Goal: Task Accomplishment & Management: Use online tool/utility

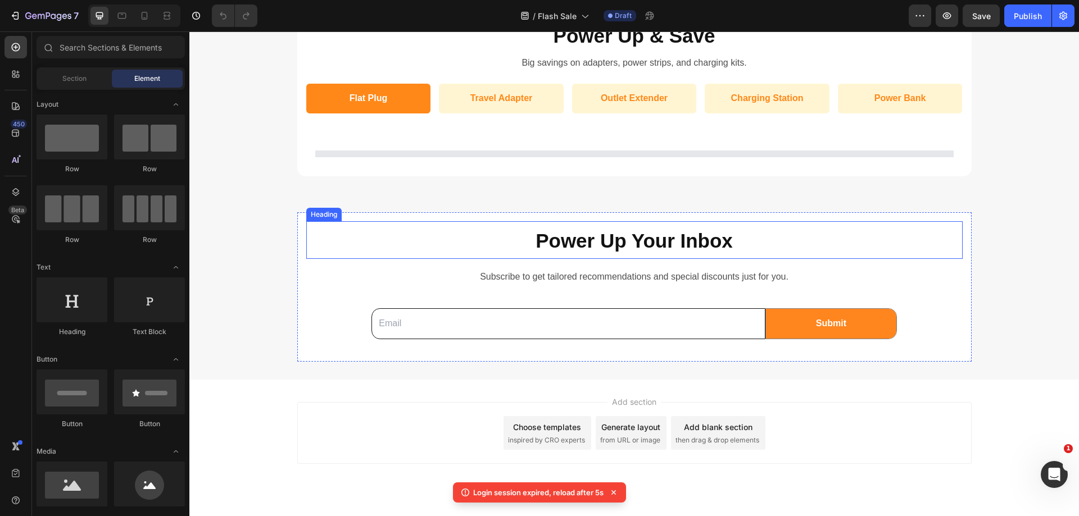
scroll to position [1363, 0]
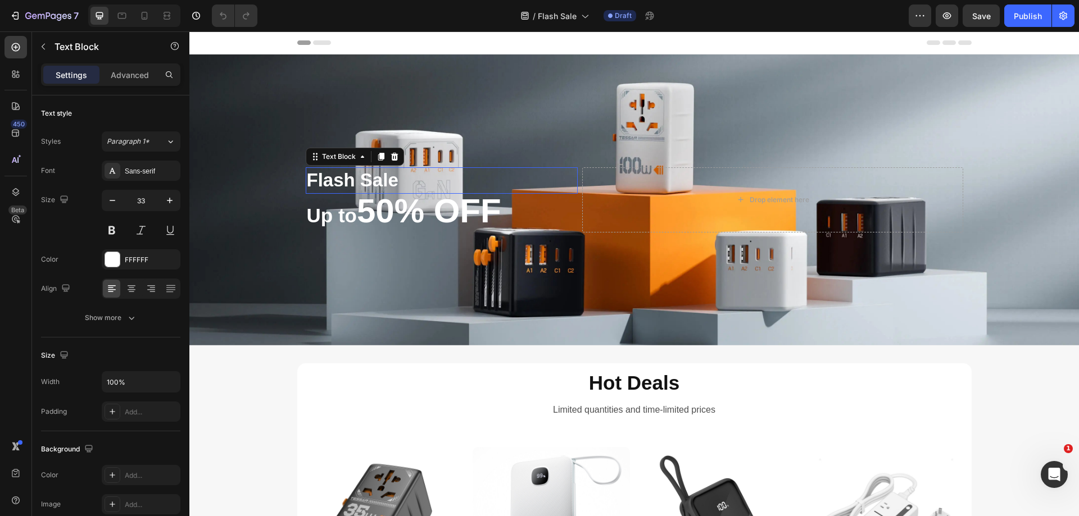
click at [379, 179] on p "Flash Sale" at bounding box center [442, 181] width 270 height 24
click at [169, 201] on icon "button" at bounding box center [169, 200] width 11 height 11
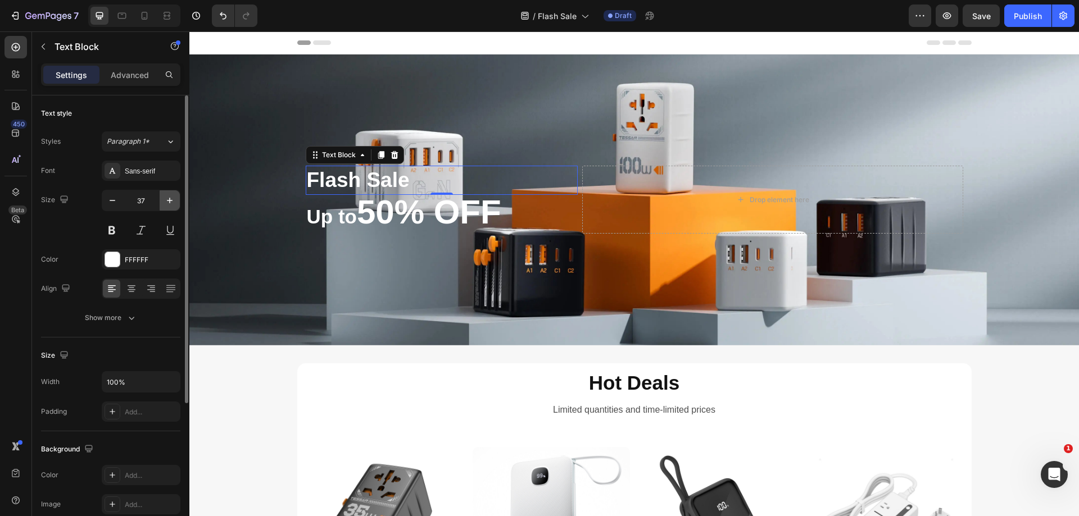
click at [169, 201] on icon "button" at bounding box center [169, 200] width 11 height 11
type input "40"
click at [603, 387] on strong "Hot Deals" at bounding box center [634, 383] width 90 height 22
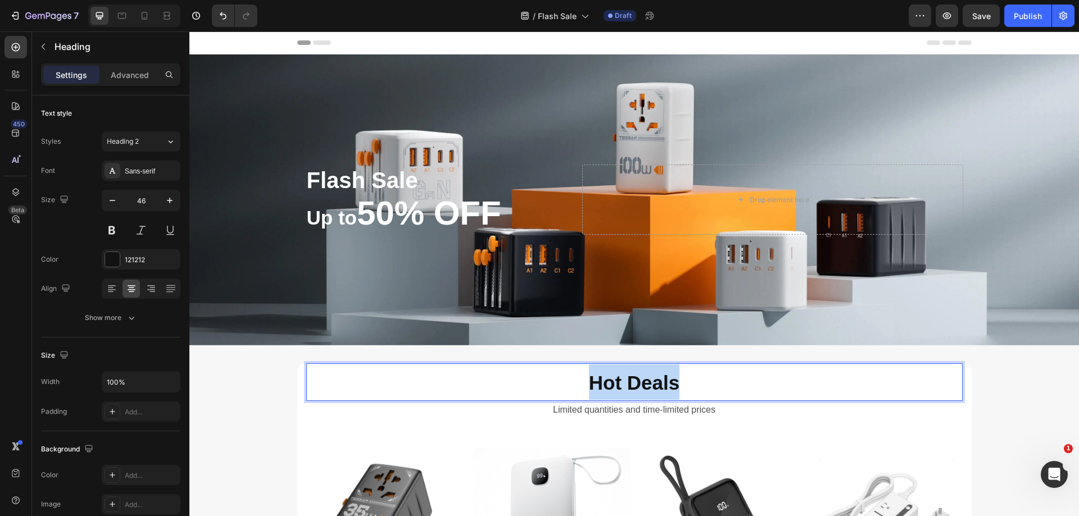
click at [603, 387] on strong "Hot Deals" at bounding box center [634, 383] width 90 height 22
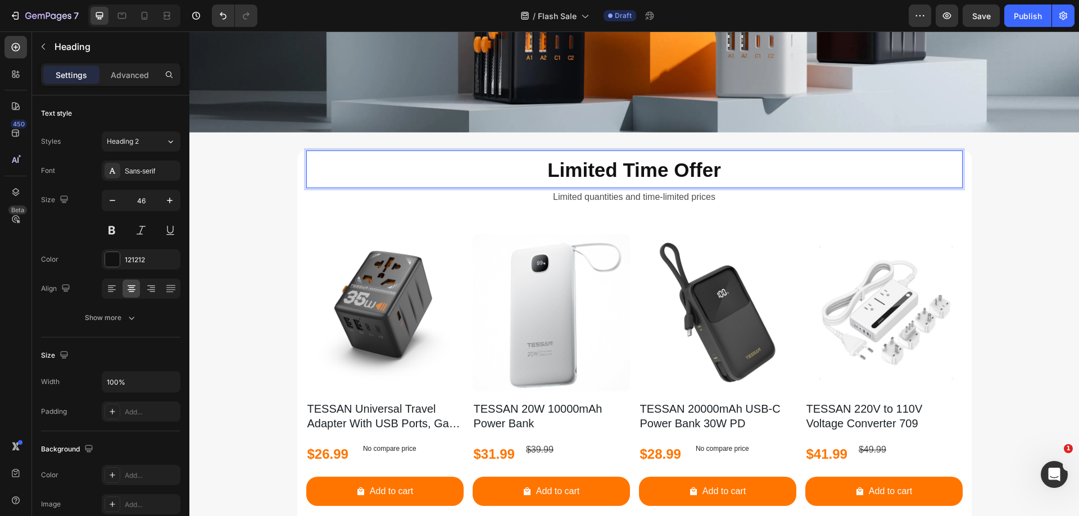
scroll to position [225, 0]
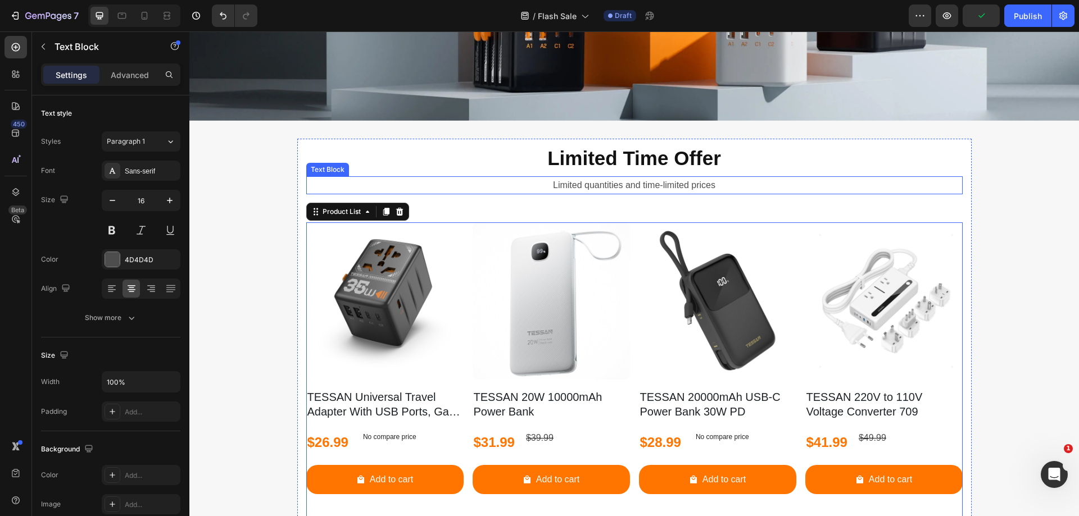
click at [621, 185] on p "Limited quantities and time-limited prices" at bounding box center [634, 186] width 654 height 16
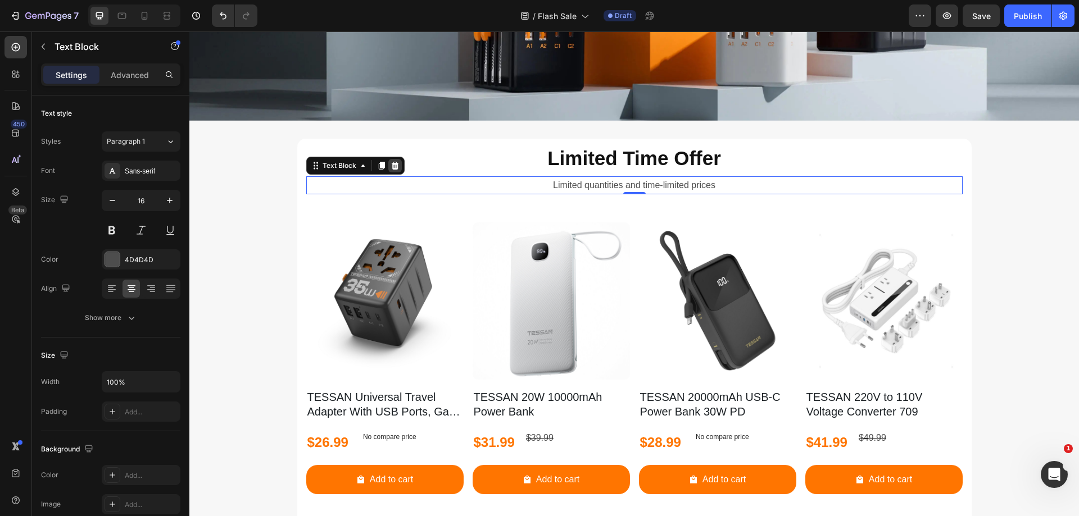
click at [390, 166] on icon at bounding box center [394, 165] width 9 height 9
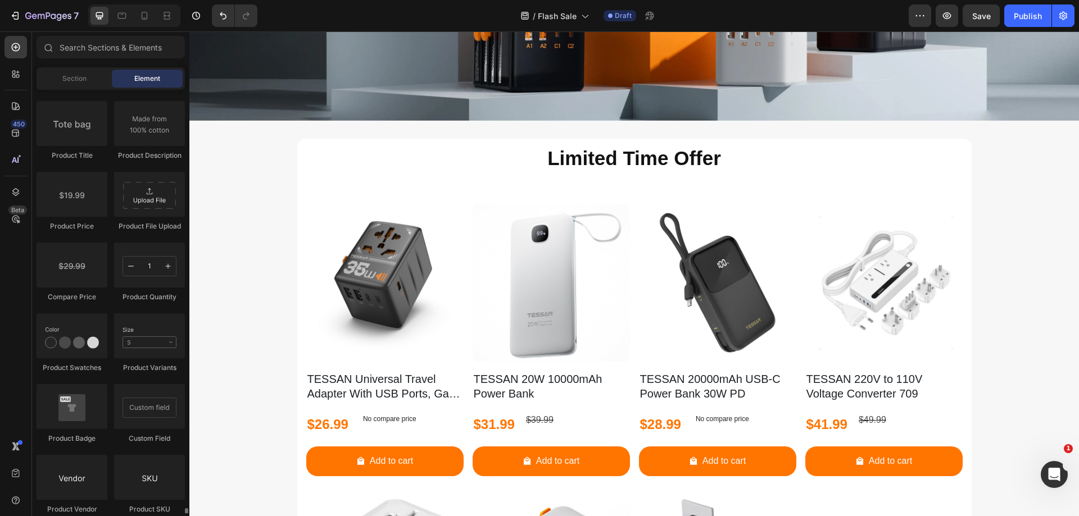
scroll to position [2022, 0]
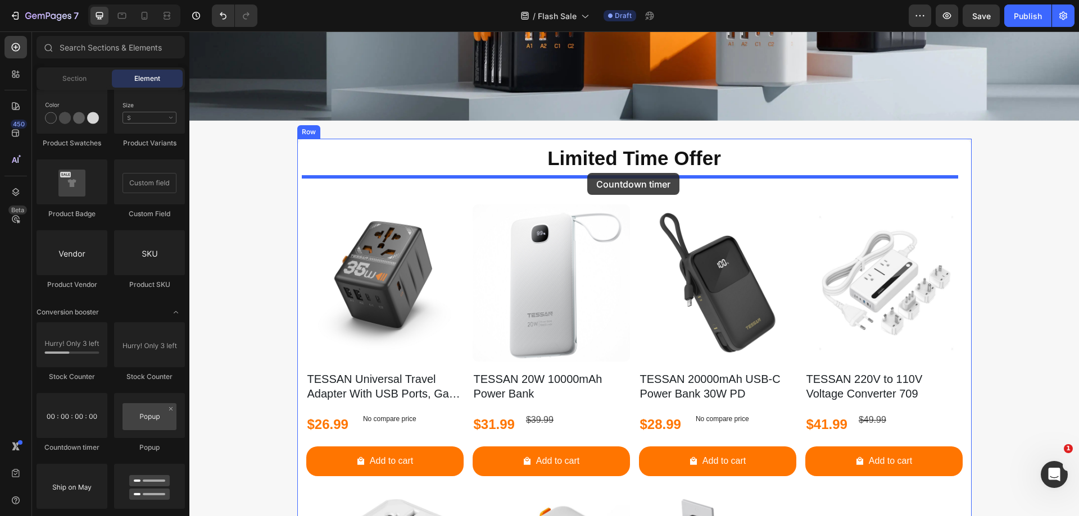
drag, startPoint x: 260, startPoint y: 447, endPoint x: 587, endPoint y: 173, distance: 426.8
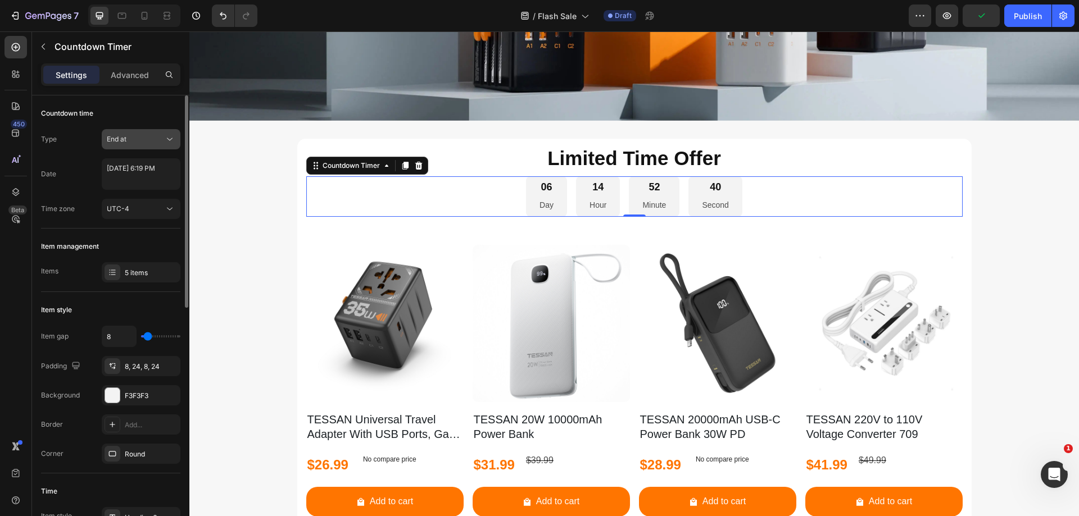
click at [153, 143] on div "End at" at bounding box center [135, 139] width 57 height 10
click at [138, 199] on div "Auto-renew" at bounding box center [130, 209] width 92 height 21
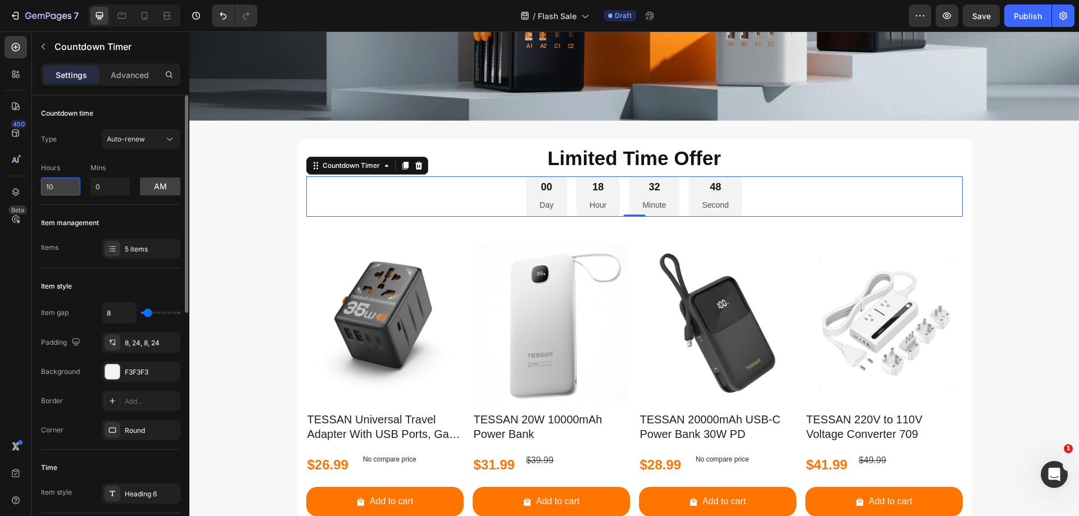
click at [58, 187] on input "10" at bounding box center [60, 187] width 39 height 18
drag, startPoint x: 58, startPoint y: 187, endPoint x: 38, endPoint y: 183, distance: 20.1
click at [138, 168] on div "Hours 10 Mins 0 am" at bounding box center [110, 176] width 139 height 37
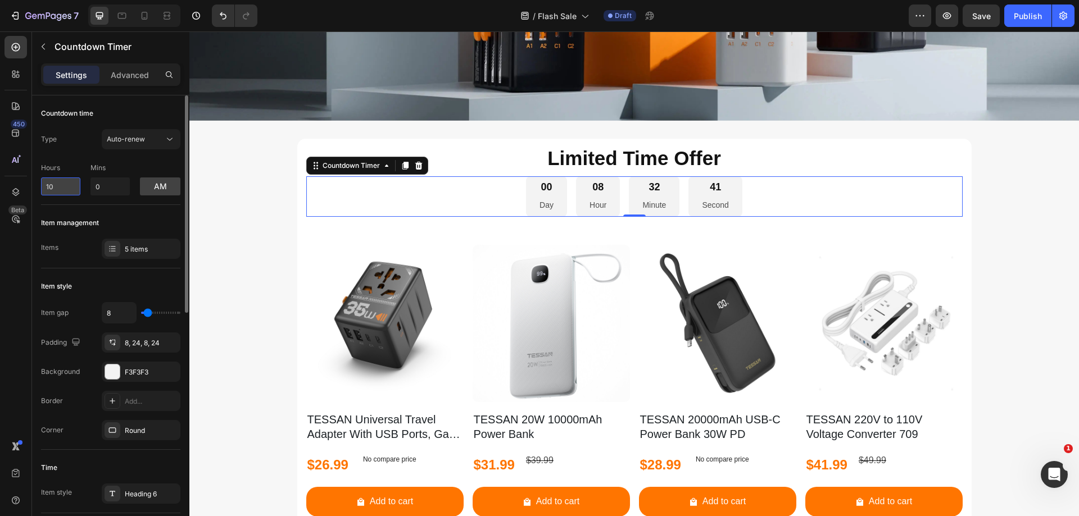
click at [60, 184] on input "10" at bounding box center [60, 187] width 39 height 18
click at [151, 185] on button "am" at bounding box center [160, 187] width 40 height 18
click at [144, 186] on button "pm" at bounding box center [160, 187] width 40 height 18
click at [59, 187] on input "10" at bounding box center [60, 187] width 39 height 18
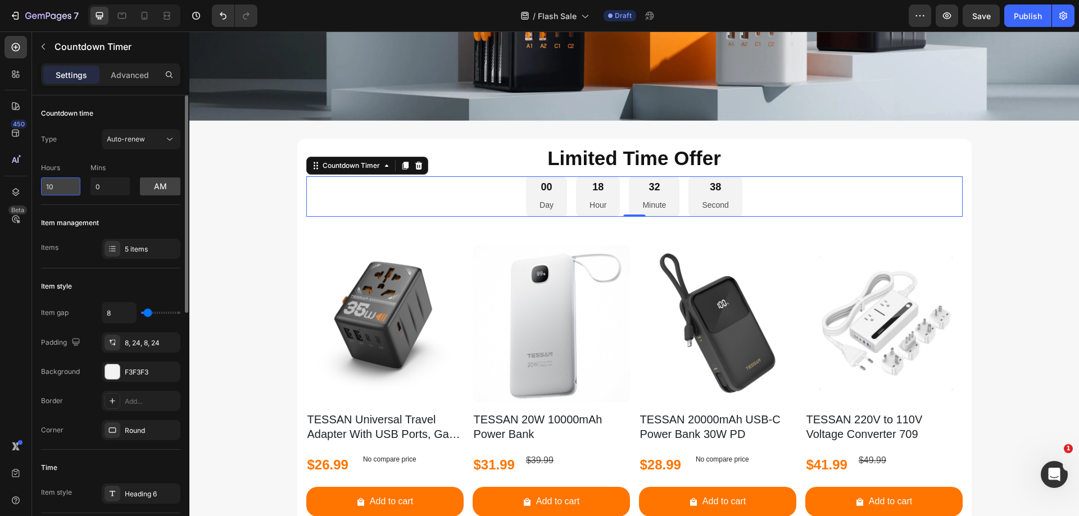
click at [59, 187] on input "10" at bounding box center [60, 187] width 39 height 18
click at [52, 187] on input "10" at bounding box center [60, 187] width 39 height 18
drag, startPoint x: 49, startPoint y: 186, endPoint x: 55, endPoint y: 187, distance: 6.2
click at [55, 187] on input "15" at bounding box center [60, 187] width 39 height 18
type input "12"
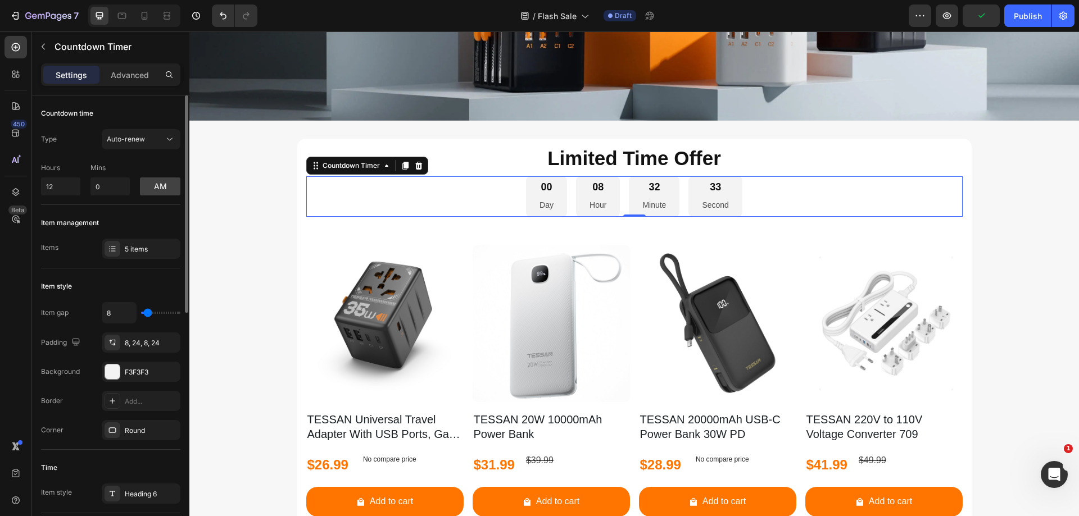
click at [73, 160] on div "Hours 12 Mins 0 am" at bounding box center [110, 176] width 139 height 37
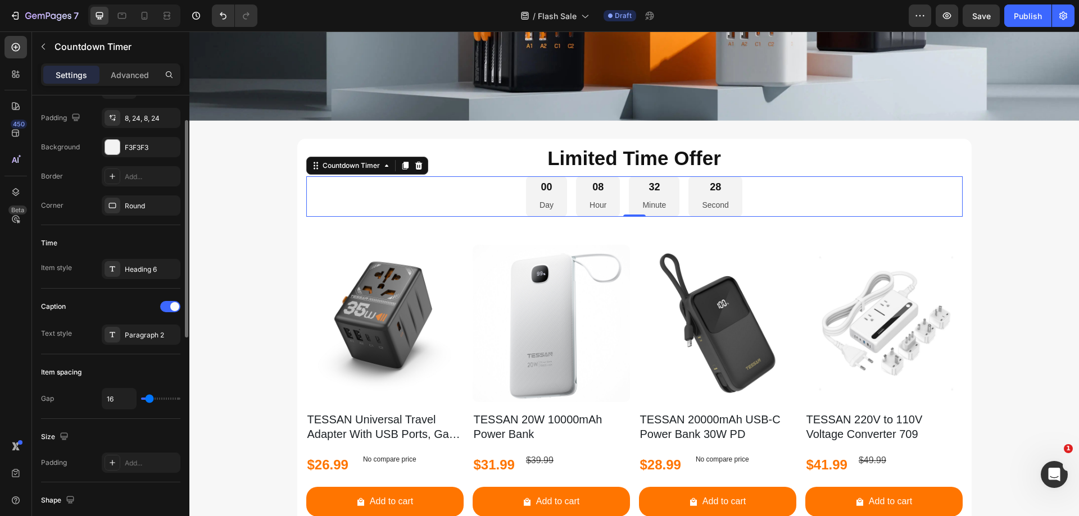
scroll to position [0, 0]
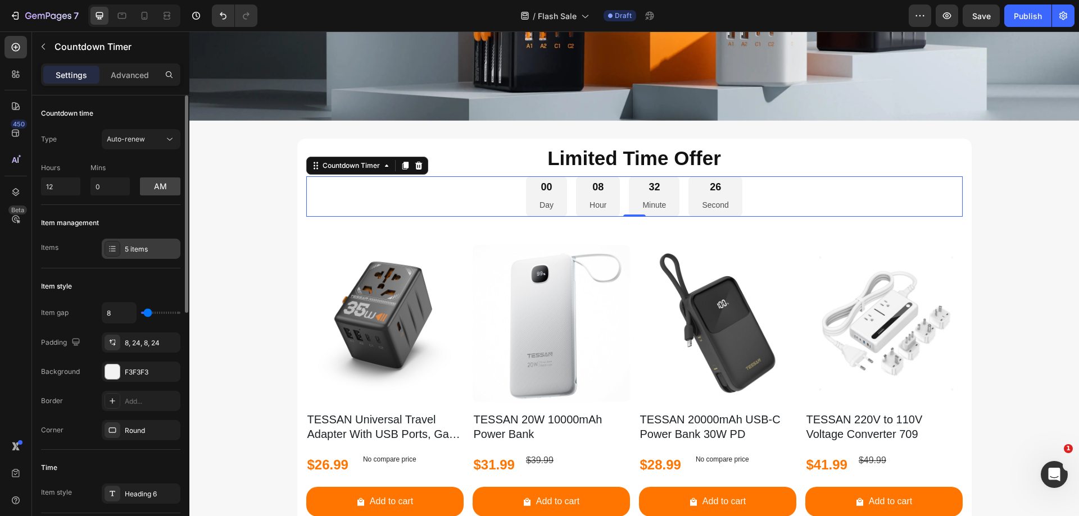
click at [106, 251] on div at bounding box center [112, 249] width 16 height 16
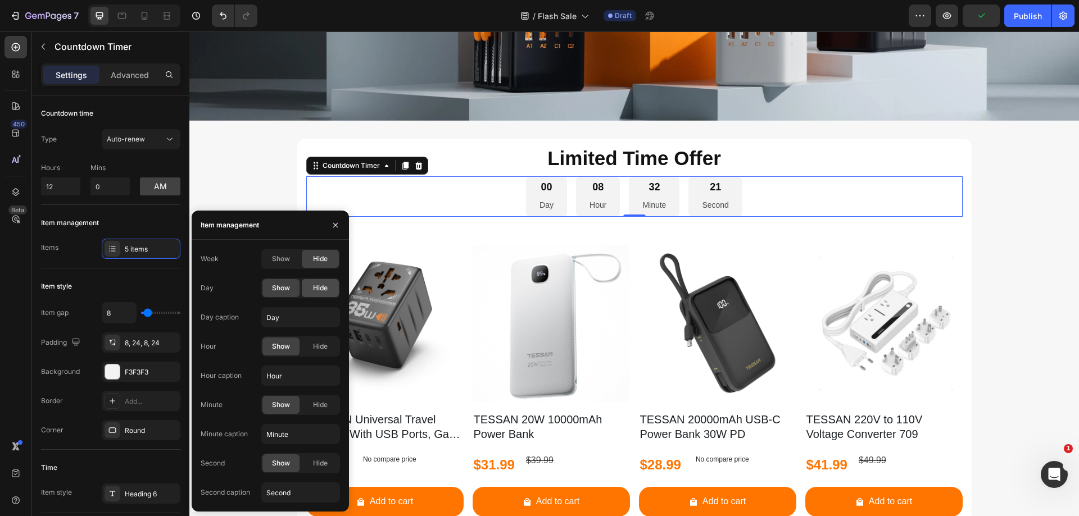
click at [310, 290] on div "Hide" at bounding box center [320, 288] width 37 height 18
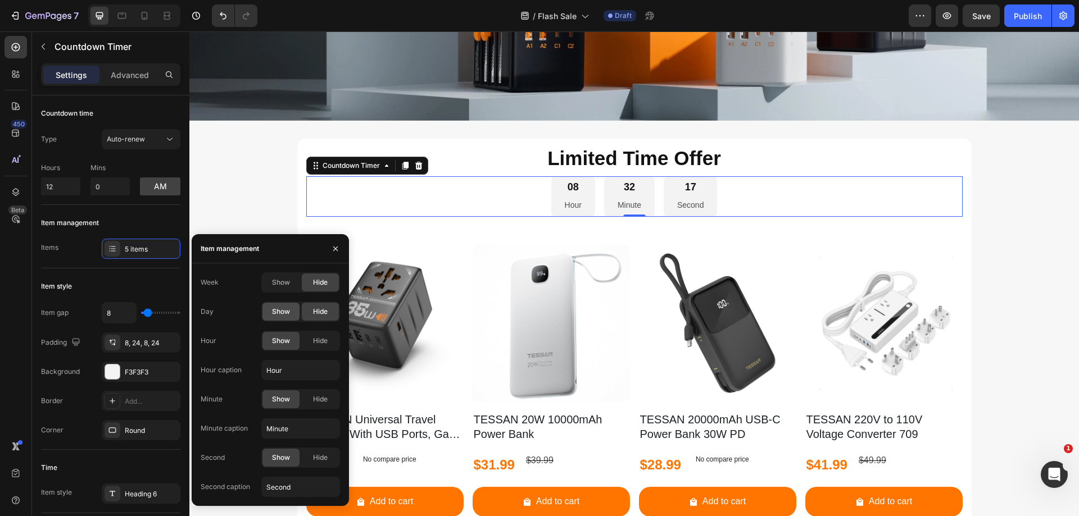
click at [274, 311] on span "Show" at bounding box center [281, 312] width 18 height 10
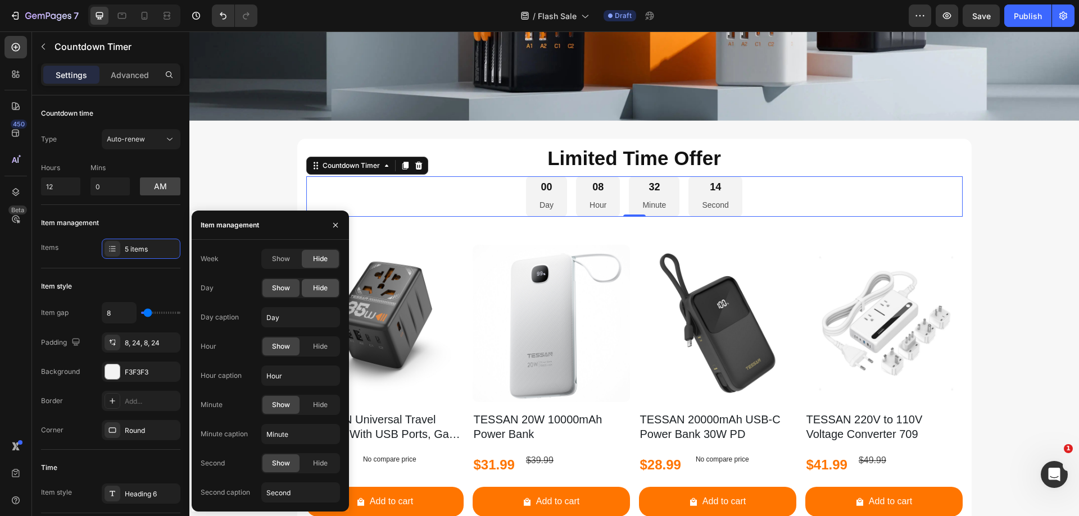
click at [314, 291] on span "Hide" at bounding box center [320, 288] width 15 height 10
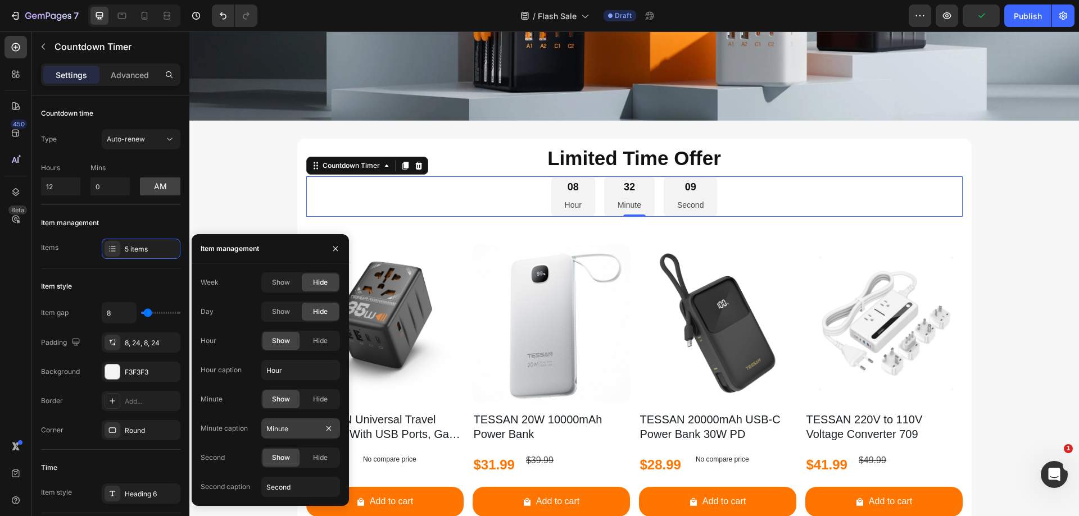
scroll to position [281, 0]
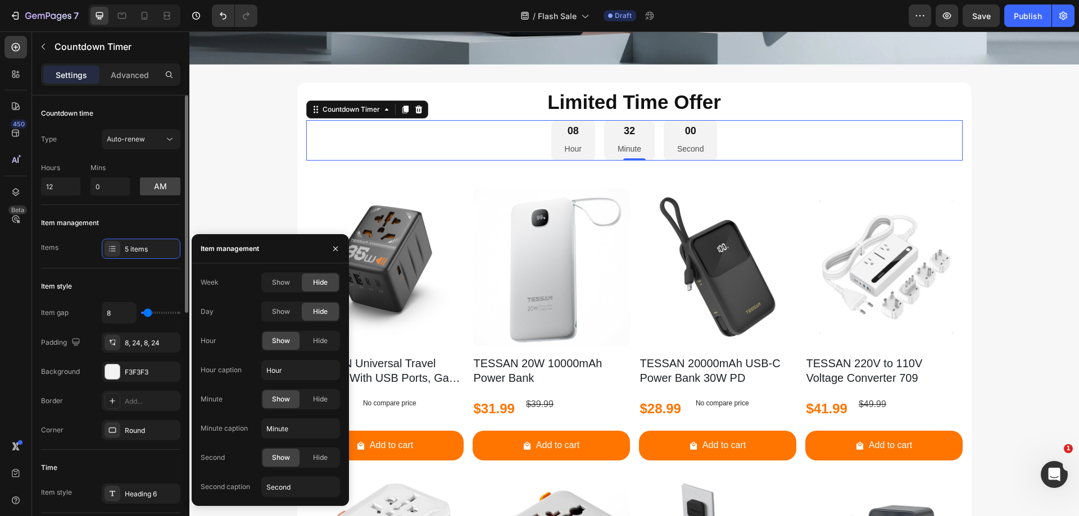
type input "4"
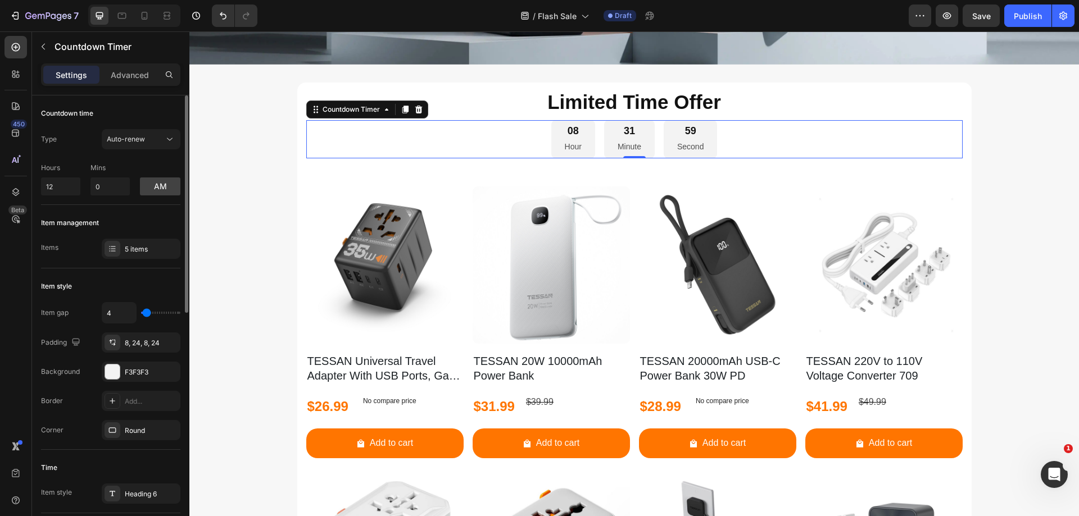
type input "7"
type input "9"
type input "11"
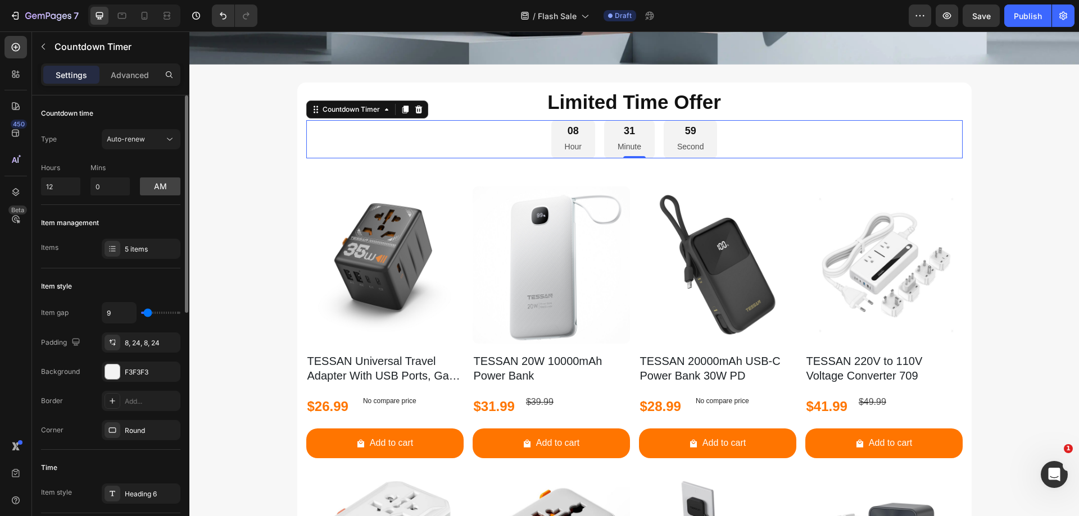
type input "11"
type input "13"
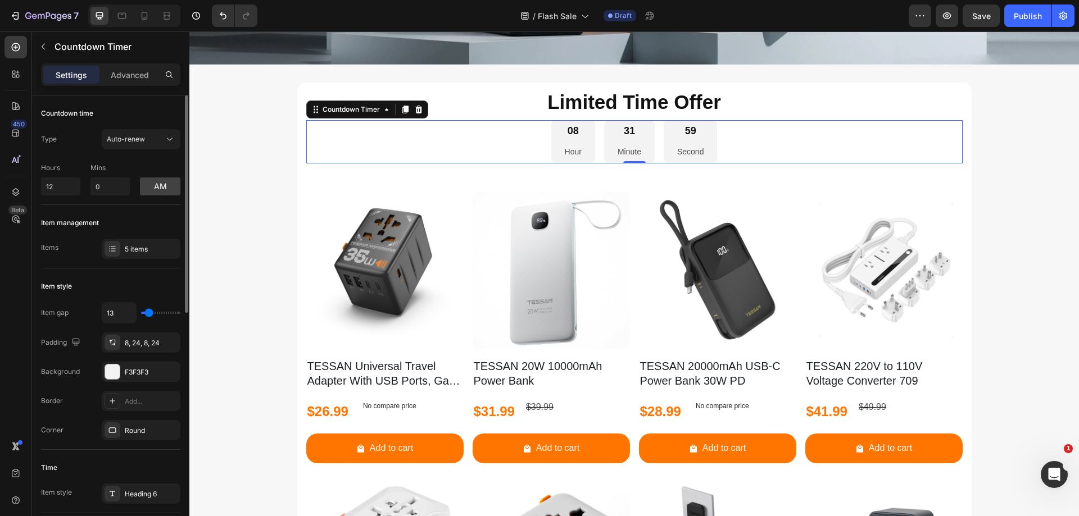
type input "16"
type input "18"
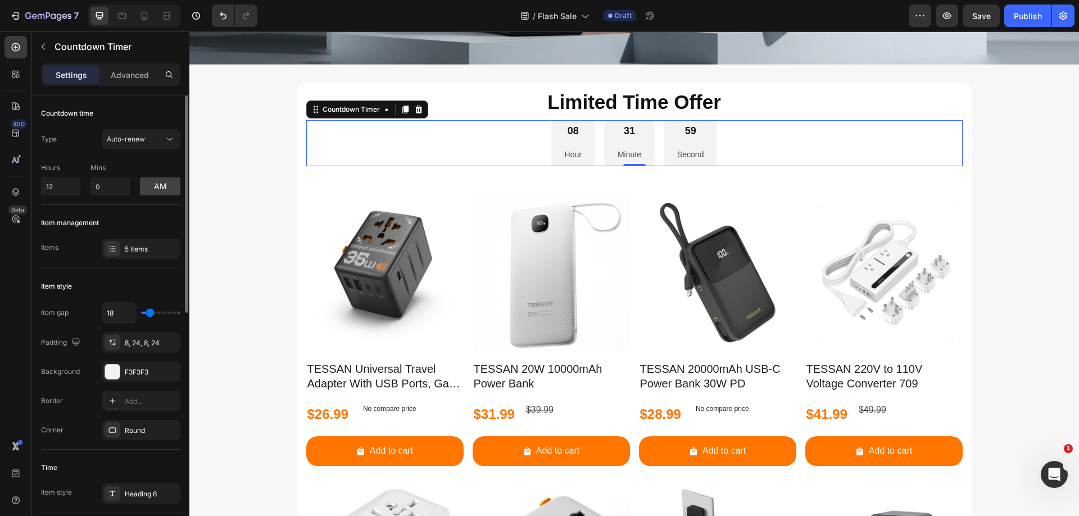
type input "20"
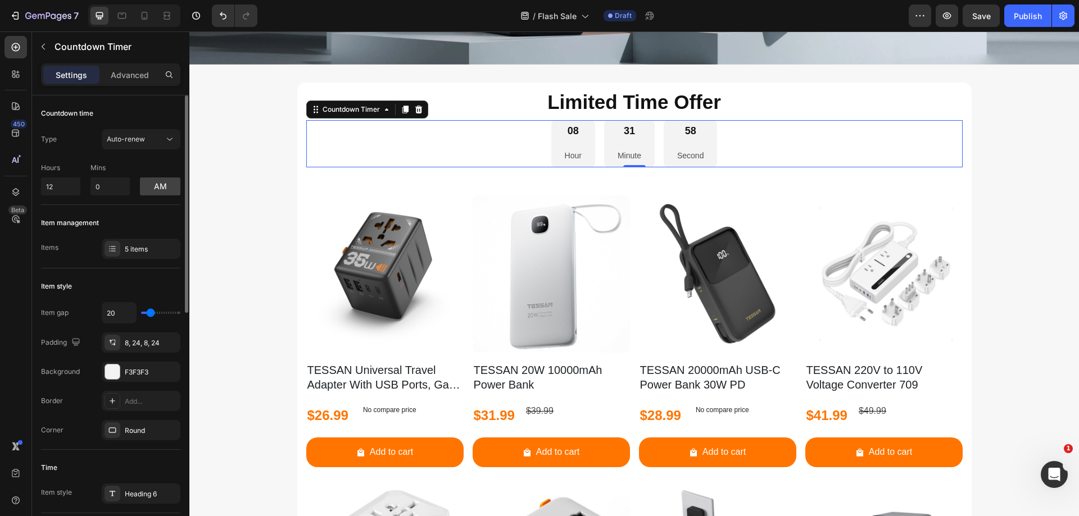
type input "18"
type input "16"
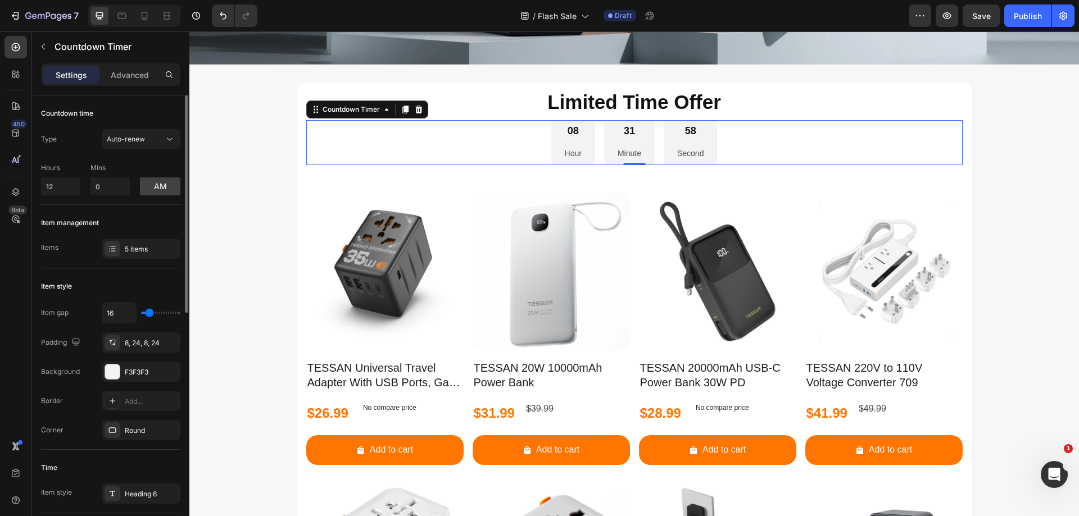
type input "13"
type input "11"
type input "9"
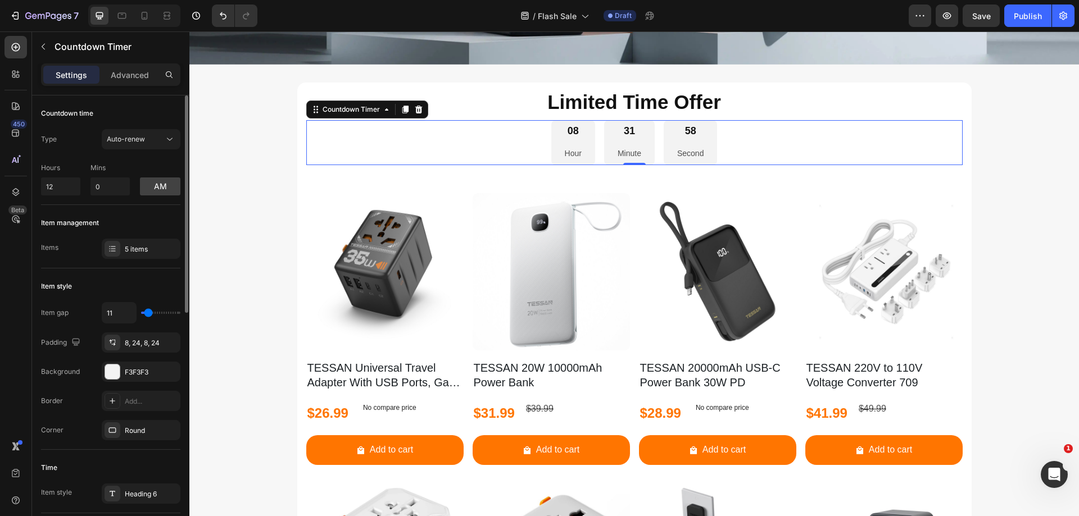
type input "9"
type input "7"
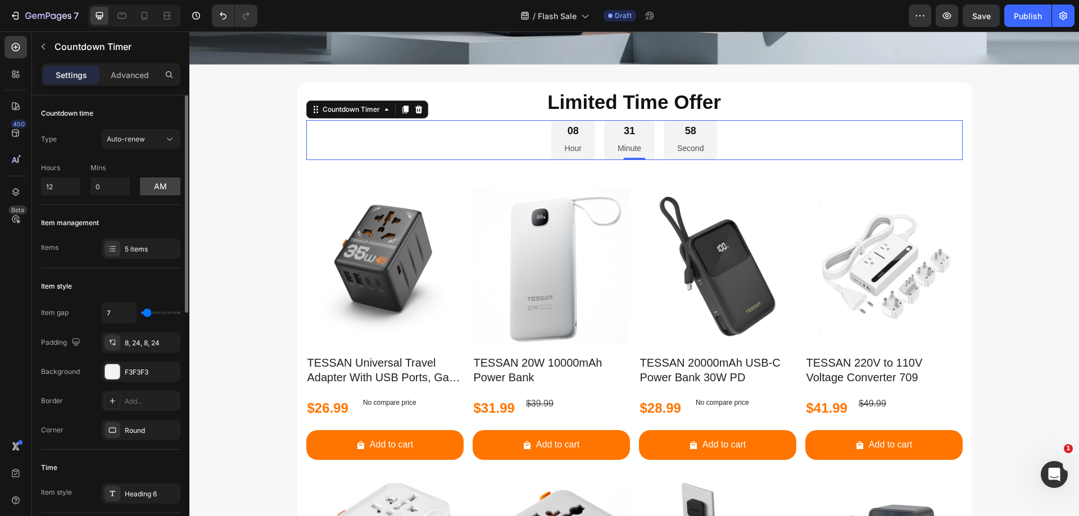
type input "4"
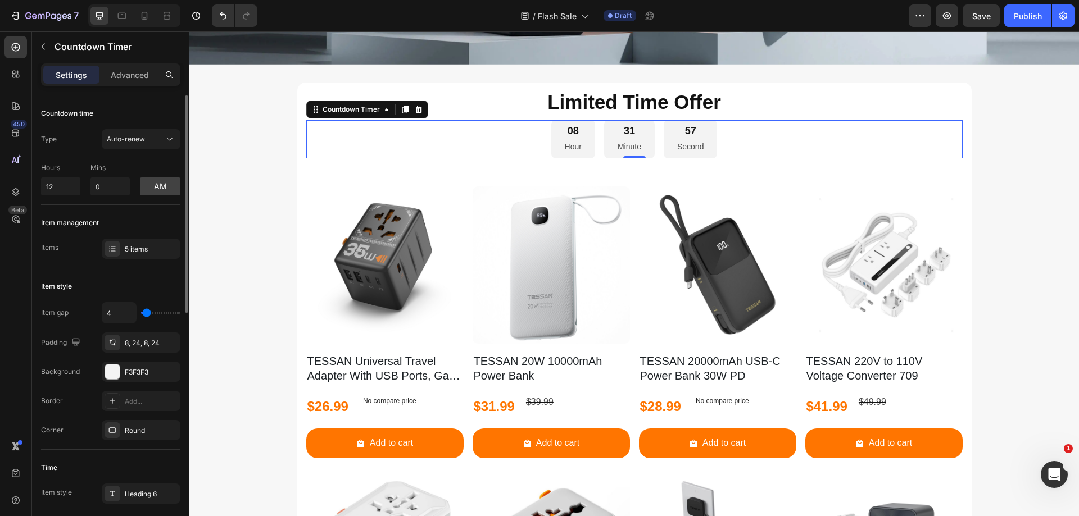
type input "2"
type input "0"
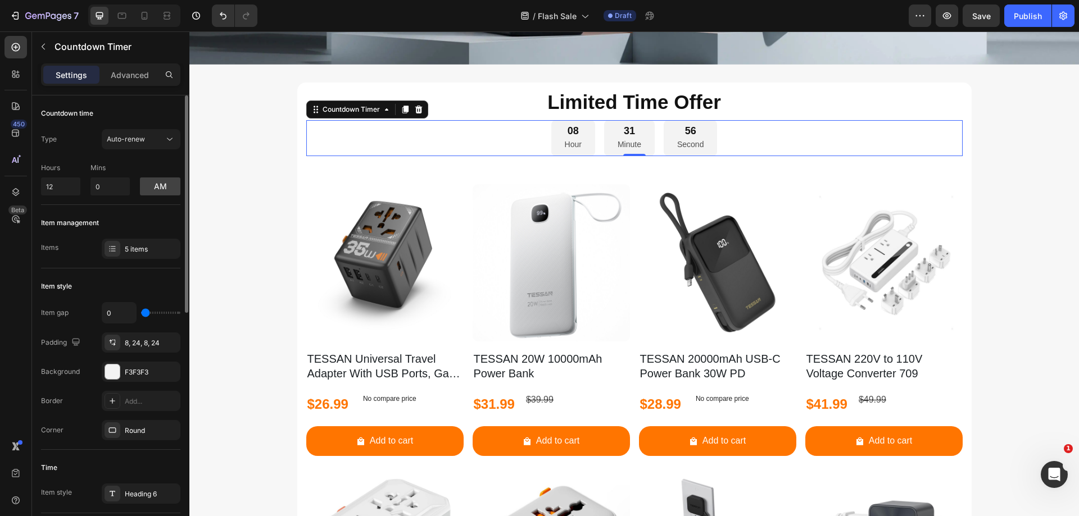
drag, startPoint x: 146, startPoint y: 312, endPoint x: 139, endPoint y: 315, distance: 7.8
type input "0"
click at [141, 314] on input "range" at bounding box center [160, 313] width 39 height 2
click at [115, 313] on input "0" at bounding box center [119, 313] width 34 height 20
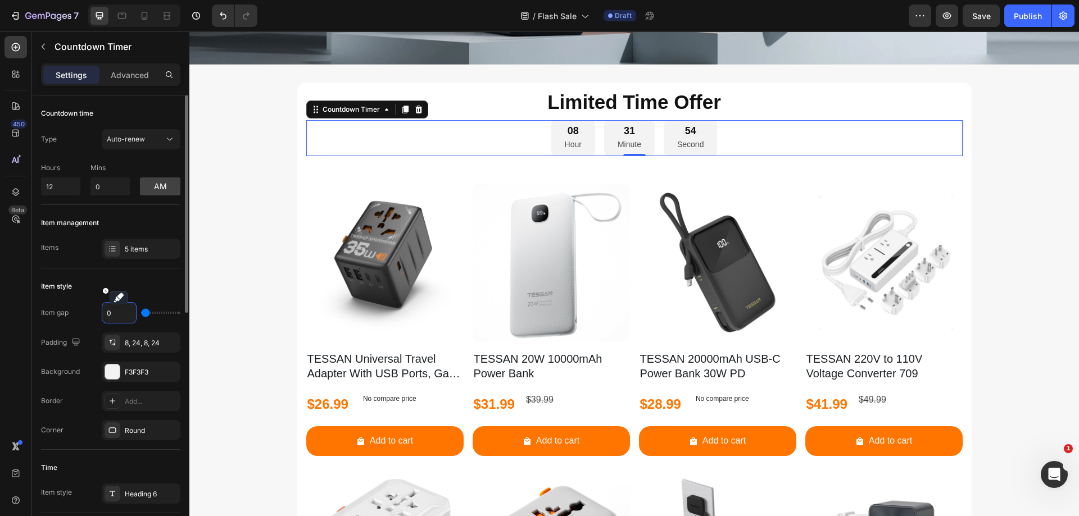
type input "8"
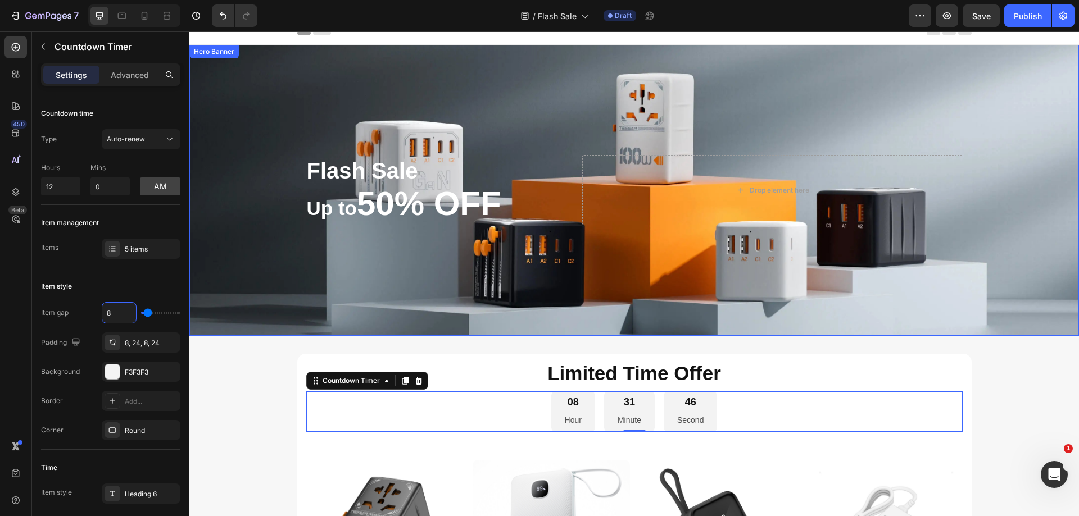
scroll to position [0, 0]
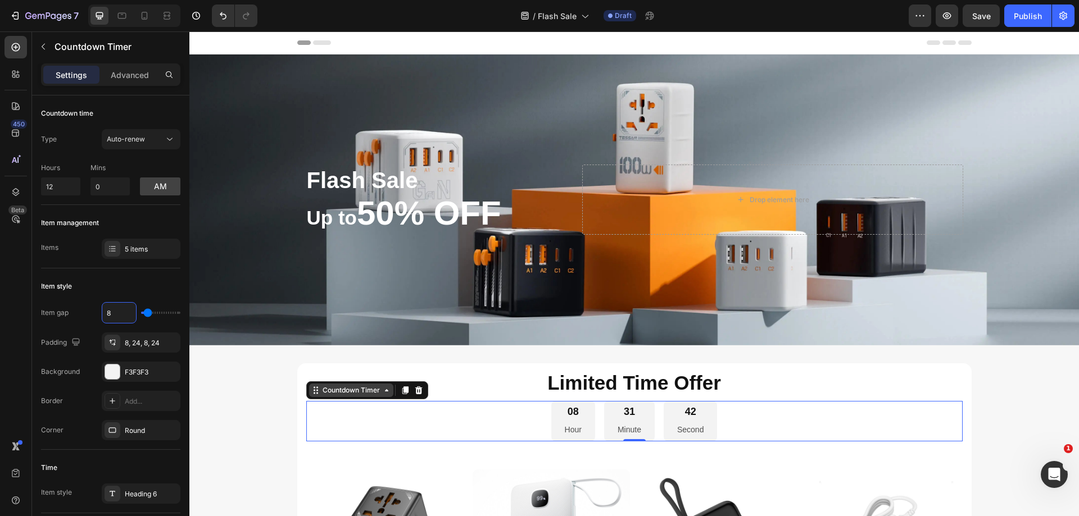
type input "8"
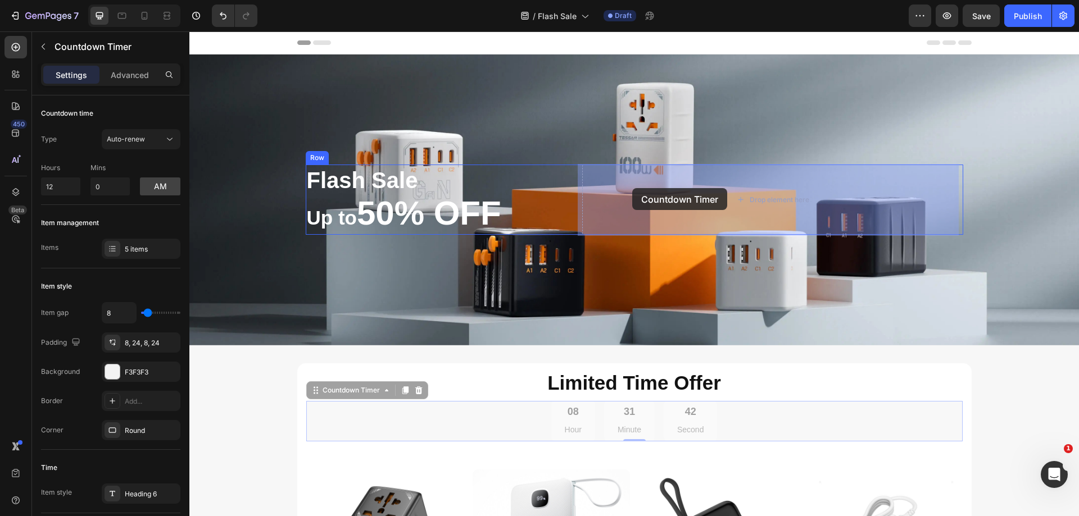
drag, startPoint x: 313, startPoint y: 393, endPoint x: 632, endPoint y: 188, distance: 379.0
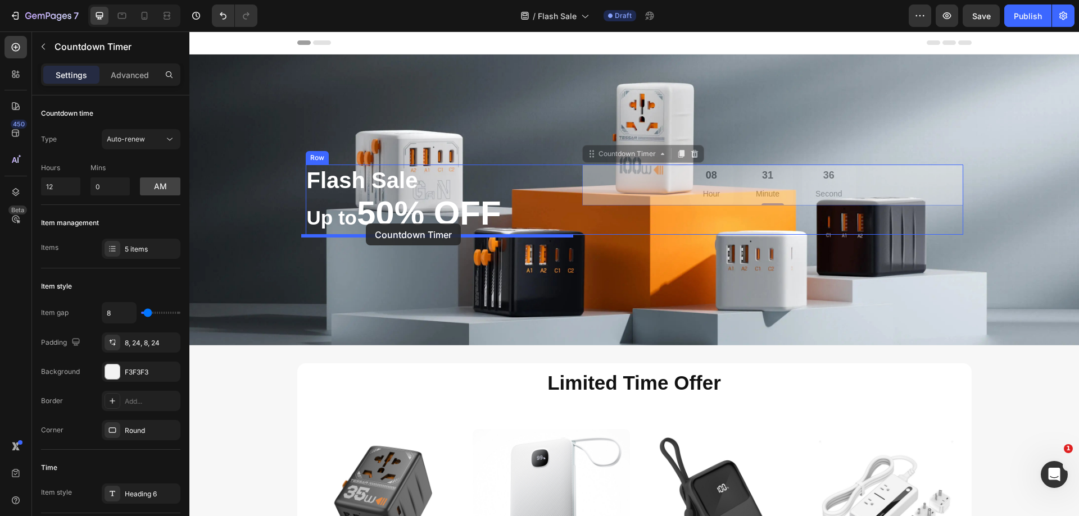
drag, startPoint x: 588, startPoint y: 155, endPoint x: 366, endPoint y: 224, distance: 232.3
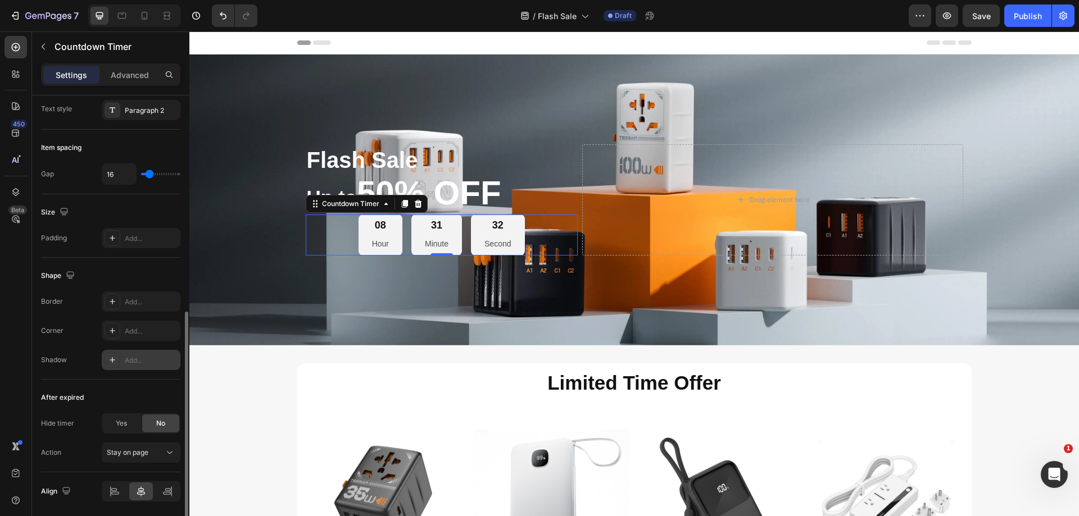
scroll to position [489, 0]
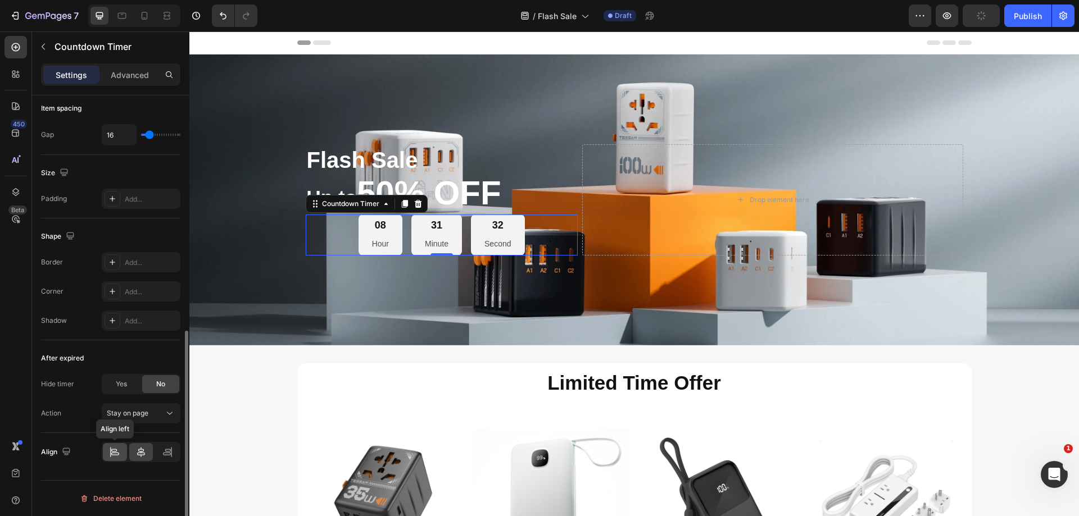
click at [119, 452] on icon at bounding box center [114, 452] width 11 height 11
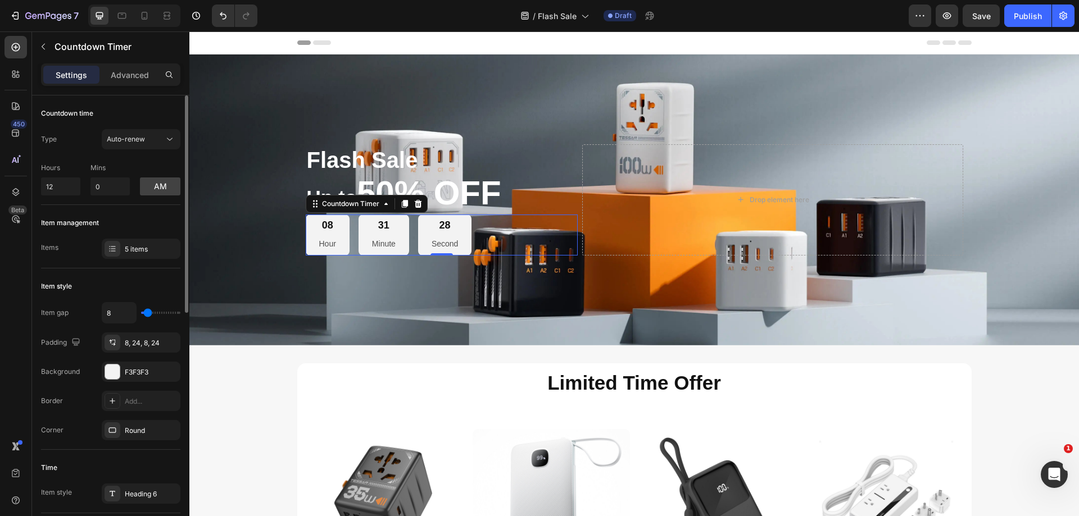
scroll to position [56, 0]
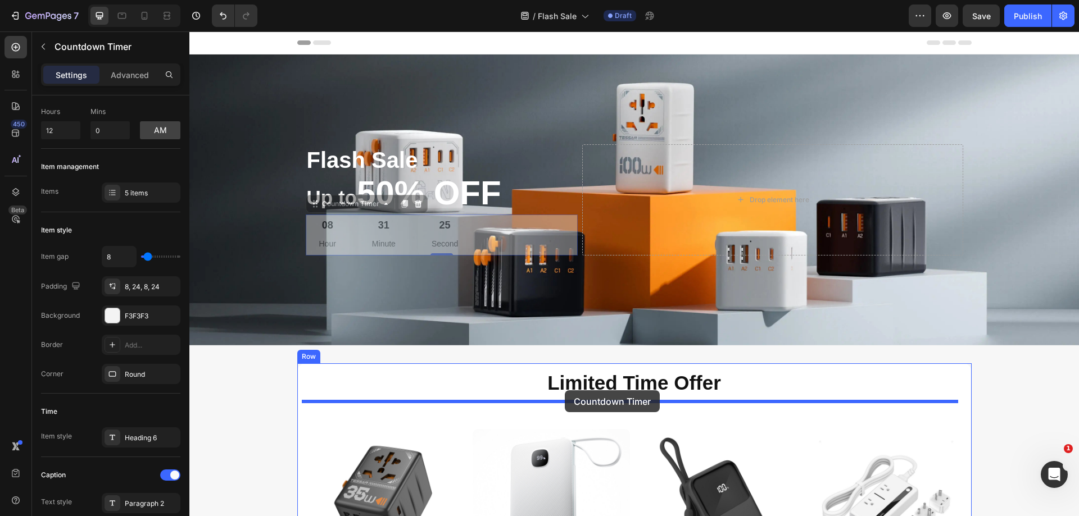
drag, startPoint x: 312, startPoint y: 208, endPoint x: 565, endPoint y: 390, distance: 311.1
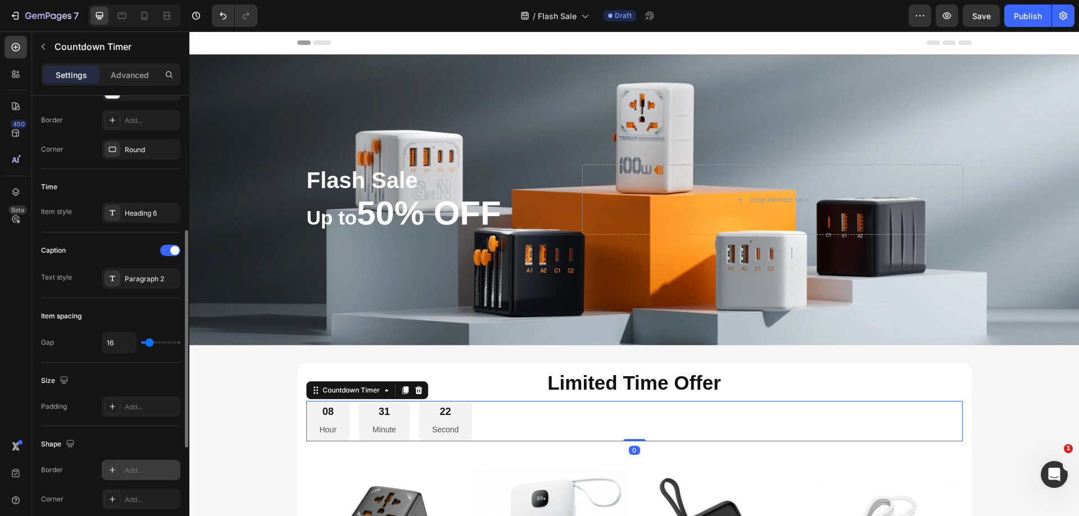
scroll to position [449, 0]
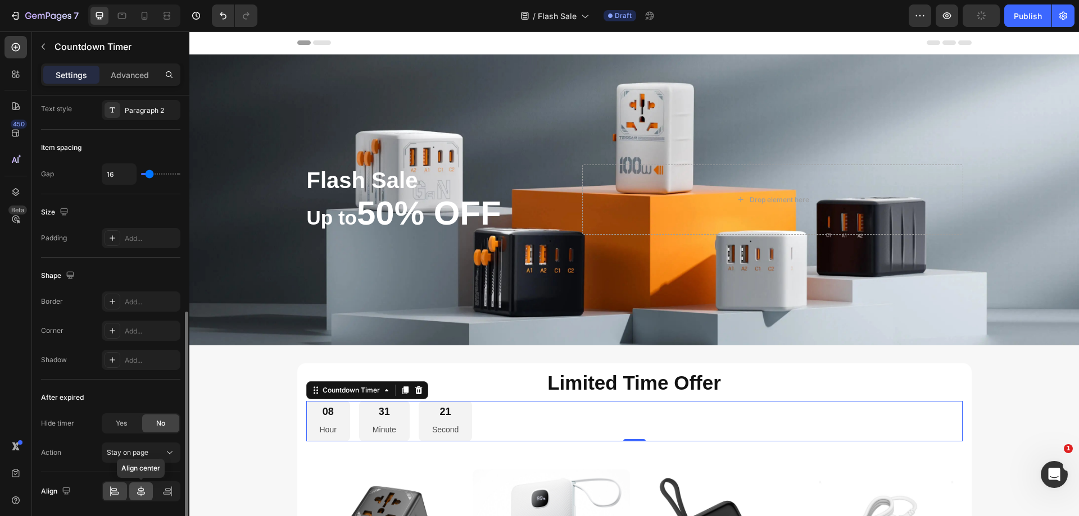
click at [143, 492] on icon at bounding box center [140, 491] width 11 height 11
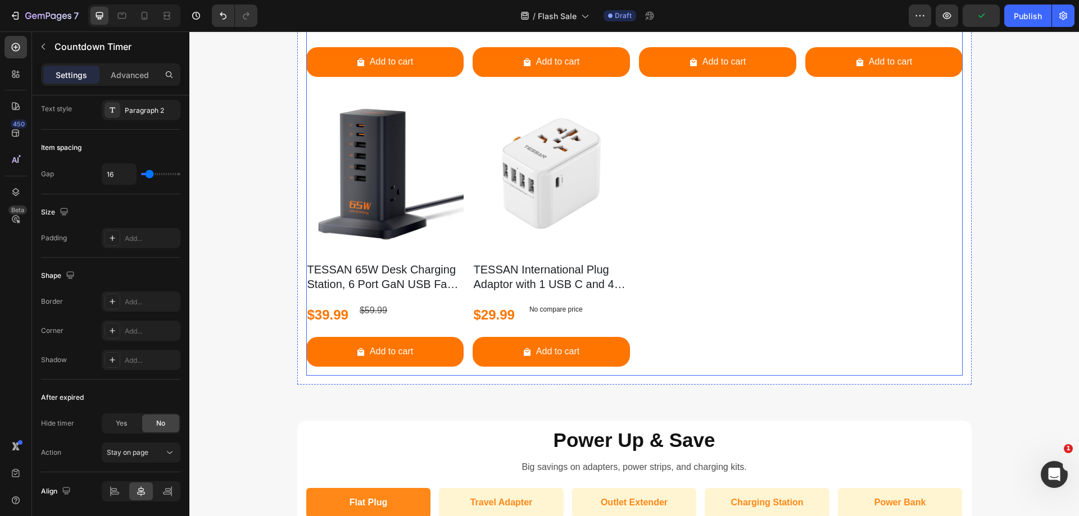
scroll to position [1067, 0]
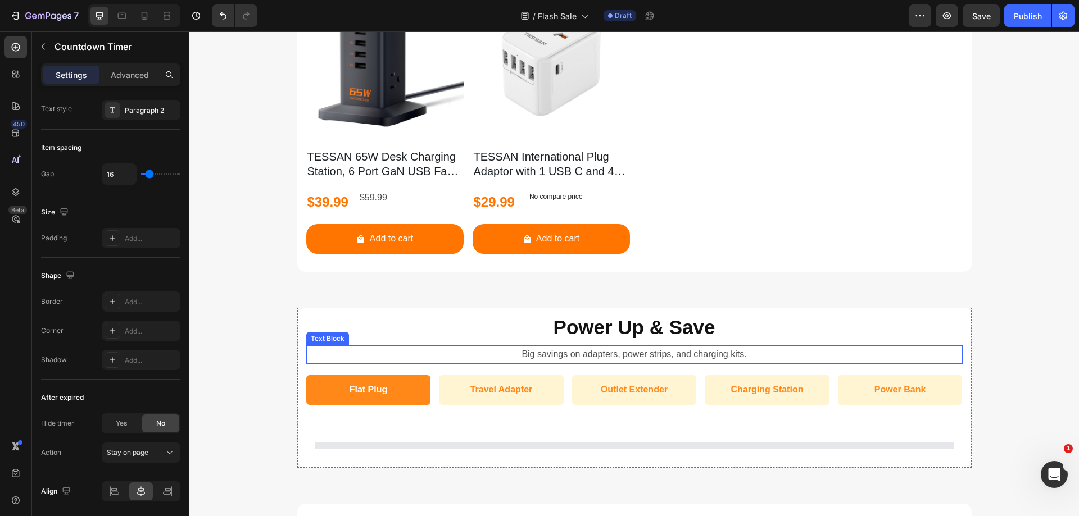
click at [641, 357] on p "Big savings on adapters, power strips, and charging kits." at bounding box center [634, 355] width 654 height 16
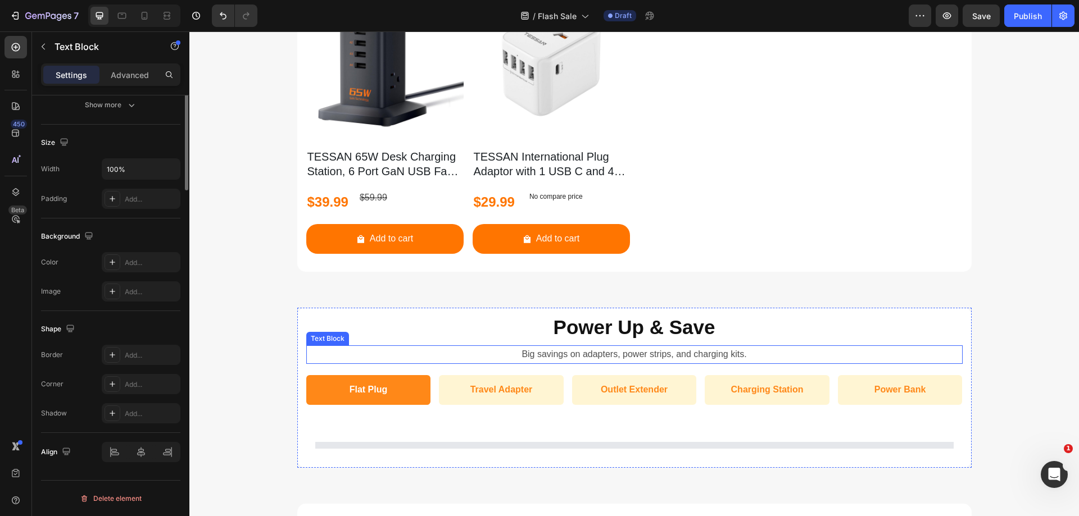
scroll to position [0, 0]
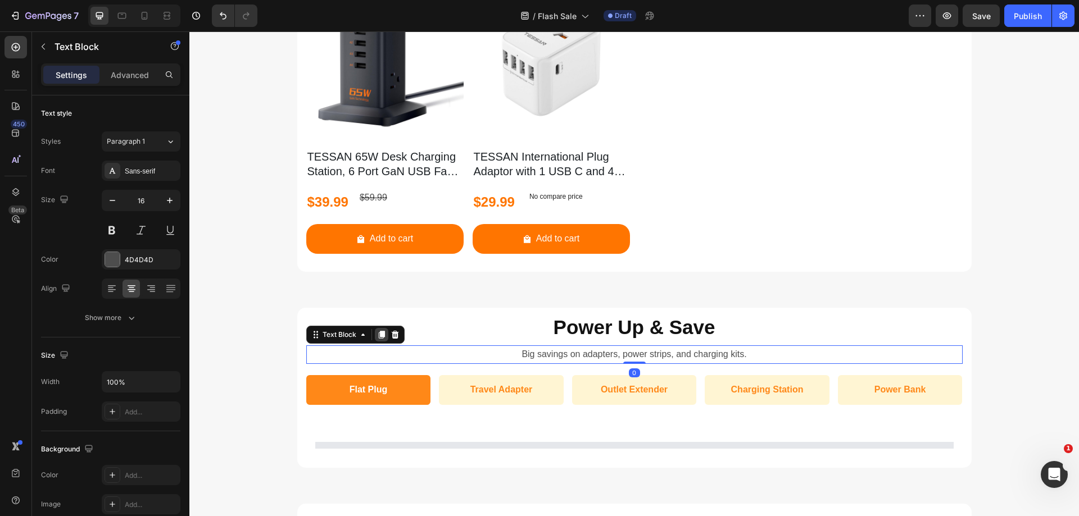
click at [379, 338] on icon at bounding box center [381, 335] width 6 height 8
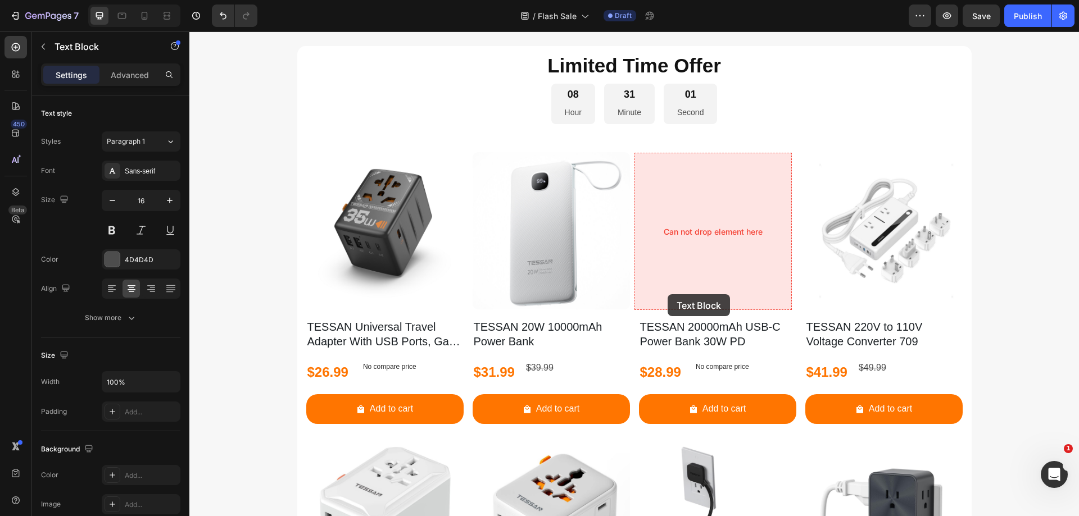
scroll to position [288, 0]
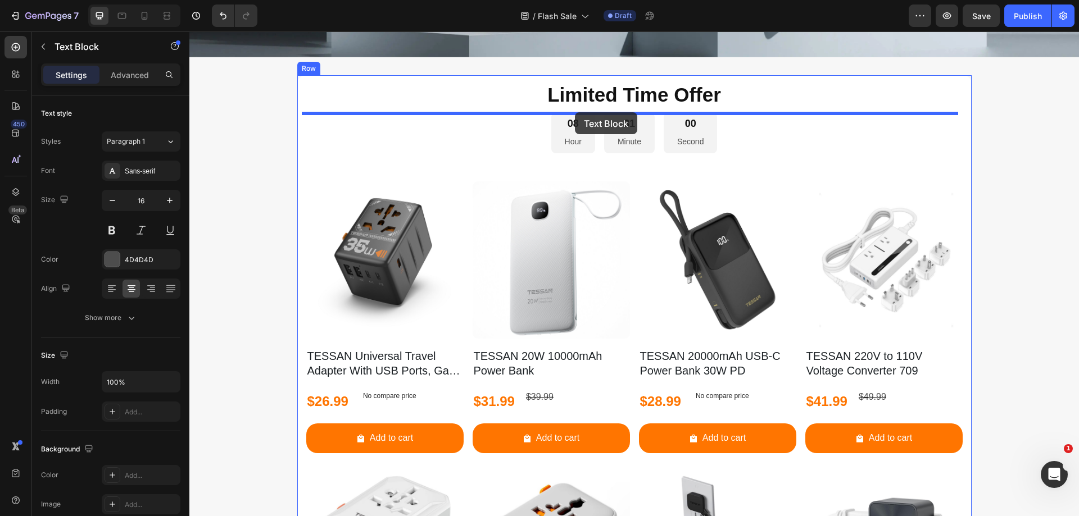
drag, startPoint x: 314, startPoint y: 358, endPoint x: 575, endPoint y: 112, distance: 358.1
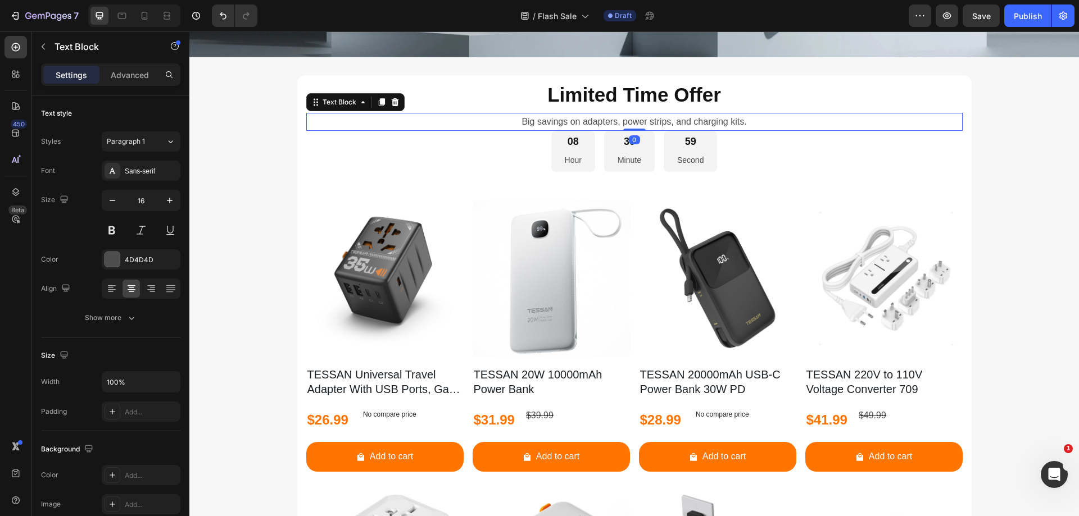
click at [557, 122] on p "Big savings on adapters, power strips, and charging kits." at bounding box center [634, 122] width 654 height 16
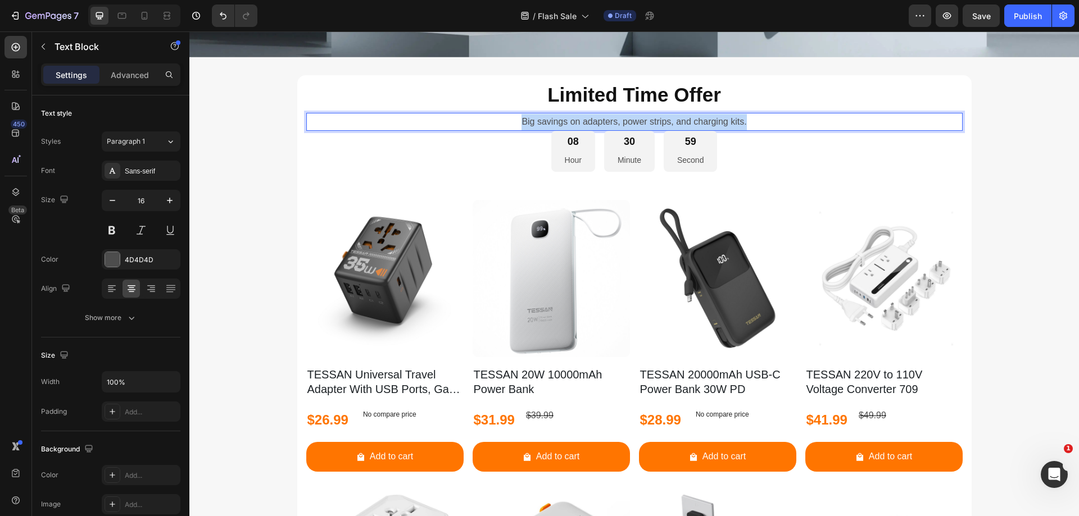
click at [557, 122] on p "Big savings on adapters, power strips, and charging kits." at bounding box center [634, 122] width 654 height 16
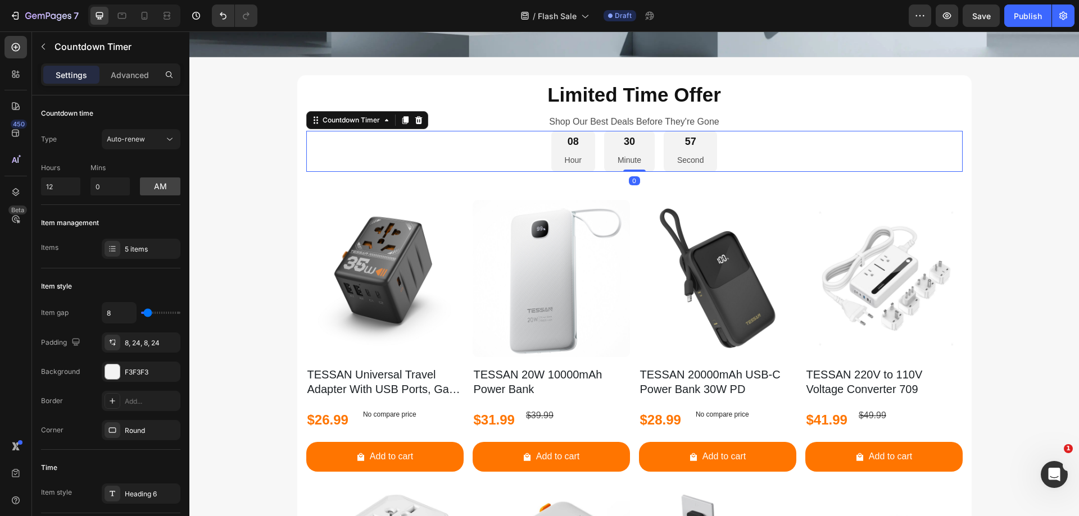
click at [524, 160] on div "08 Hour 30 Minute 57 Second" at bounding box center [634, 151] width 656 height 41
click at [148, 71] on p "Advanced" at bounding box center [130, 75] width 38 height 12
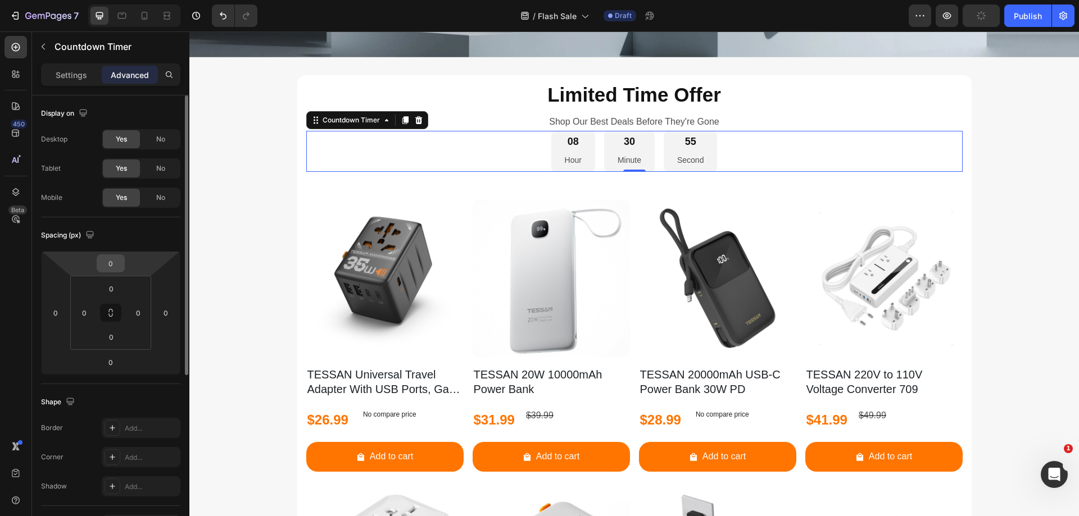
click at [110, 266] on input "0" at bounding box center [110, 263] width 22 height 17
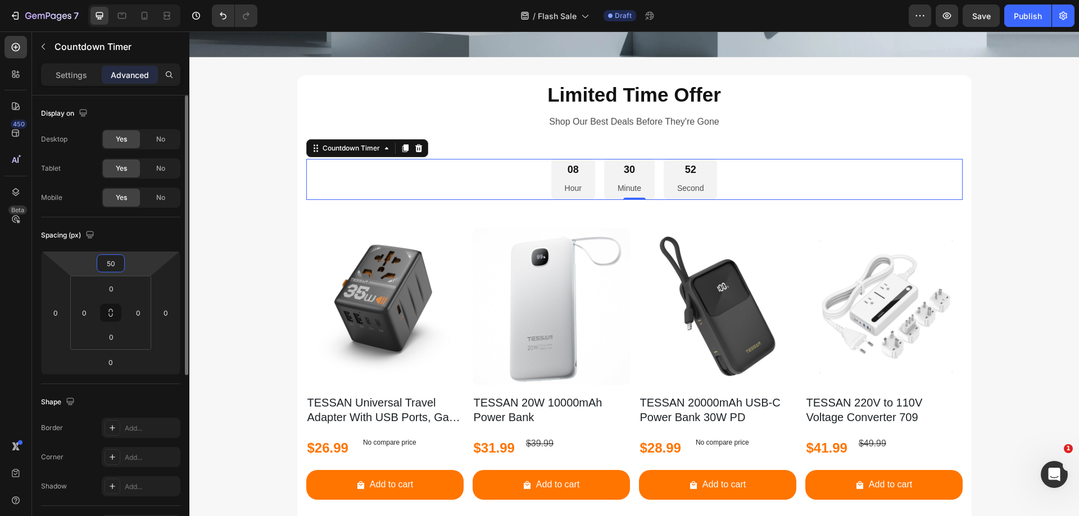
click at [117, 265] on input "50" at bounding box center [110, 263] width 22 height 17
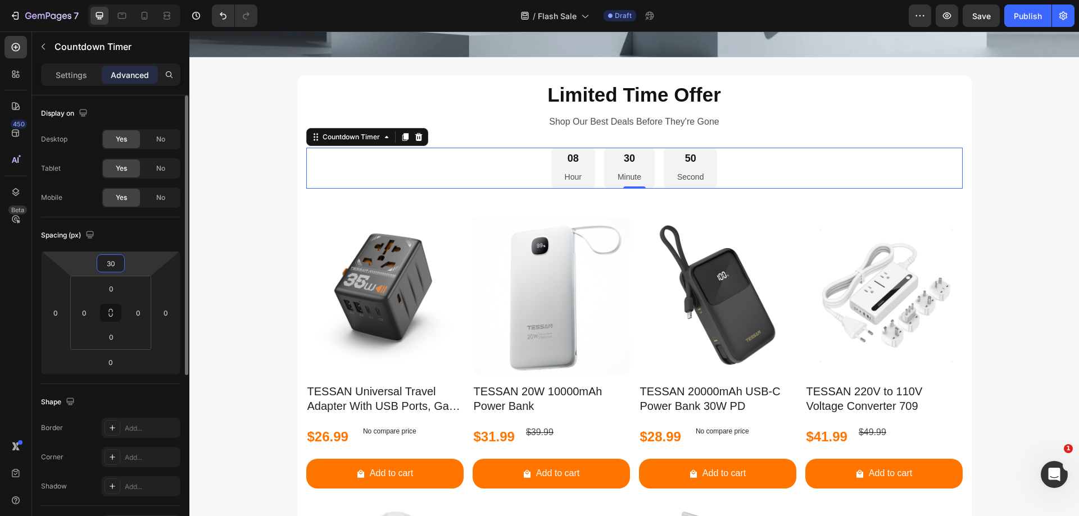
click at [117, 265] on input "30" at bounding box center [110, 263] width 22 height 17
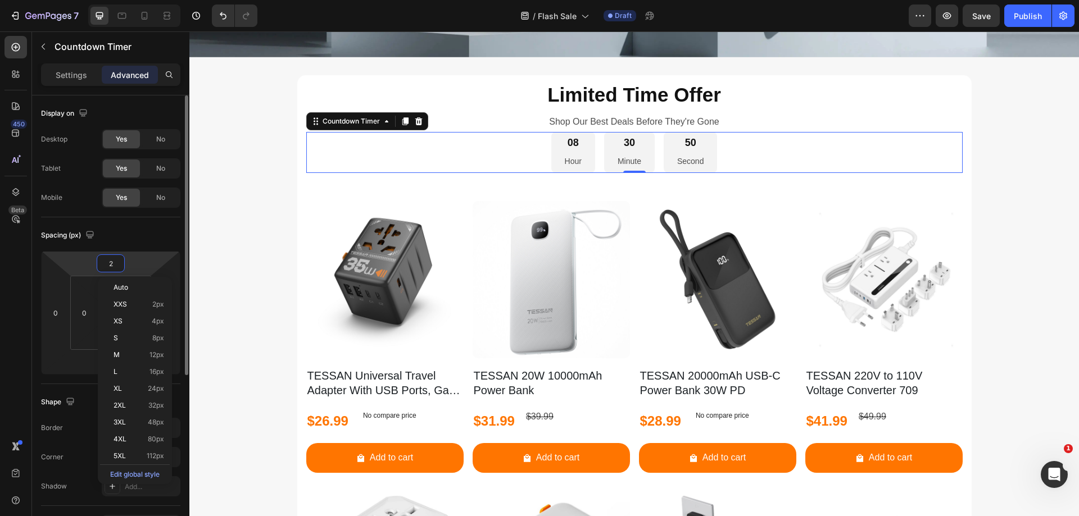
type input "20"
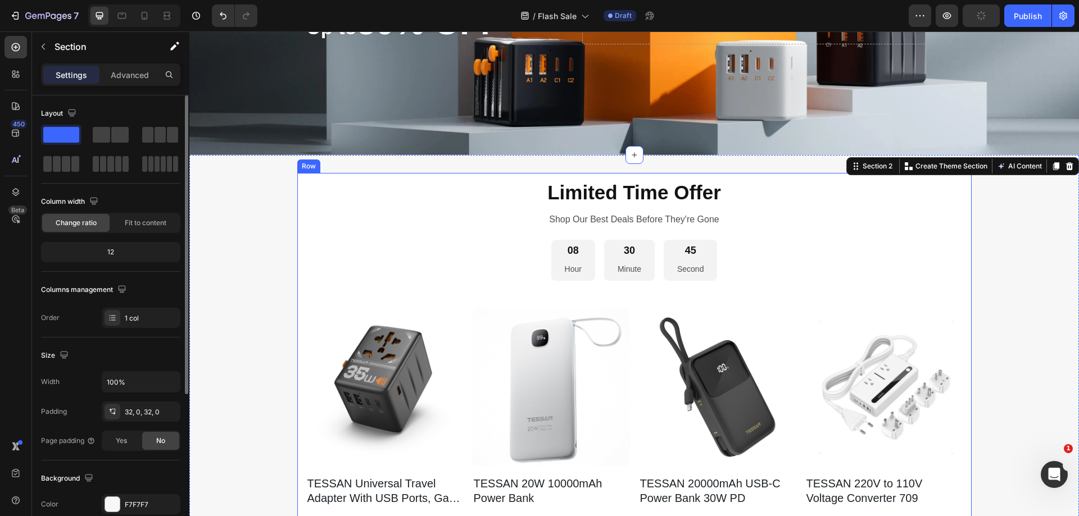
scroll to position [176, 0]
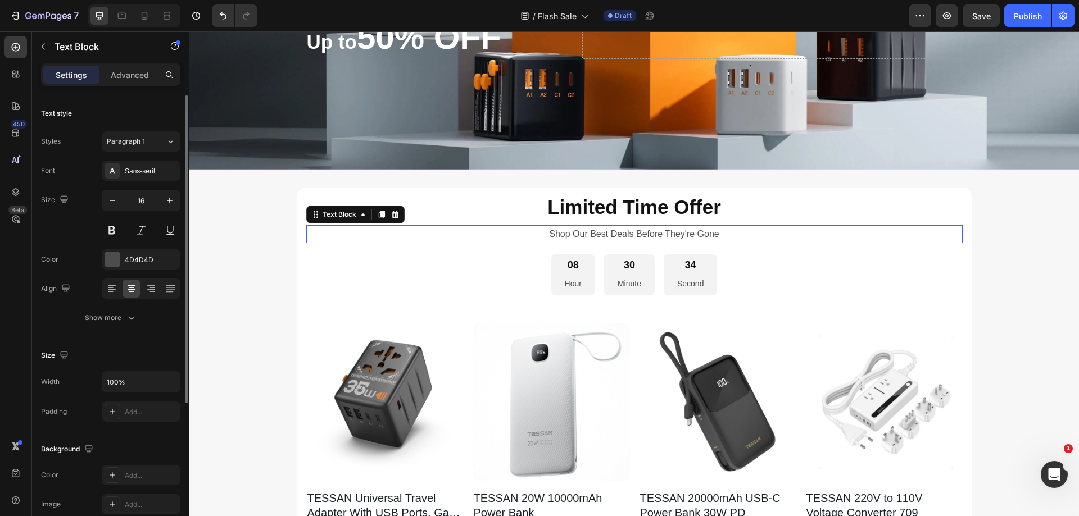
click at [572, 235] on p "Shop Our Best Deals Before They're Gone" at bounding box center [634, 234] width 654 height 16
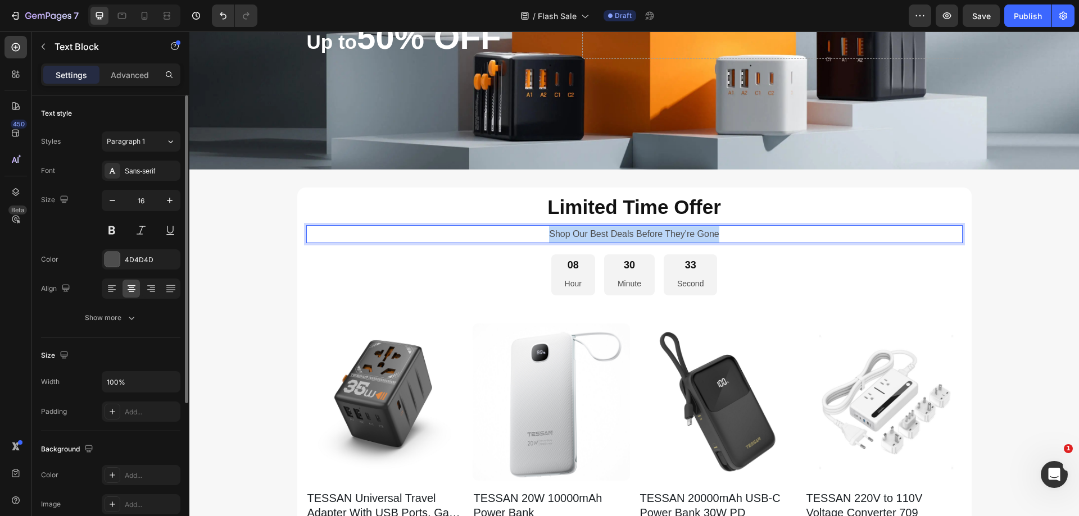
click at [572, 235] on p "Shop Our Best Deals Before They're Gone" at bounding box center [634, 234] width 654 height 16
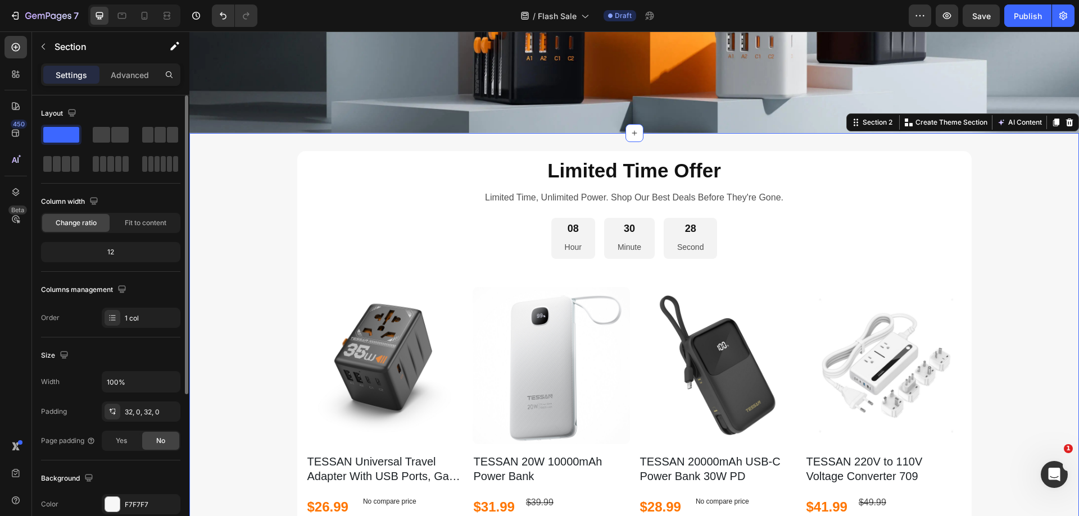
scroll to position [288, 0]
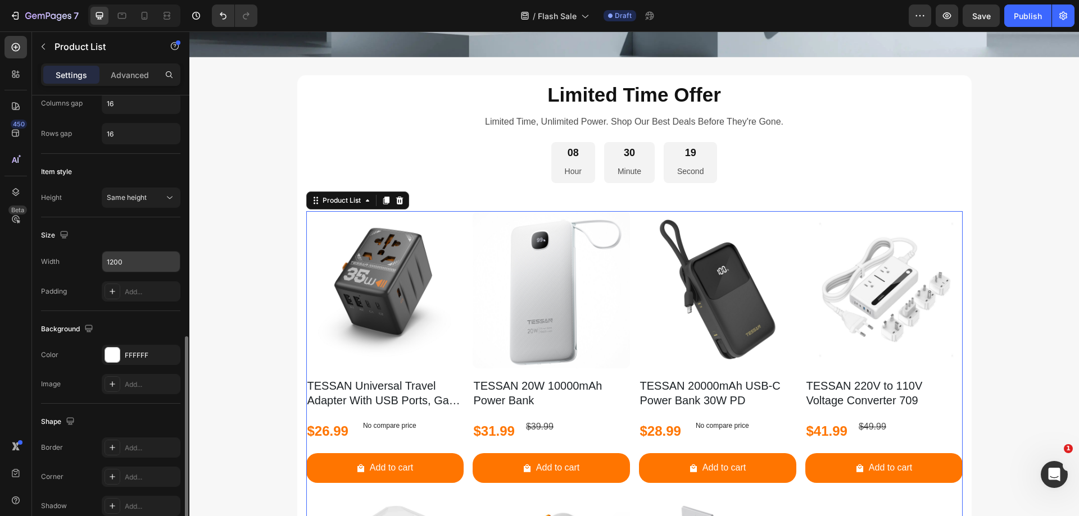
scroll to position [374, 0]
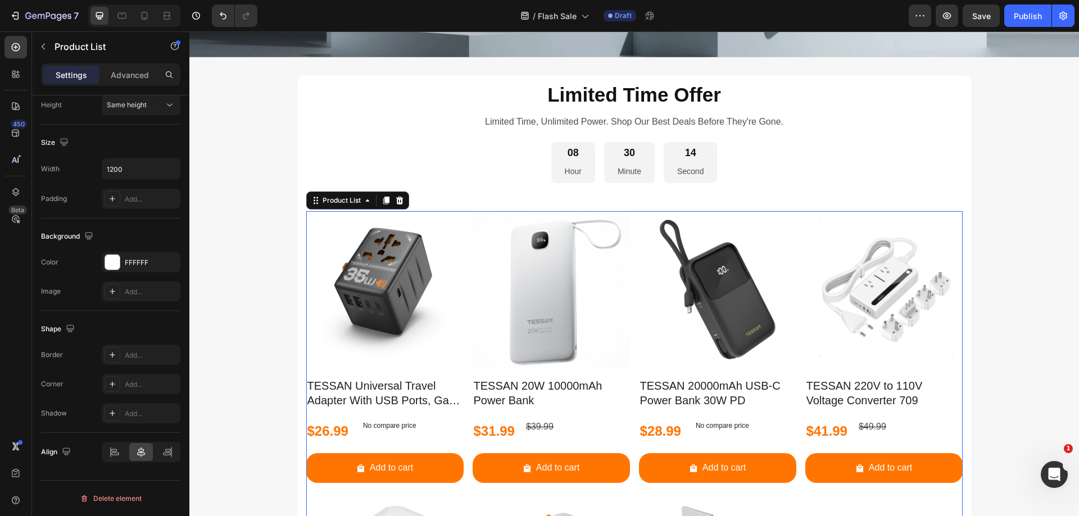
click at [395, 202] on icon at bounding box center [399, 200] width 9 height 9
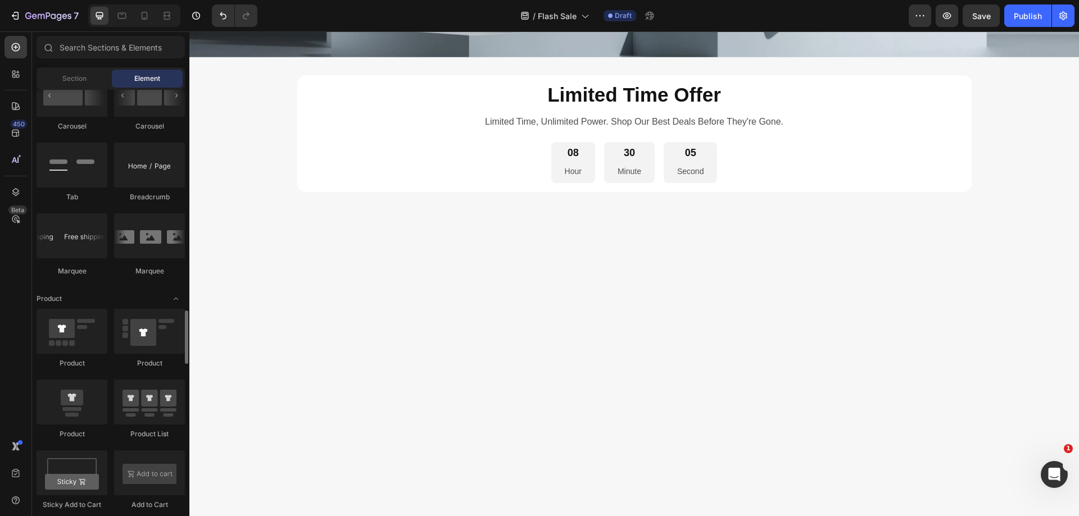
scroll to position [1292, 0]
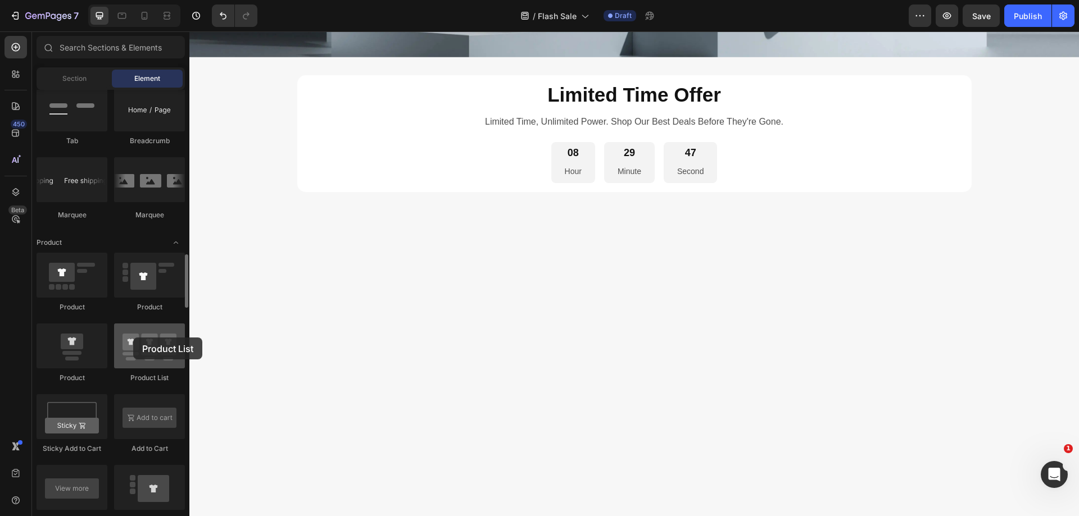
drag, startPoint x: 138, startPoint y: 343, endPoint x: 133, endPoint y: 338, distance: 7.6
click at [133, 338] on div at bounding box center [149, 346] width 71 height 45
click at [223, 17] on icon "Undo/Redo" at bounding box center [222, 15] width 11 height 11
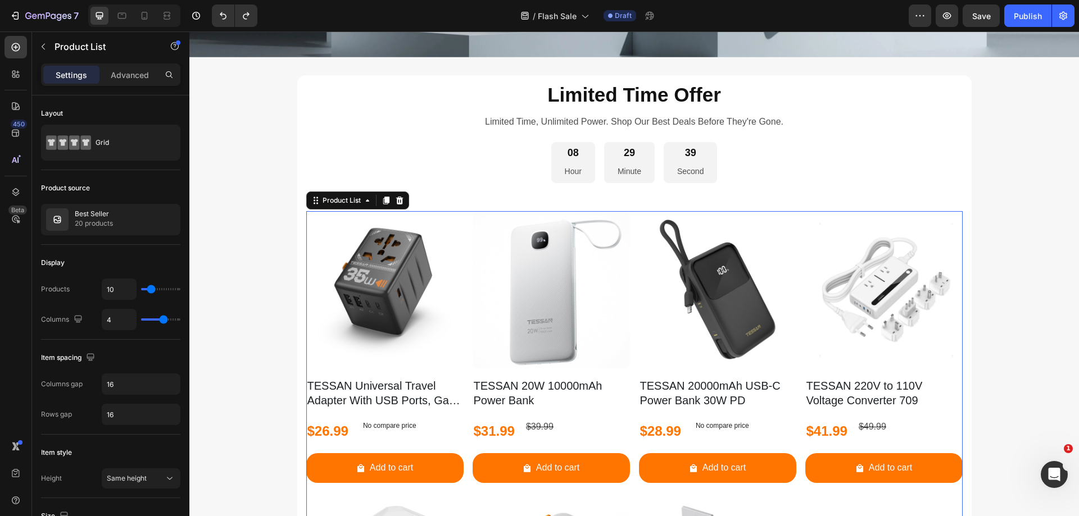
type input "3"
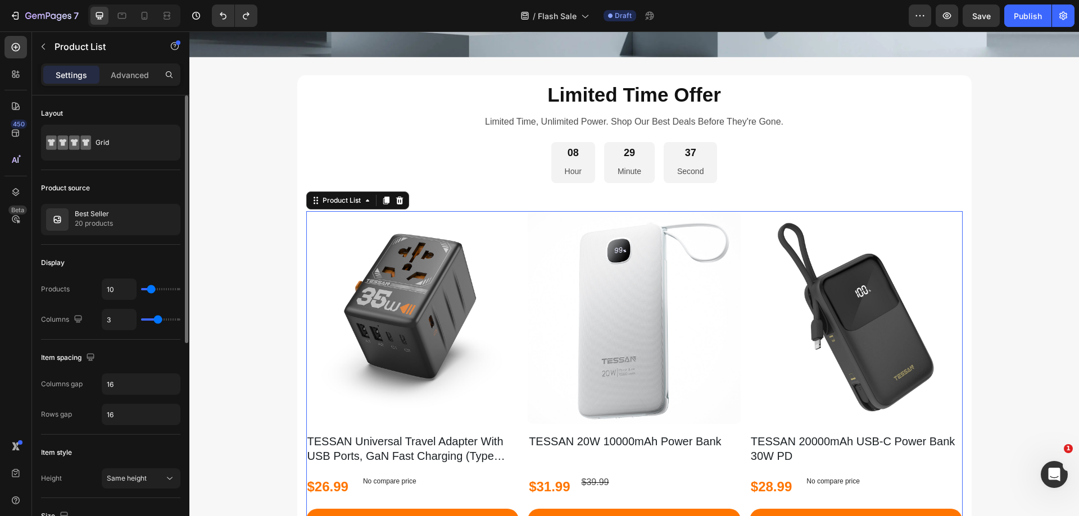
drag, startPoint x: 164, startPoint y: 321, endPoint x: 157, endPoint y: 321, distance: 7.3
type input "3"
click at [157, 321] on input "range" at bounding box center [160, 320] width 39 height 2
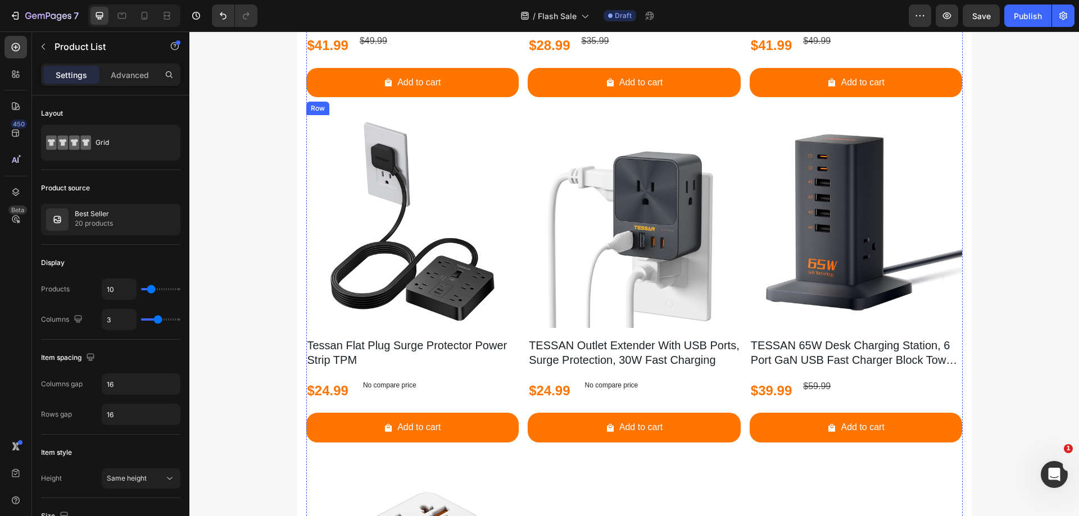
scroll to position [1131, 0]
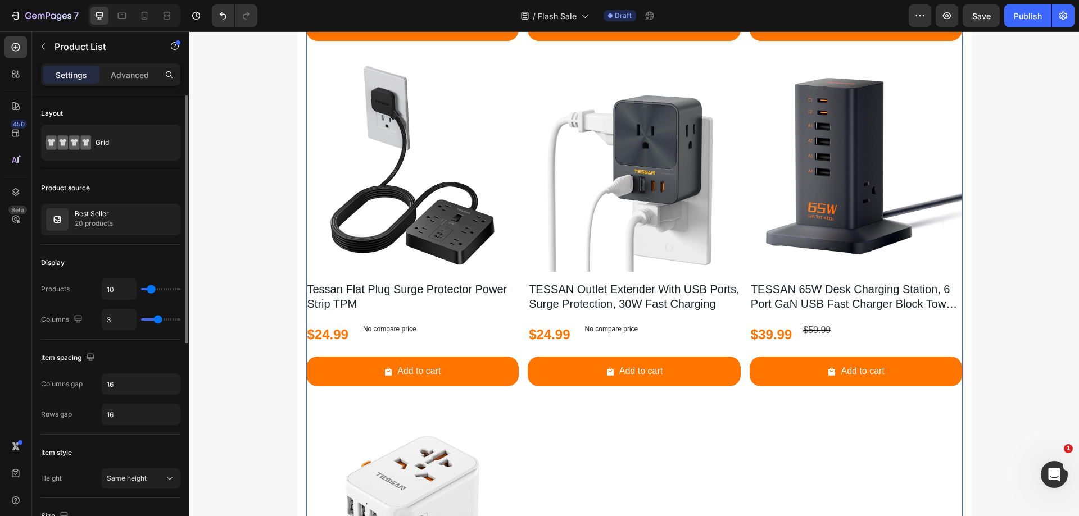
type input "7"
type input "6"
type input "5"
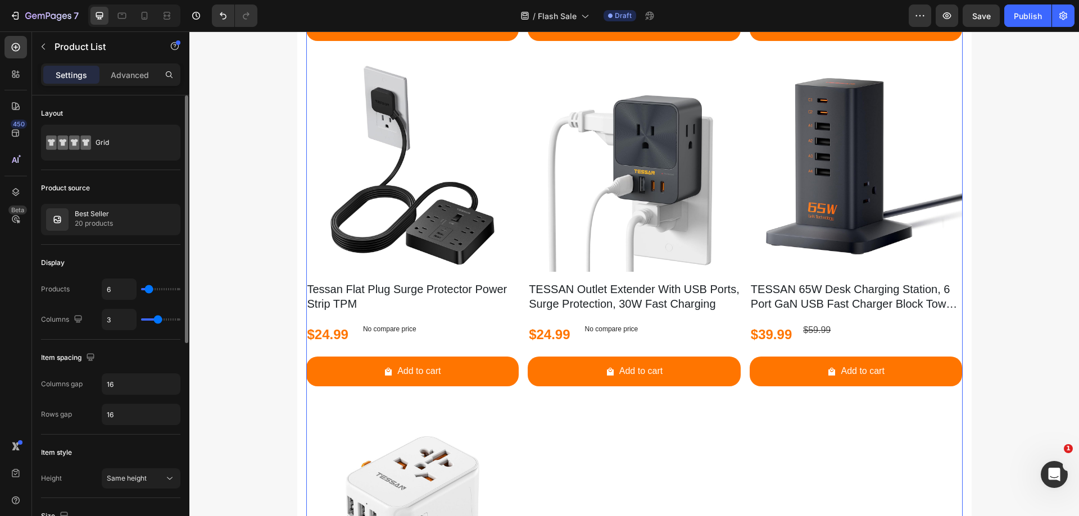
type input "5"
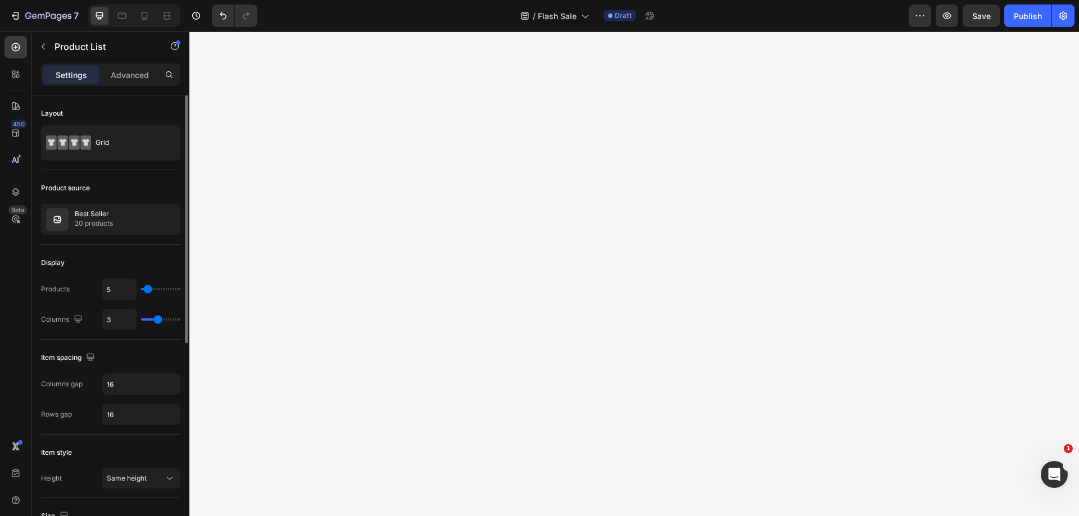
type input "4"
type input "5"
type input "6"
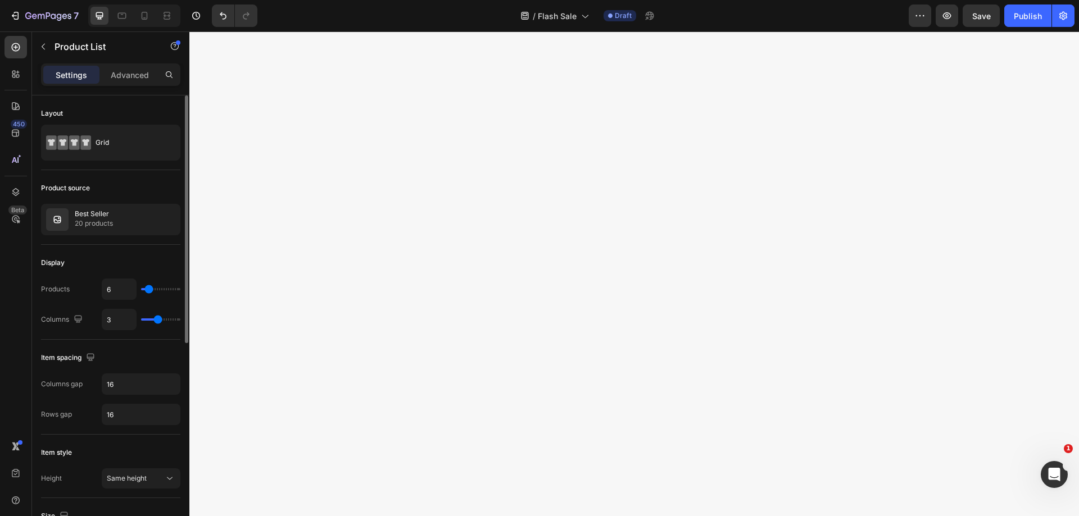
type input "6"
click at [149, 290] on input "range" at bounding box center [160, 289] width 39 height 2
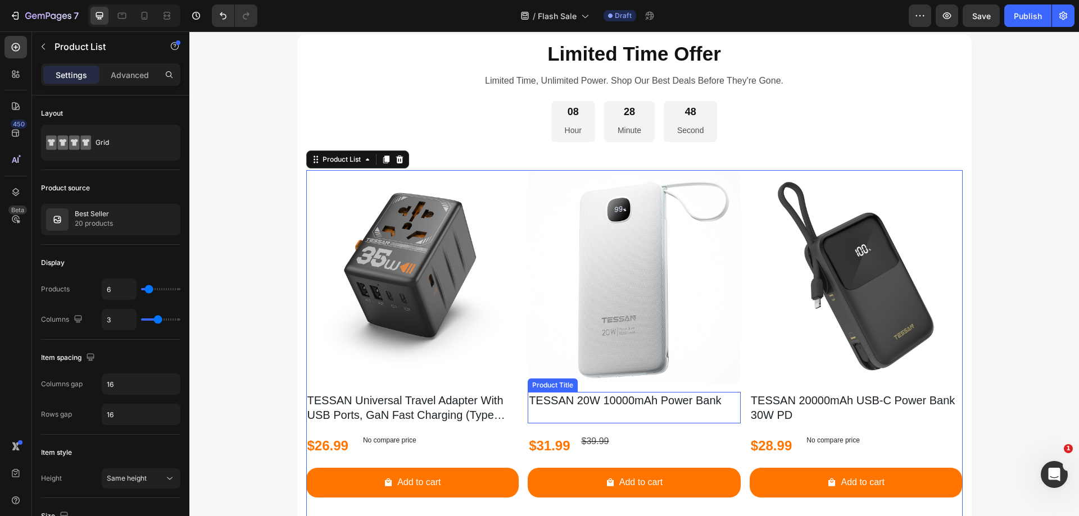
scroll to position [232, 0]
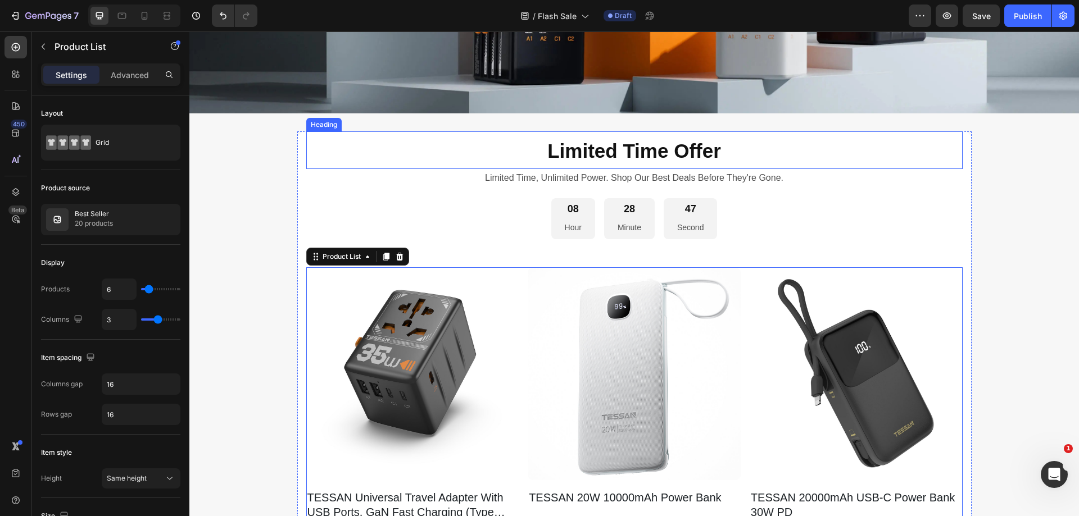
click at [610, 152] on strong "Limited Time Offer" at bounding box center [634, 151] width 174 height 22
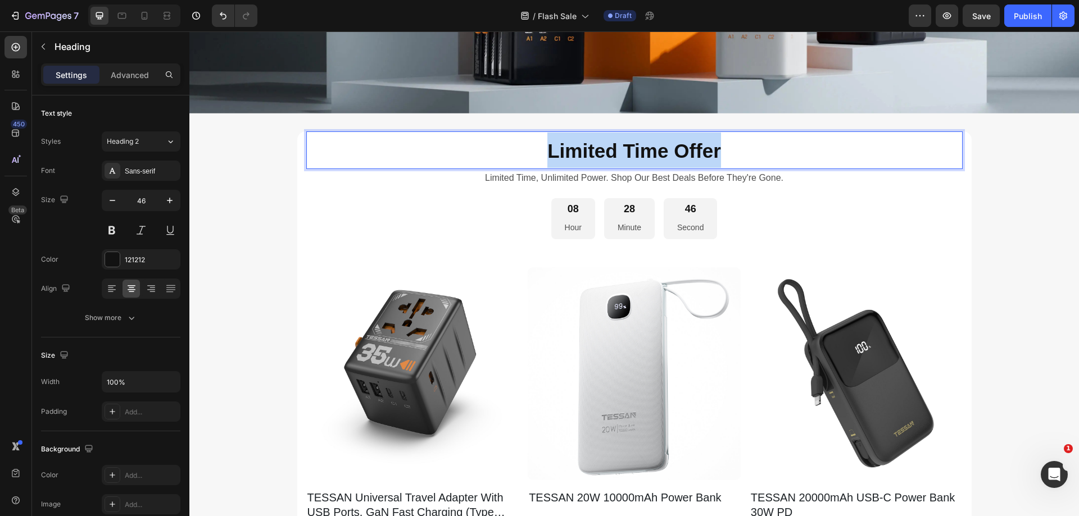
click at [610, 152] on strong "Limited Time Offer" at bounding box center [634, 151] width 174 height 22
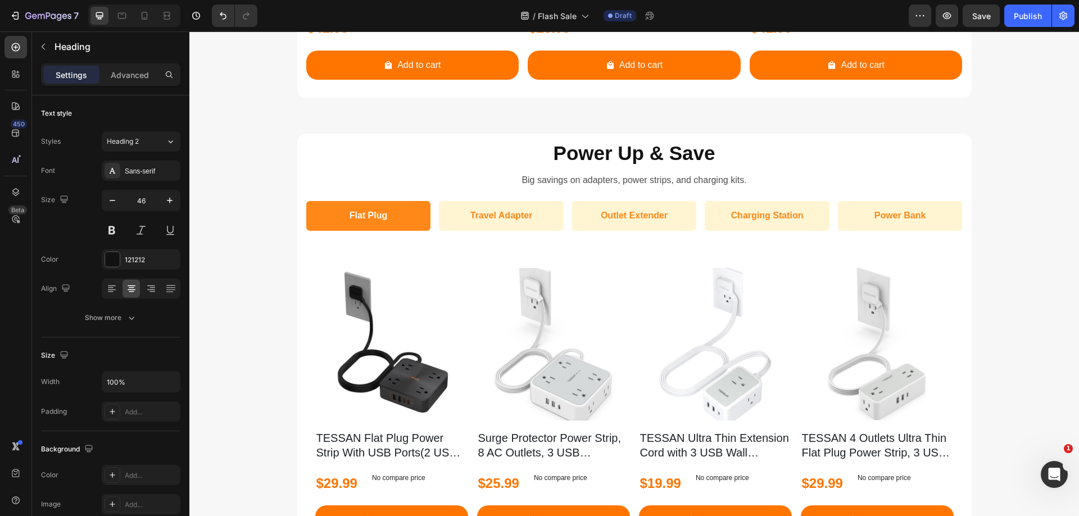
scroll to position [1131, 0]
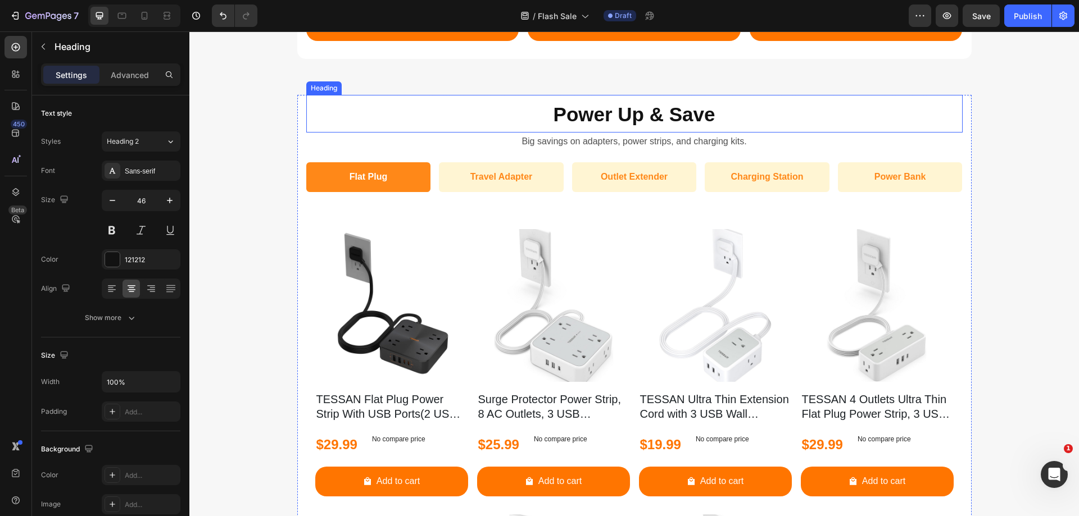
click at [604, 116] on strong "Power Up & Save" at bounding box center [634, 114] width 162 height 22
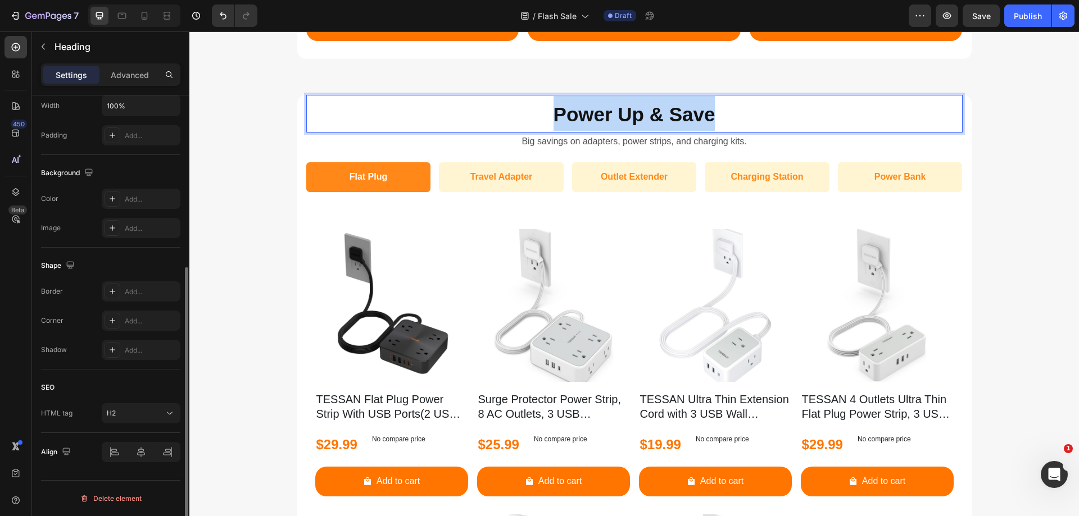
click at [604, 116] on strong "Power Up & Save" at bounding box center [634, 114] width 162 height 22
click at [570, 115] on strong "Limited Stock" at bounding box center [634, 114] width 129 height 22
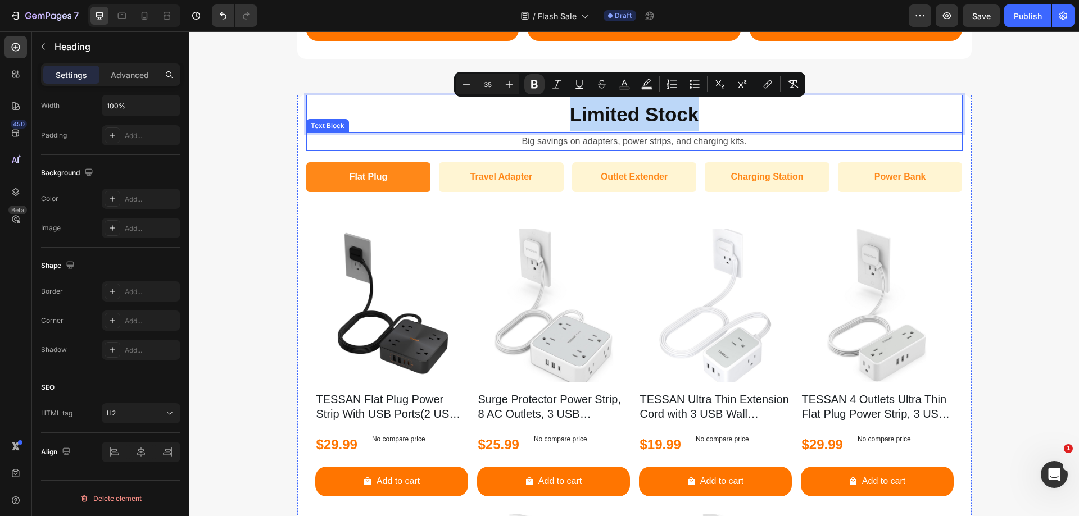
click at [579, 143] on p "Big savings on adapters, power strips, and charging kits." at bounding box center [634, 142] width 654 height 16
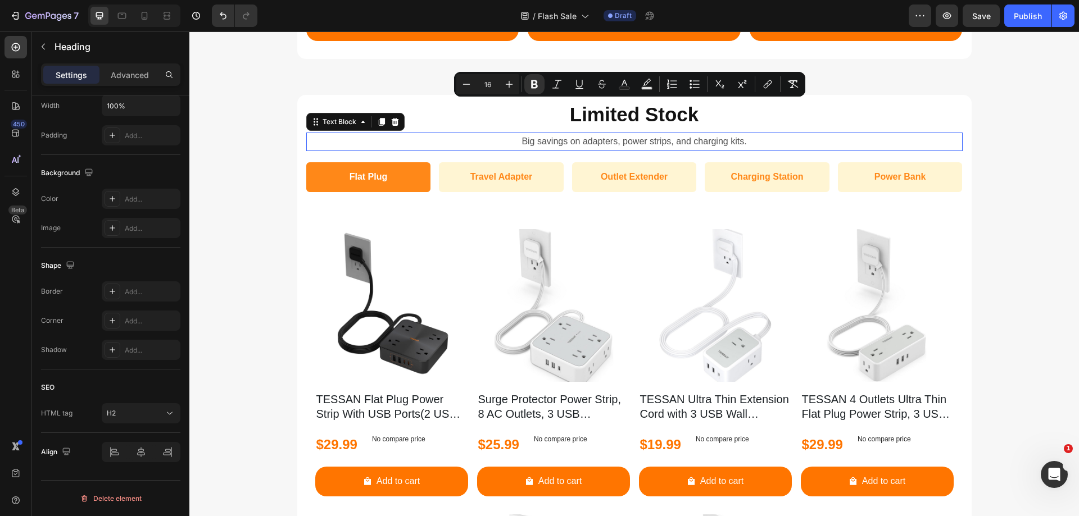
scroll to position [0, 0]
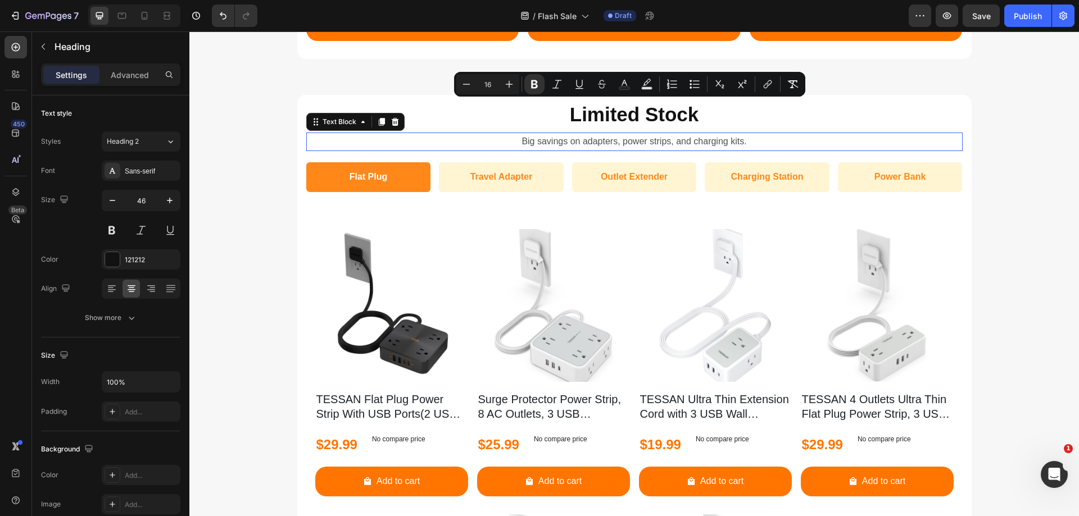
click at [579, 143] on p "Big savings on adapters, power strips, and charging kits." at bounding box center [634, 142] width 654 height 16
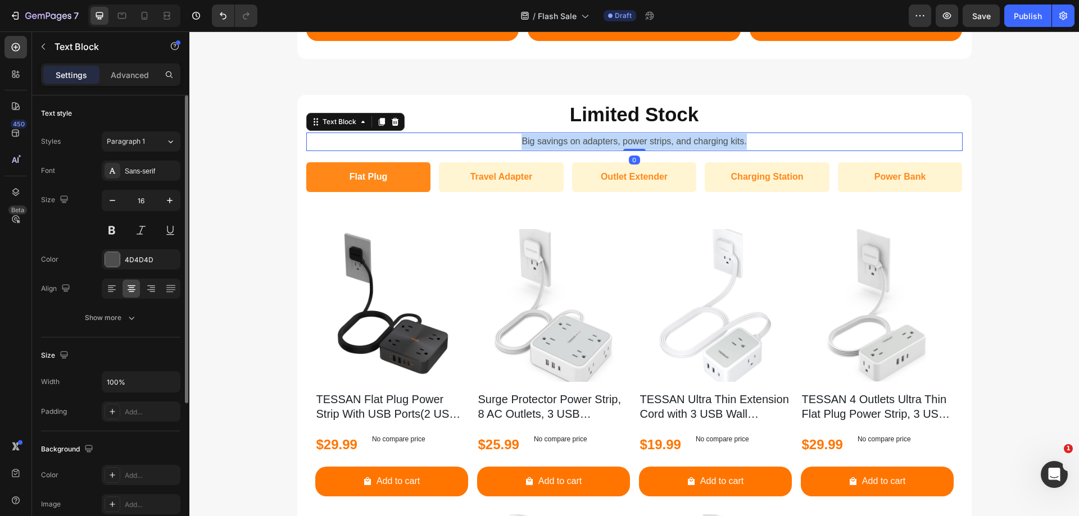
click at [579, 143] on p "Big savings on adapters, power strips, and charging kits." at bounding box center [634, 142] width 654 height 16
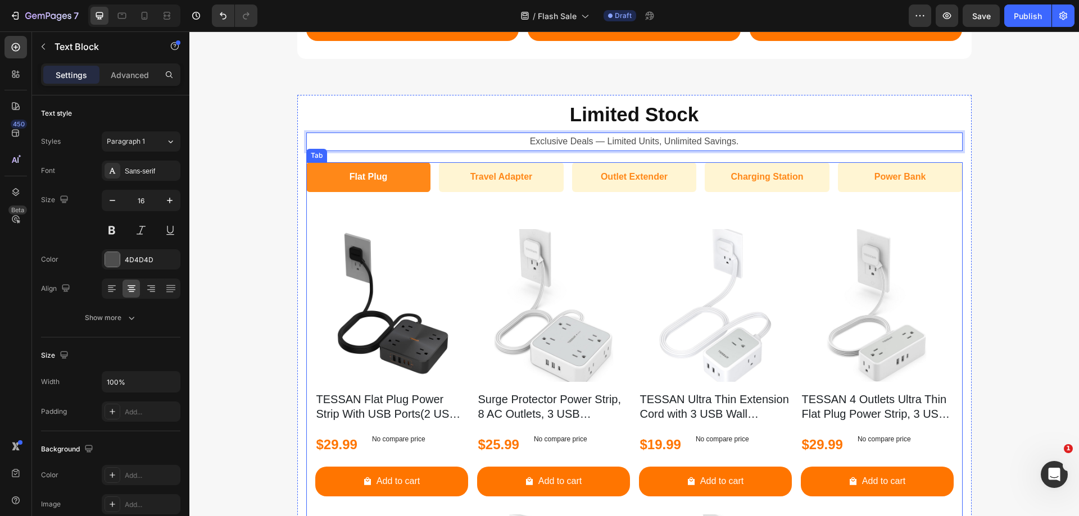
click at [358, 180] on p "Flat Plug" at bounding box center [368, 177] width 38 height 16
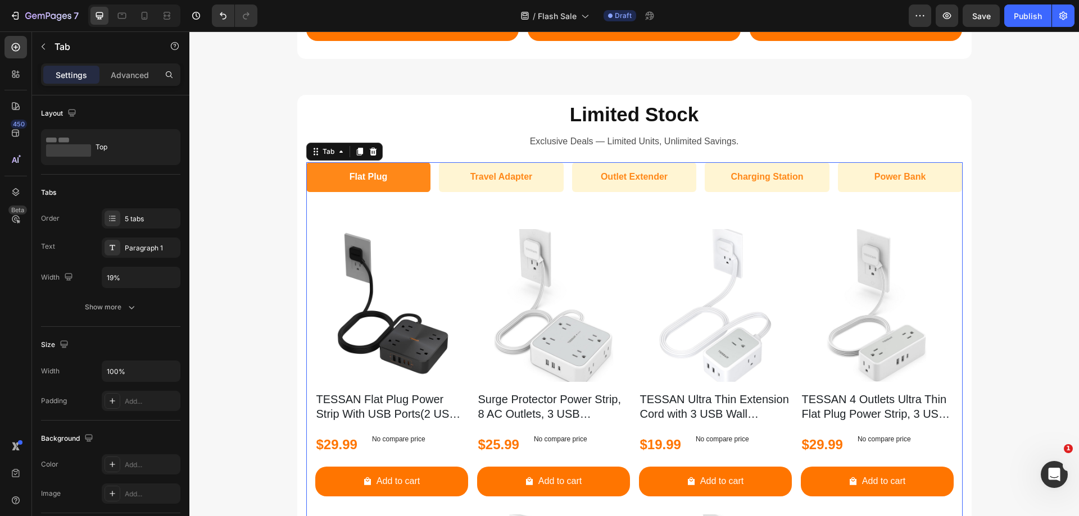
click at [358, 180] on p "Flat Plug" at bounding box center [368, 177] width 38 height 16
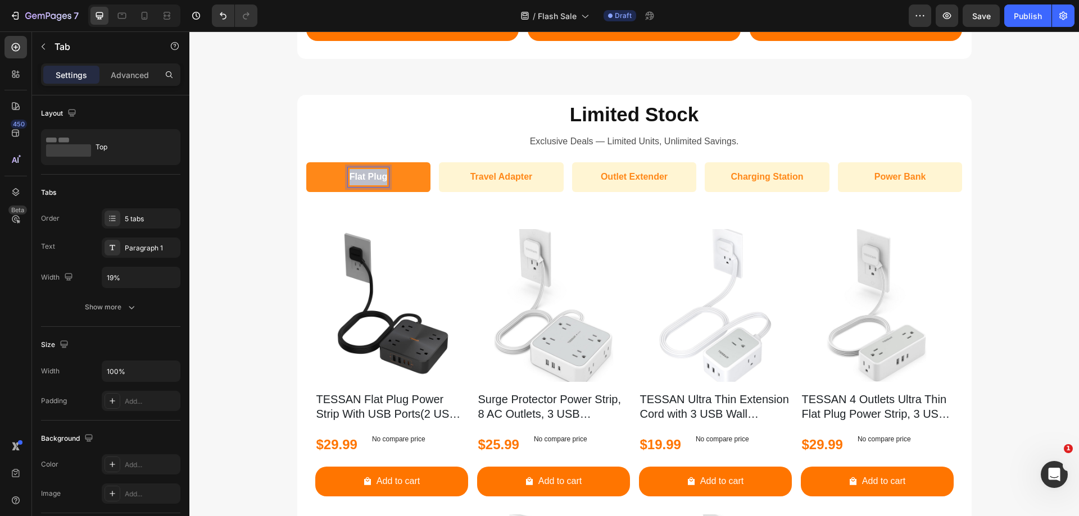
click at [358, 180] on p "Flat Plug" at bounding box center [368, 177] width 38 height 16
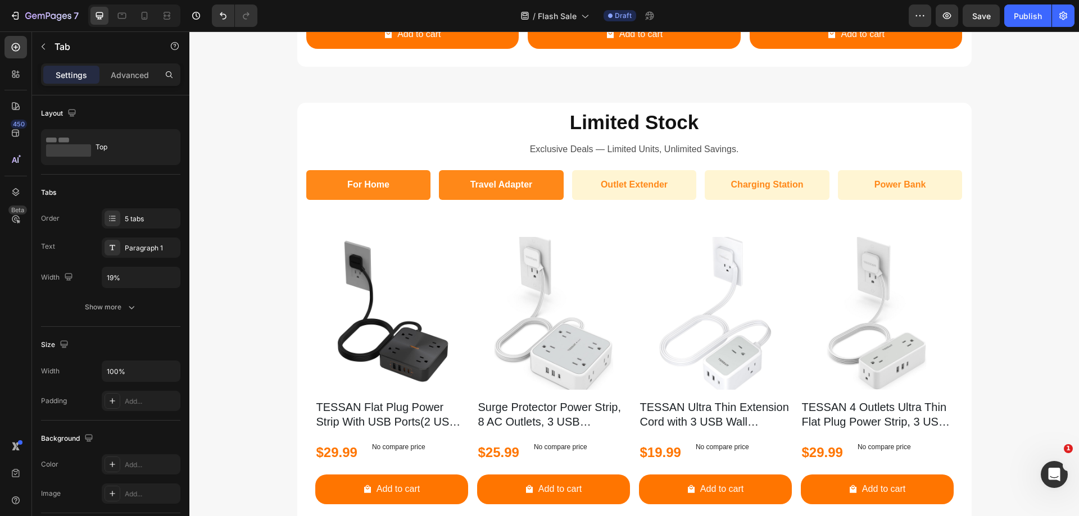
click at [474, 184] on p "Travel Adapter" at bounding box center [501, 185] width 62 height 16
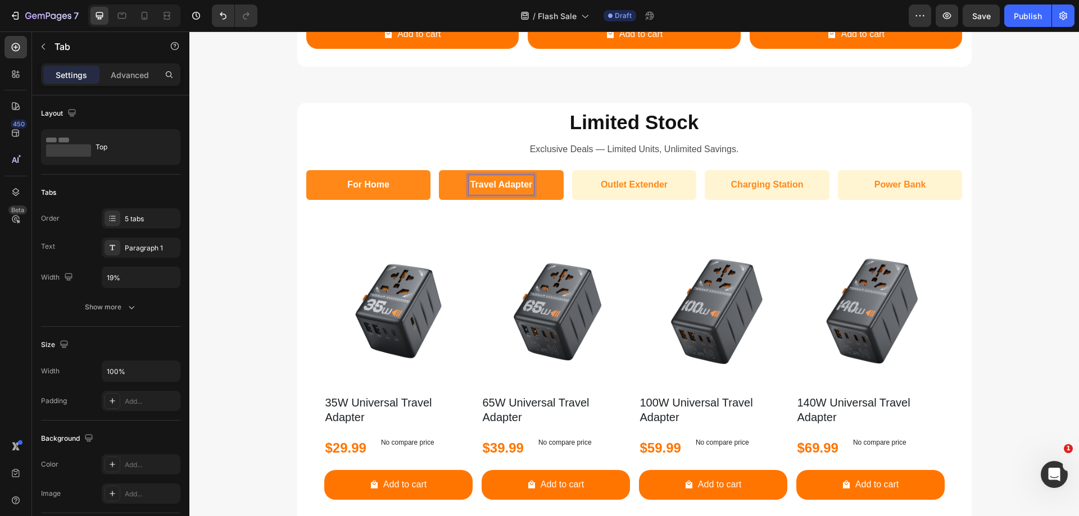
click at [470, 184] on p "Travel Adapter" at bounding box center [501, 185] width 62 height 16
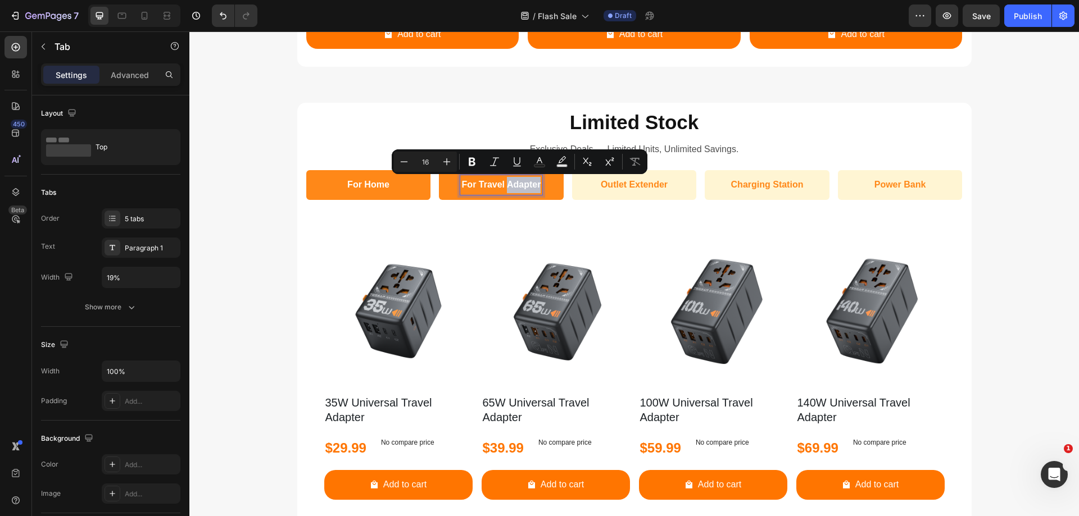
drag, startPoint x: 503, startPoint y: 185, endPoint x: 538, endPoint y: 187, distance: 35.4
click at [538, 187] on div "For Travel Adapter" at bounding box center [501, 185] width 83 height 20
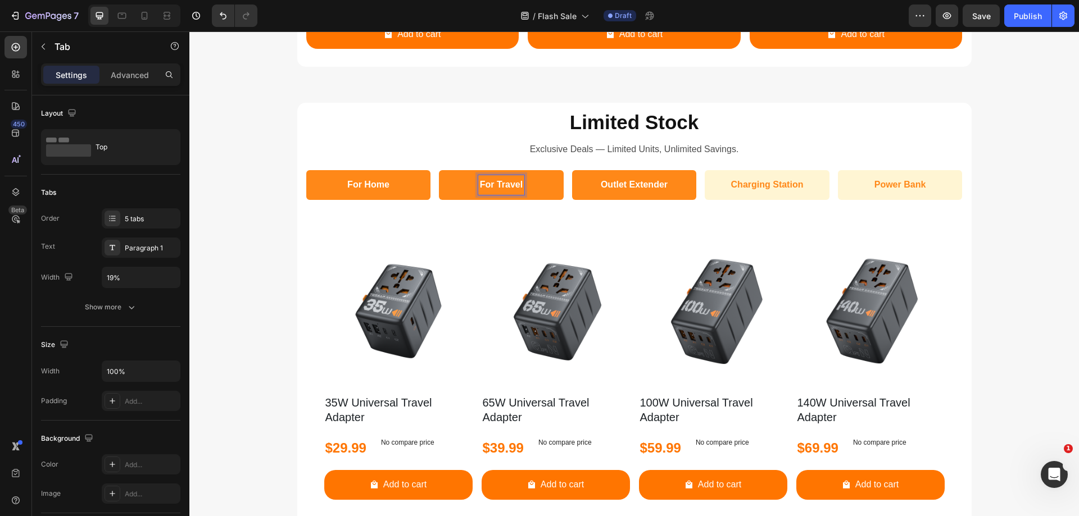
click at [626, 188] on p "Outlet Extender" at bounding box center [634, 185] width 67 height 16
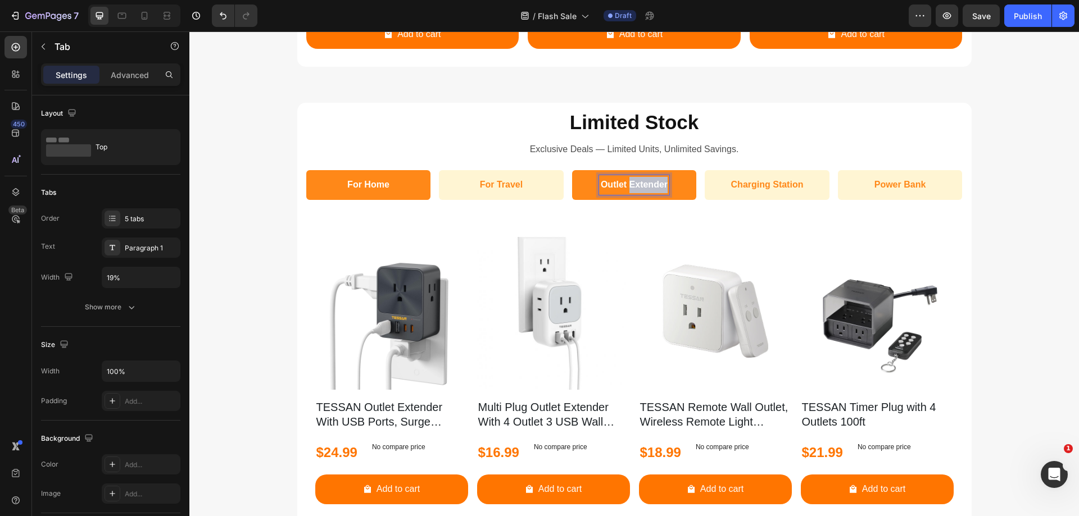
click at [626, 188] on p "Outlet Extender" at bounding box center [634, 185] width 67 height 16
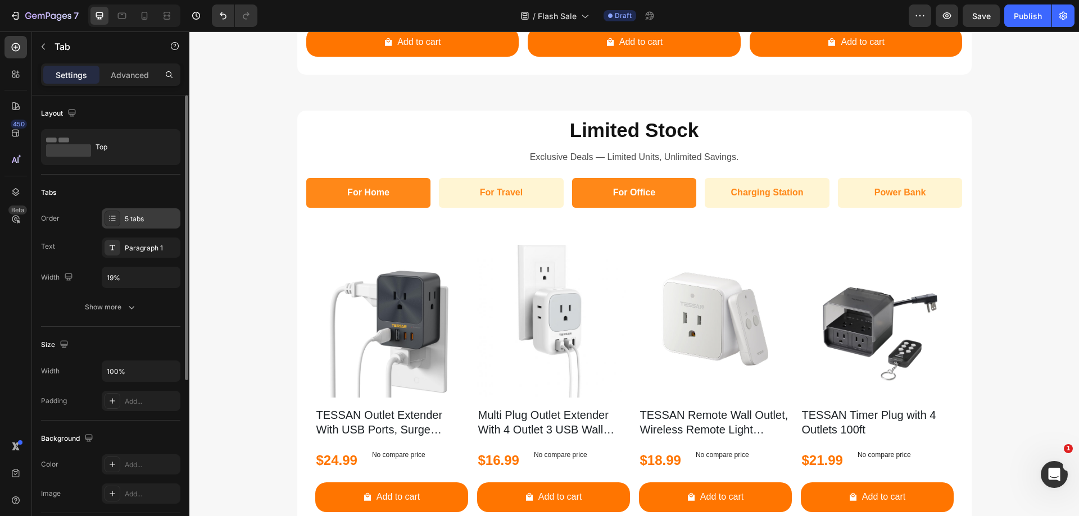
click at [134, 219] on div "5 tabs" at bounding box center [151, 219] width 53 height 10
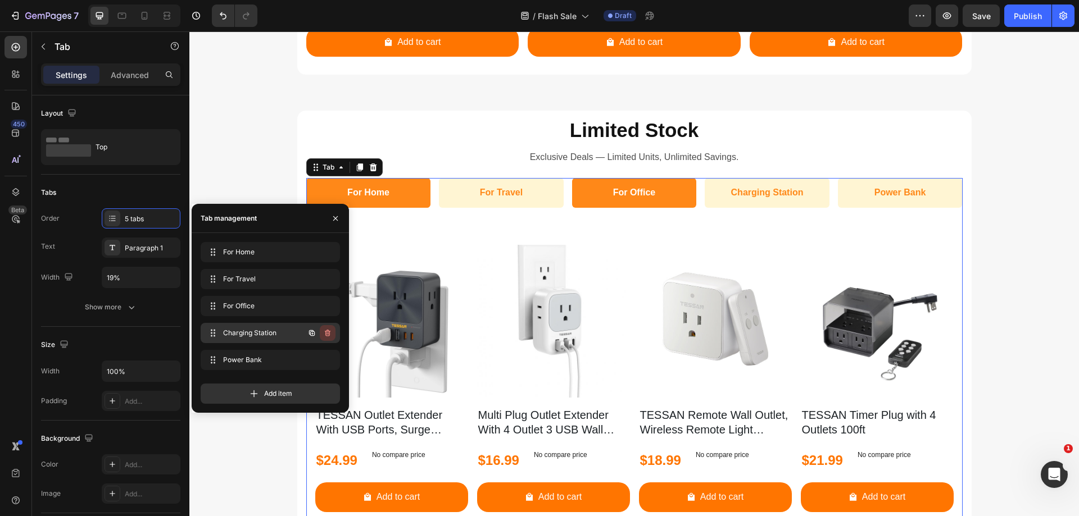
click at [329, 333] on icon "button" at bounding box center [327, 333] width 9 height 9
click at [329, 333] on div "Delete" at bounding box center [320, 333] width 21 height 10
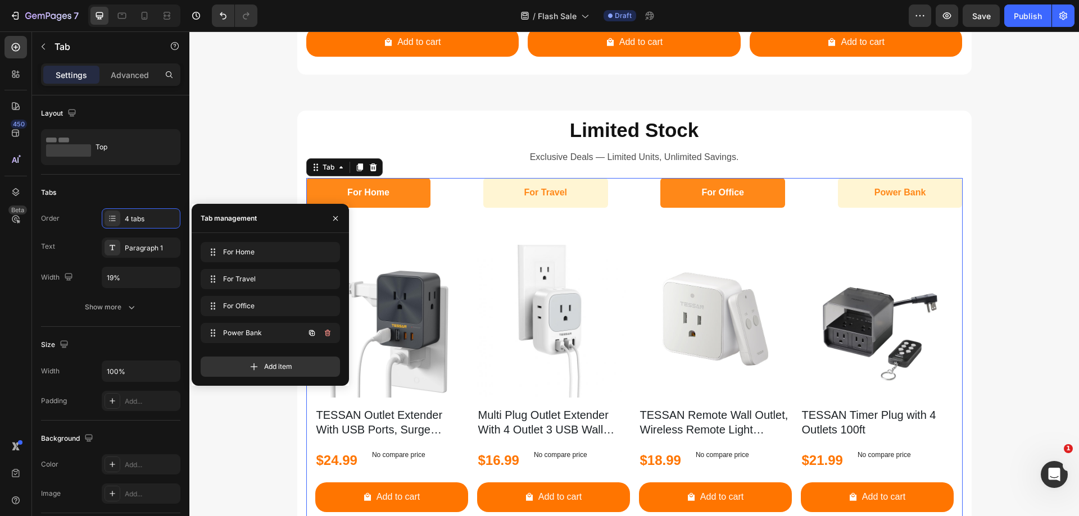
click at [329, 333] on icon "button" at bounding box center [327, 333] width 9 height 9
click at [329, 333] on div "Delete" at bounding box center [320, 333] width 21 height 10
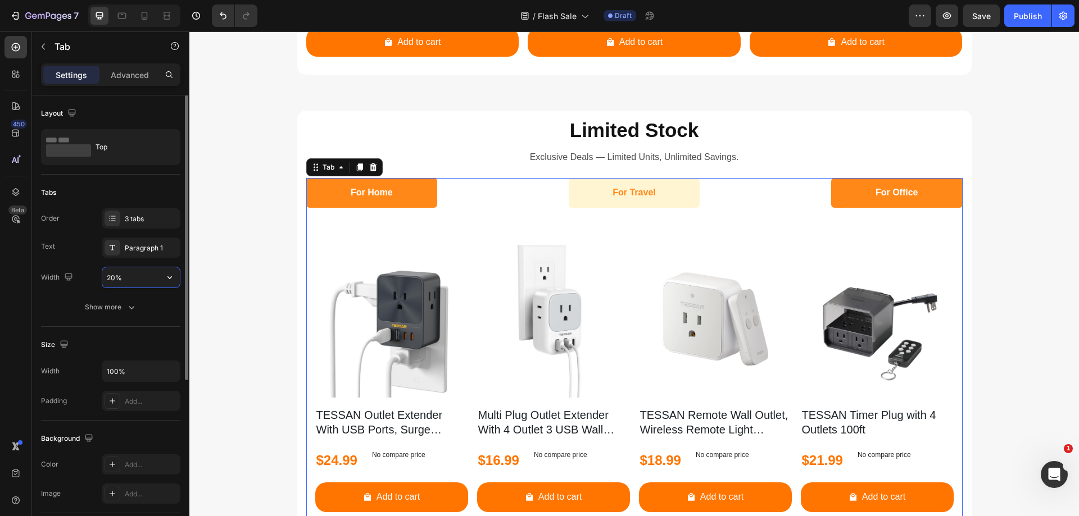
click at [115, 280] on input "20%" at bounding box center [141, 277] width 78 height 20
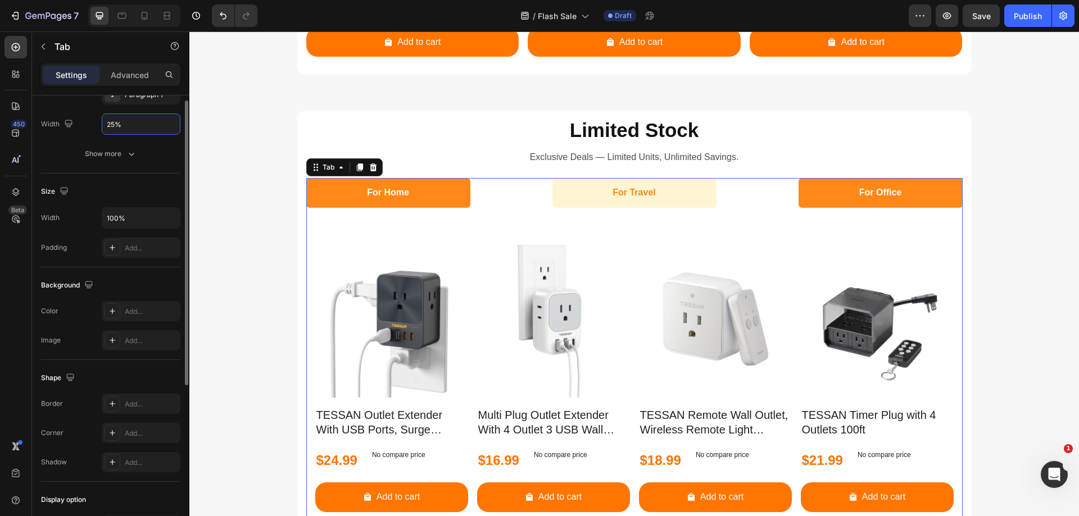
scroll to position [97, 0]
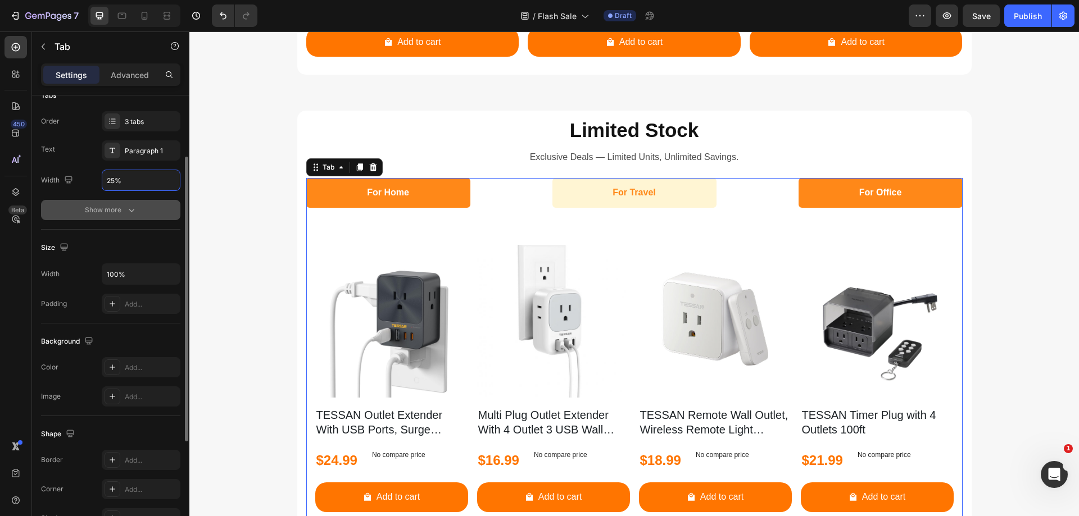
type input "25%"
click at [117, 212] on div "Show more" at bounding box center [111, 209] width 52 height 11
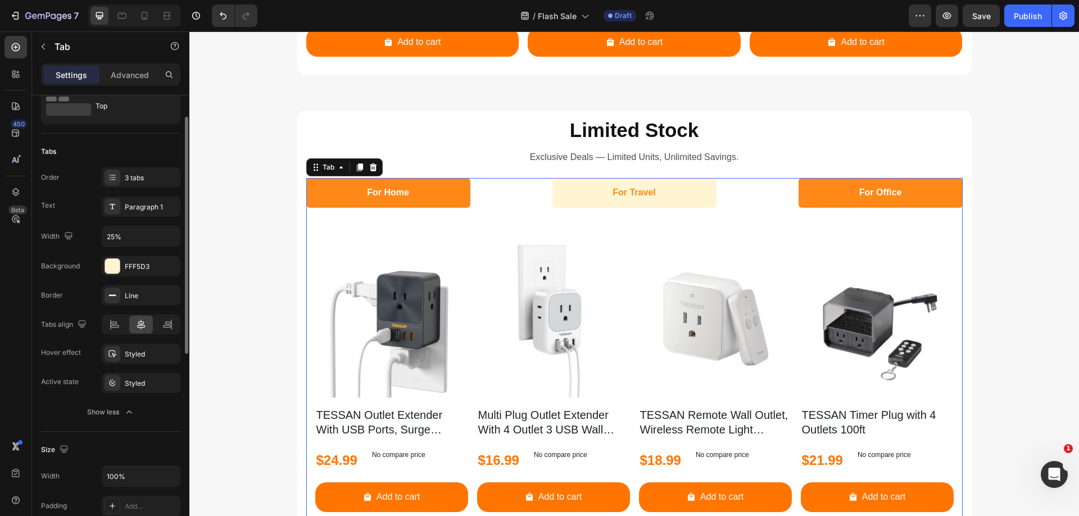
scroll to position [0, 0]
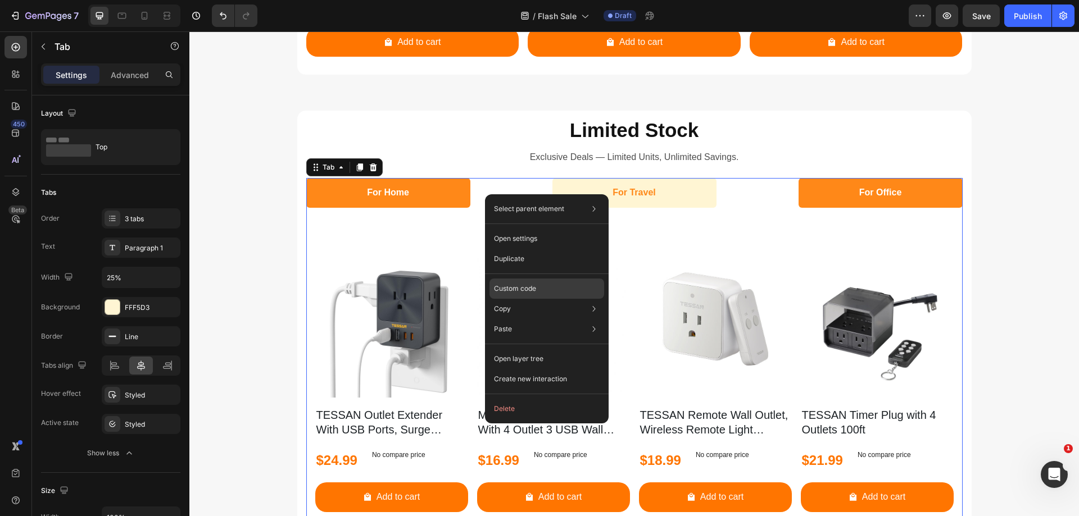
click at [525, 290] on p "Custom code" at bounding box center [515, 289] width 42 height 10
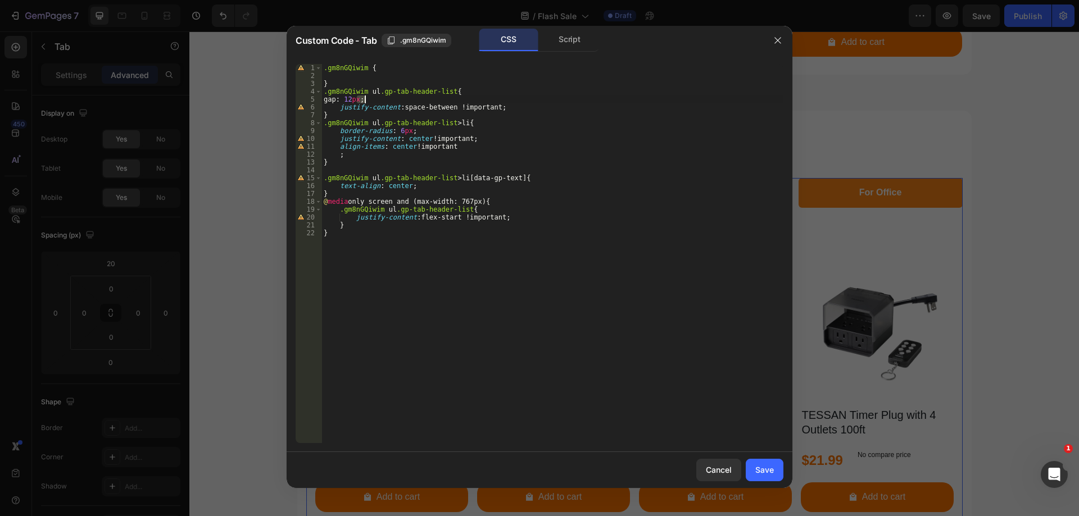
drag, startPoint x: 357, startPoint y: 98, endPoint x: 363, endPoint y: 98, distance: 6.7
click at [363, 98] on div ".gm8nGQiwim { } .gm8nGQiwim ul .gp-tab-header-list { gap : 12 px ; justify-cont…" at bounding box center [552, 261] width 462 height 395
type textarea "gap: 52px;"
click at [771, 466] on div "Save" at bounding box center [764, 470] width 19 height 12
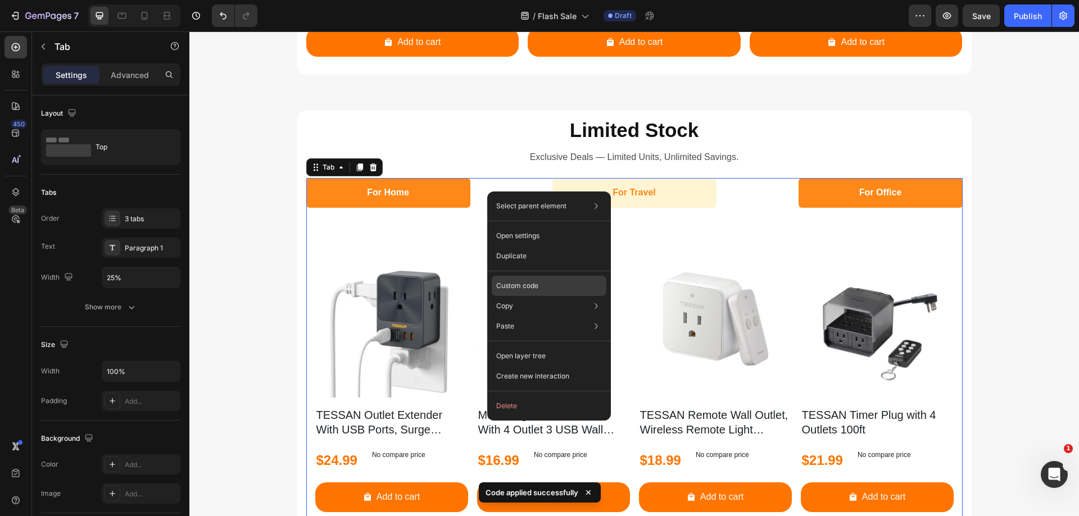
click at [543, 316] on div "Custom code" at bounding box center [549, 326] width 115 height 20
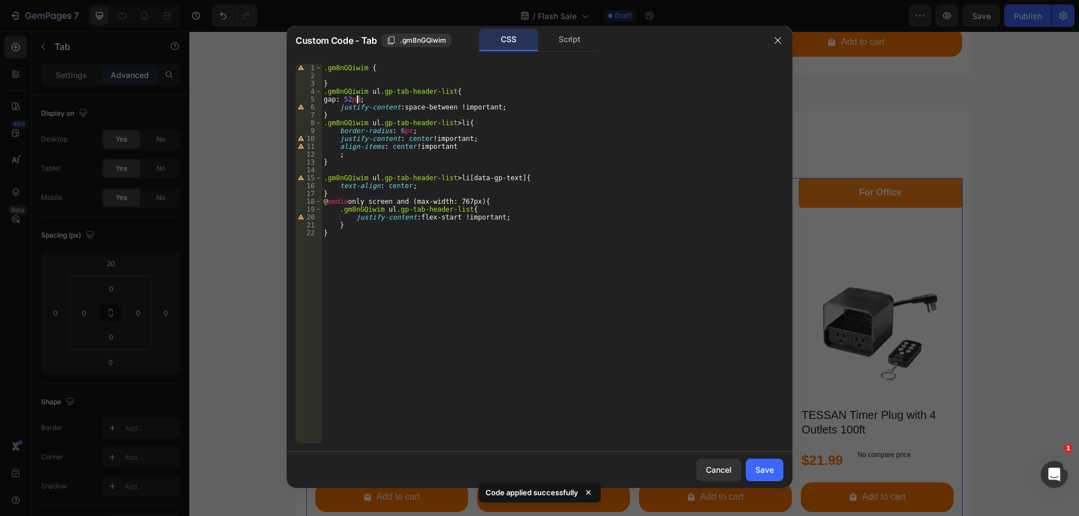
click at [357, 96] on div ".gm8nGQiwim { } .gm8nGQiwim ul .gp-tab-header-list { gap : 52 px ; justify-cont…" at bounding box center [552, 261] width 462 height 395
type textarea "gap: 12px;"
click at [769, 473] on div "Save" at bounding box center [764, 470] width 19 height 12
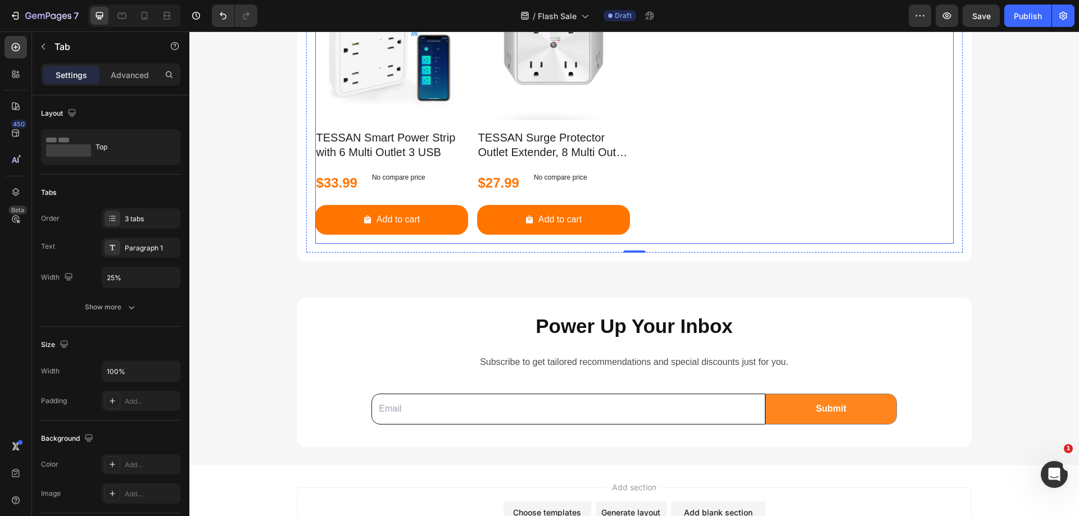
scroll to position [2020, 0]
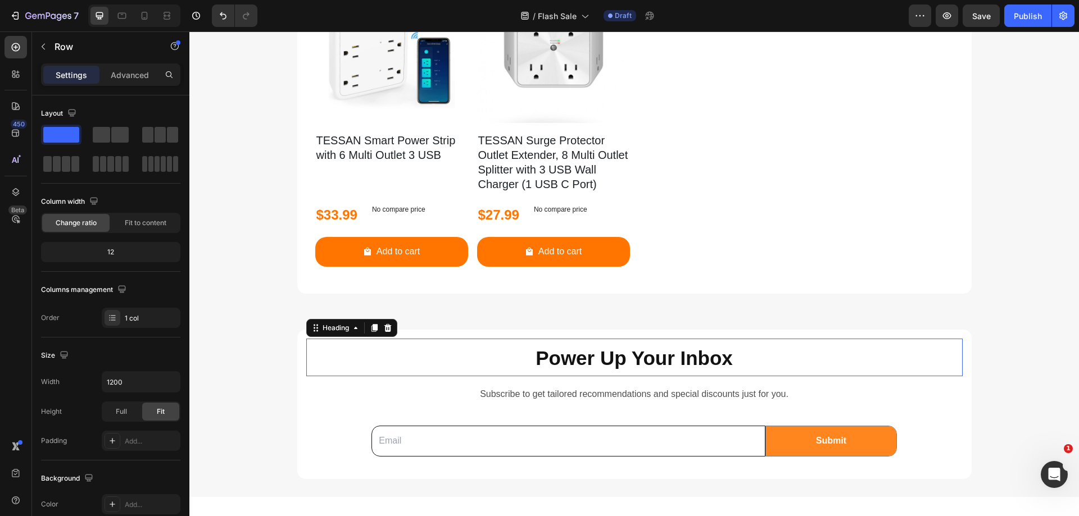
click at [577, 360] on strong "Power Up Your Inbox" at bounding box center [633, 358] width 197 height 22
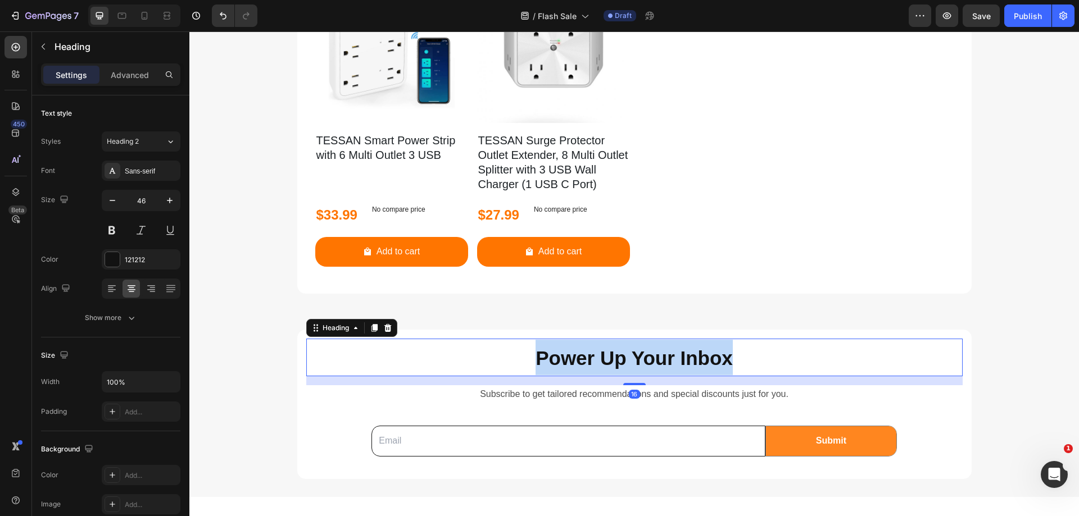
click at [577, 360] on strong "Power Up Your Inbox" at bounding box center [633, 358] width 197 height 22
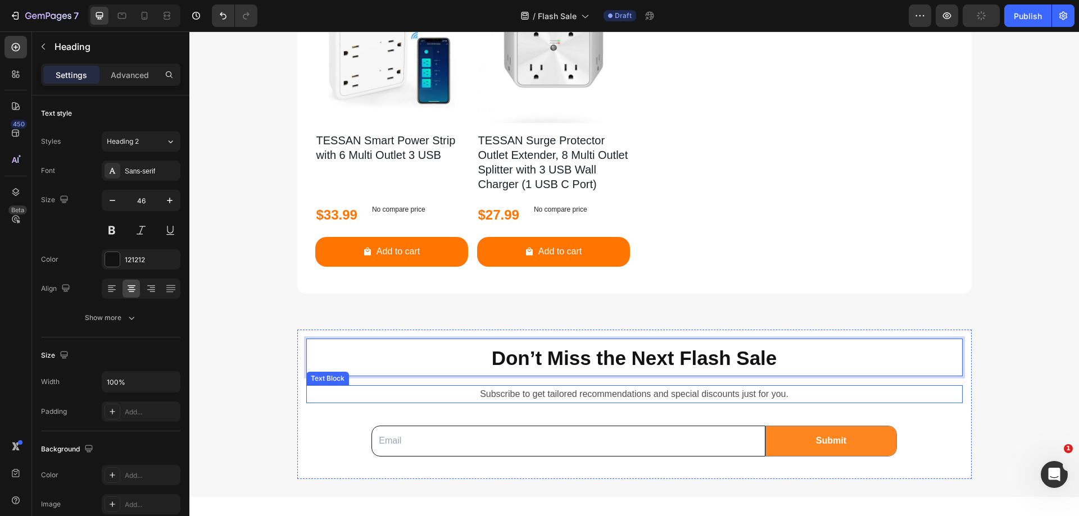
click at [523, 393] on p "Subscribe to get tailored recommendations and special discounts just for you." at bounding box center [634, 395] width 654 height 16
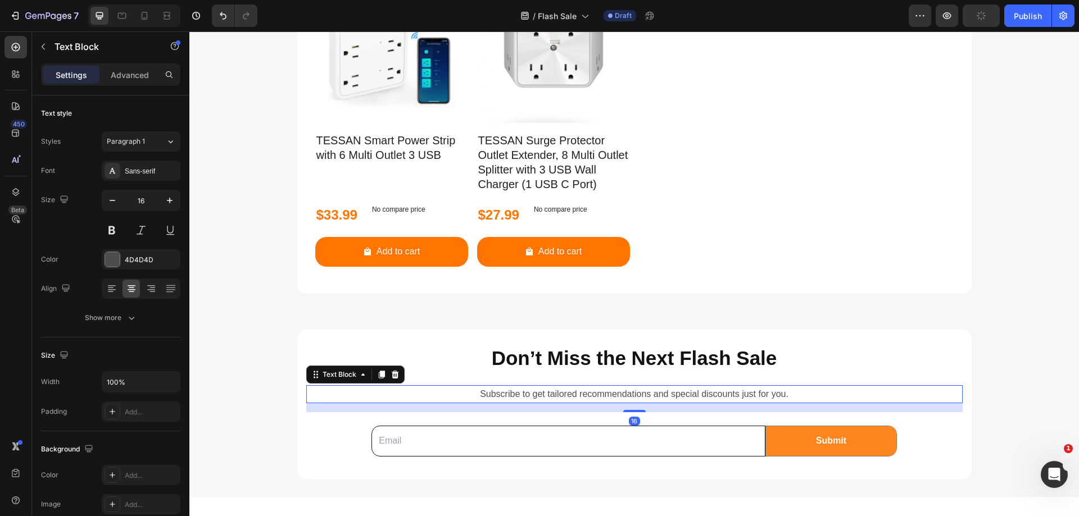
click at [523, 393] on p "Subscribe to get tailored recommendations and special discounts just for you." at bounding box center [634, 395] width 654 height 16
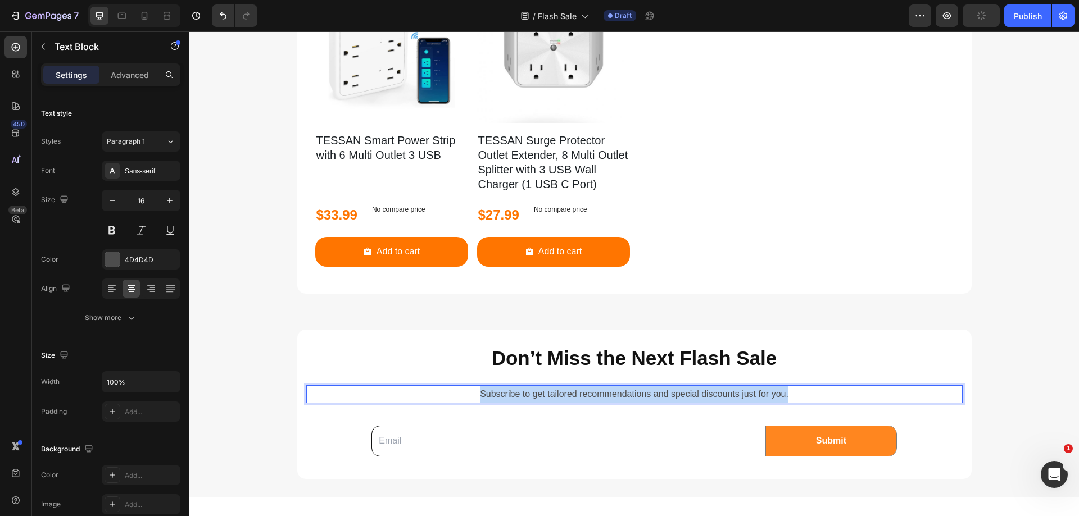
click at [523, 393] on p "Subscribe to get tailored recommendations and special discounts just for you." at bounding box center [634, 395] width 654 height 16
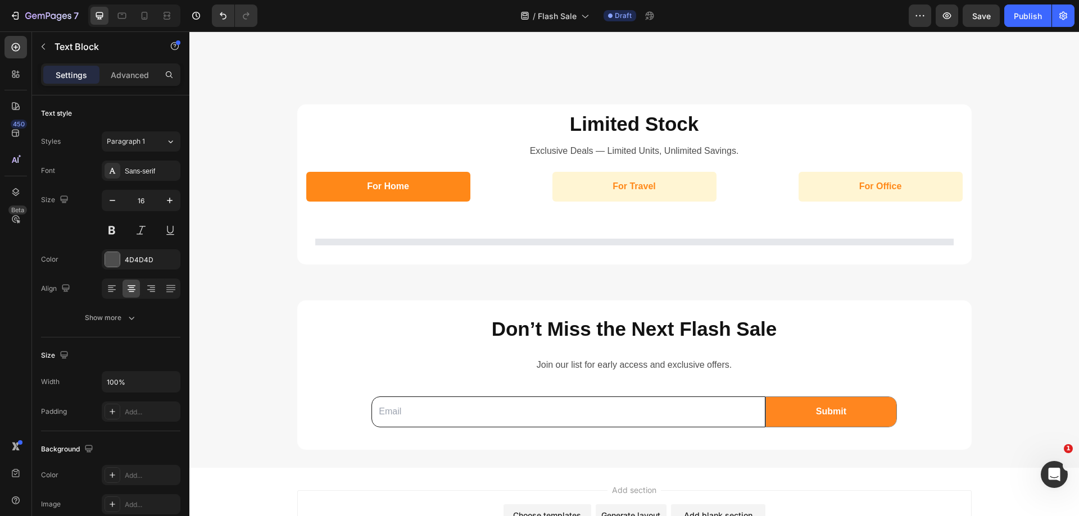
scroll to position [1215, 0]
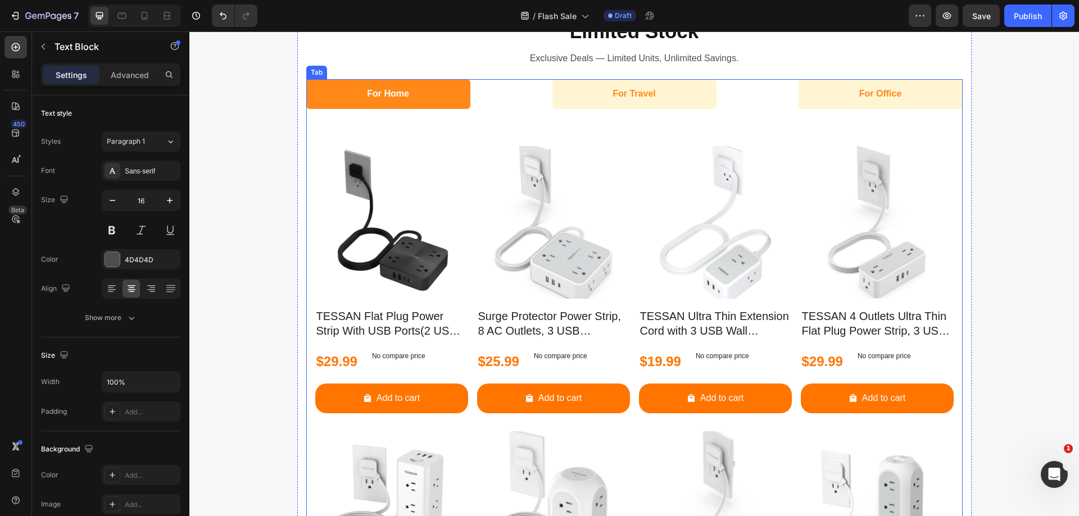
click at [513, 100] on ul "For Home For Travel For Office" at bounding box center [634, 94] width 656 height 30
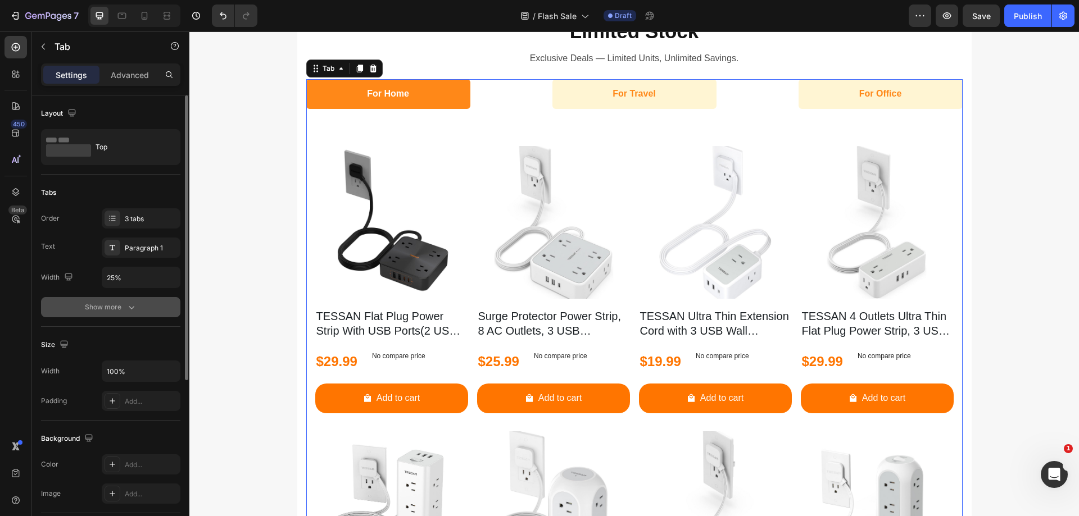
click at [126, 307] on icon "button" at bounding box center [131, 307] width 11 height 11
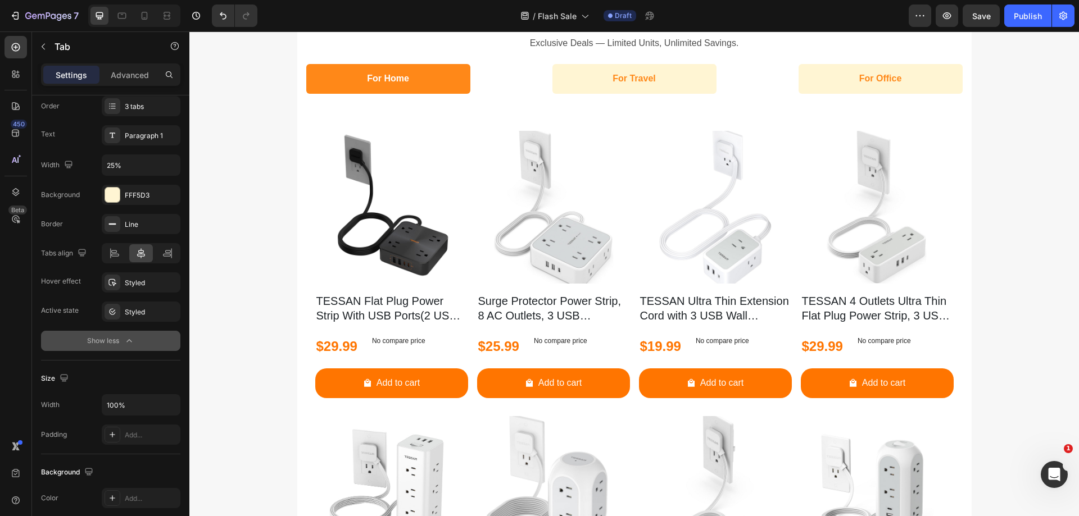
scroll to position [1158, 0]
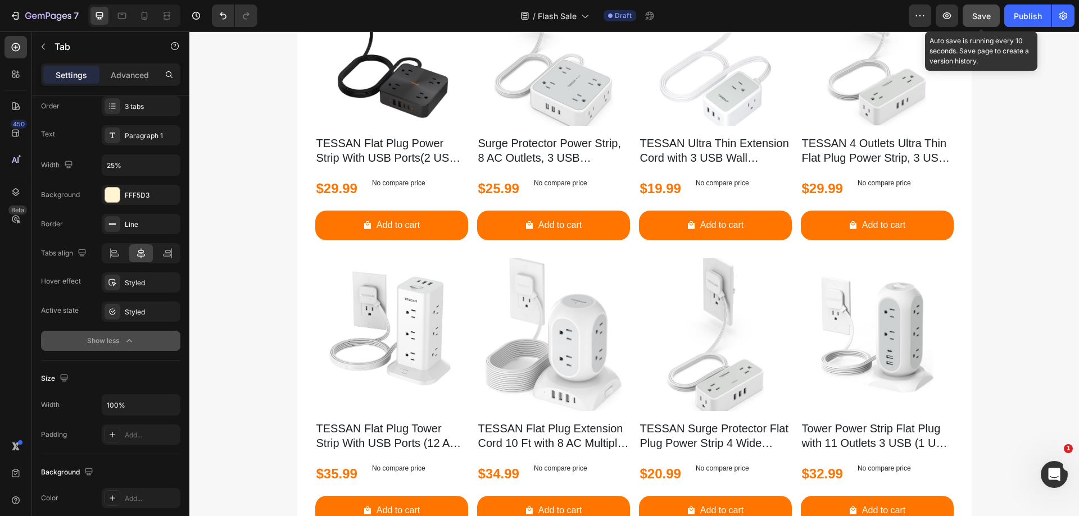
click at [980, 16] on span "Save" at bounding box center [981, 16] width 19 height 10
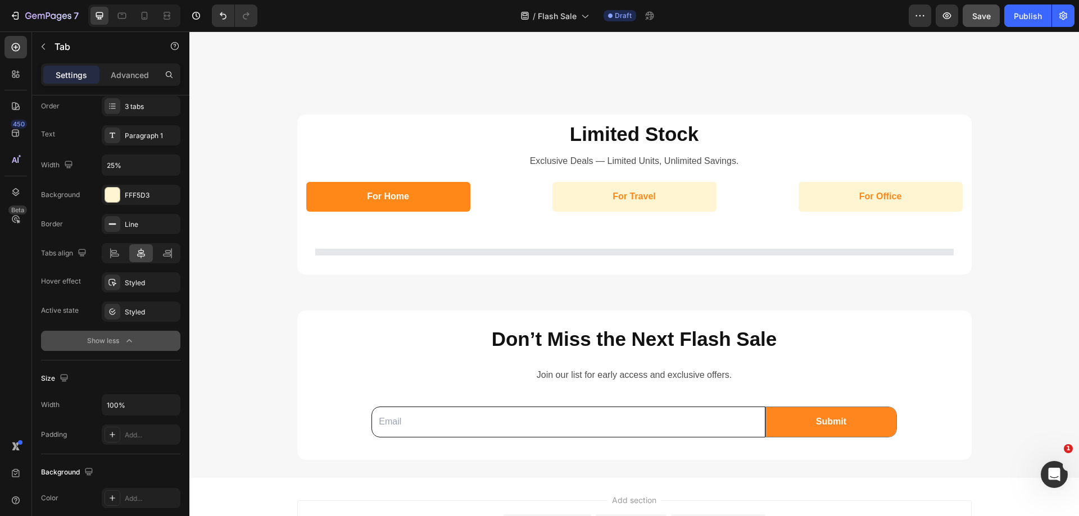
scroll to position [1215, 0]
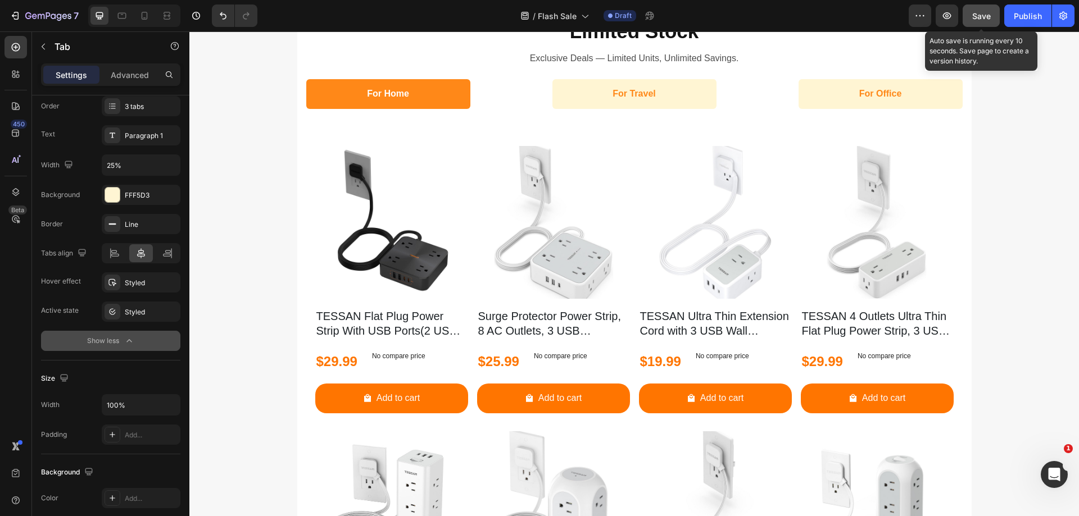
click at [979, 20] on span "Save" at bounding box center [981, 16] width 19 height 10
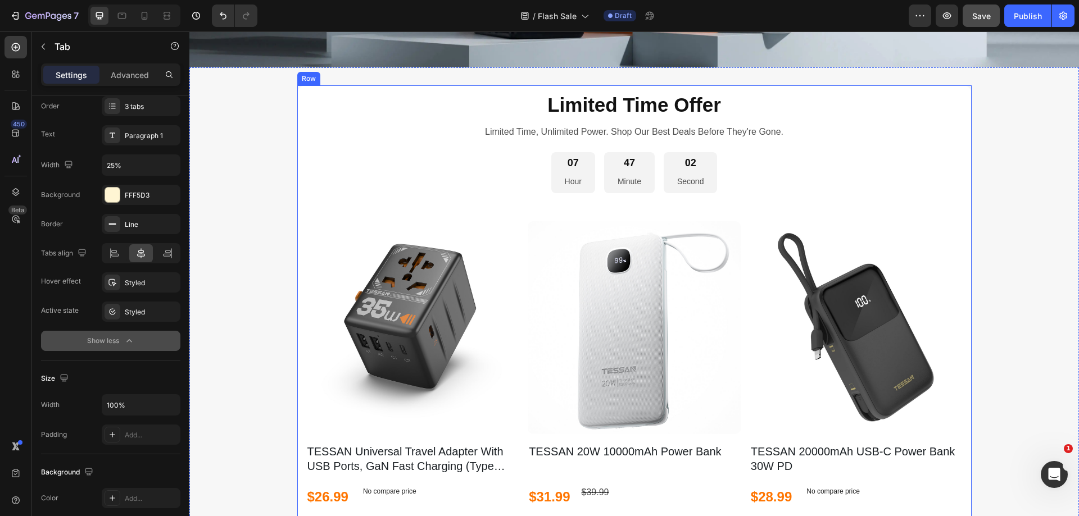
scroll to position [281, 0]
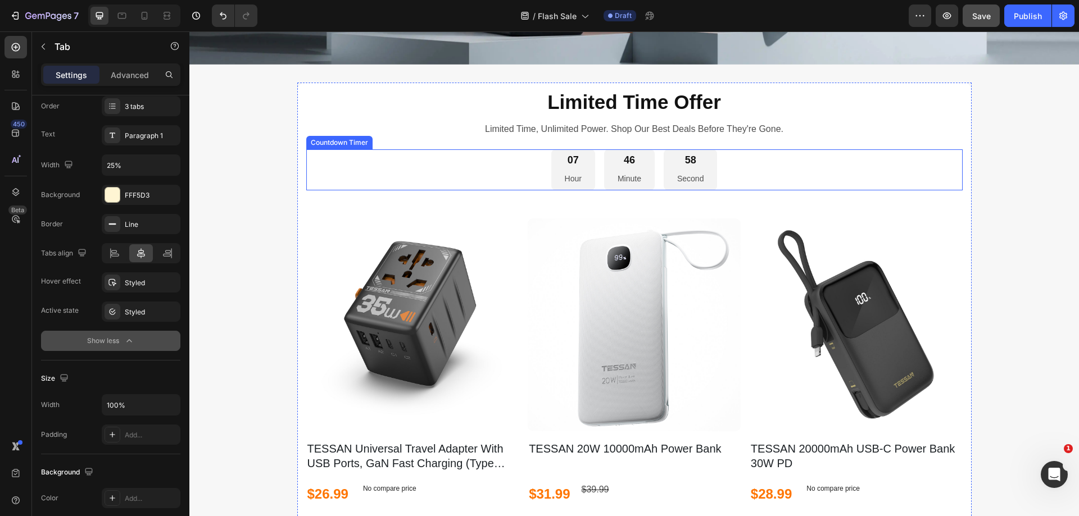
click at [459, 176] on div "07 Hour 46 Minute 58 Second" at bounding box center [634, 169] width 656 height 41
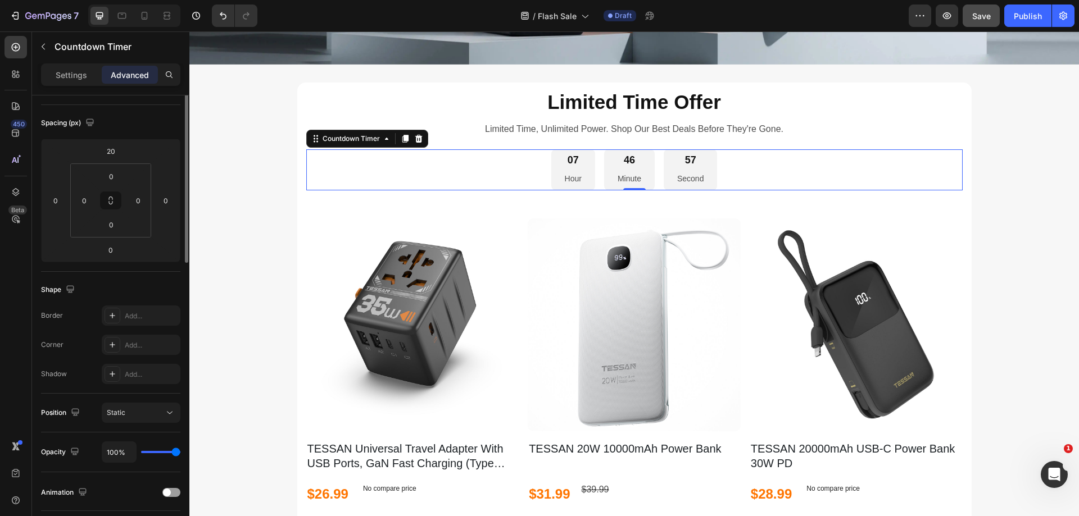
scroll to position [0, 0]
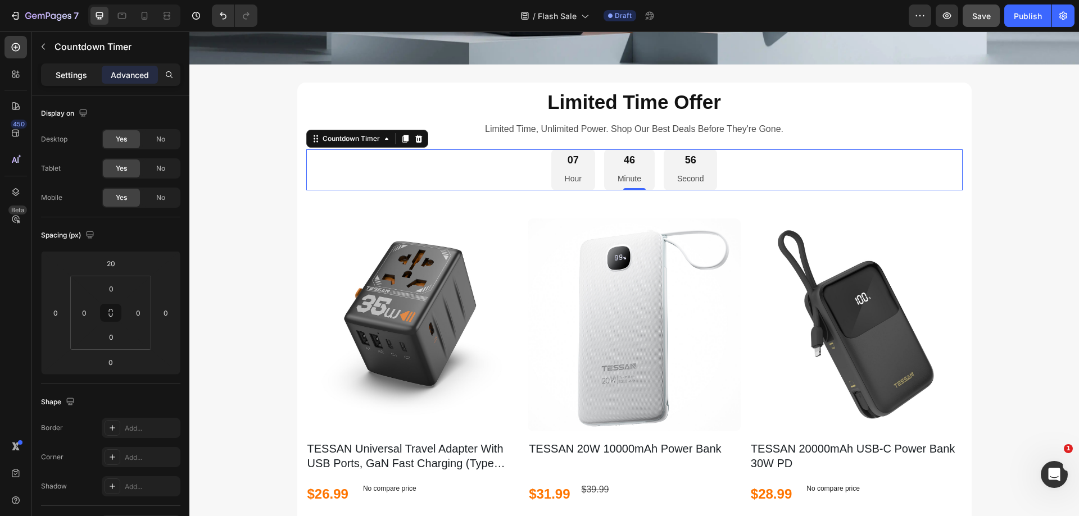
click at [82, 70] on p "Settings" at bounding box center [71, 75] width 31 height 12
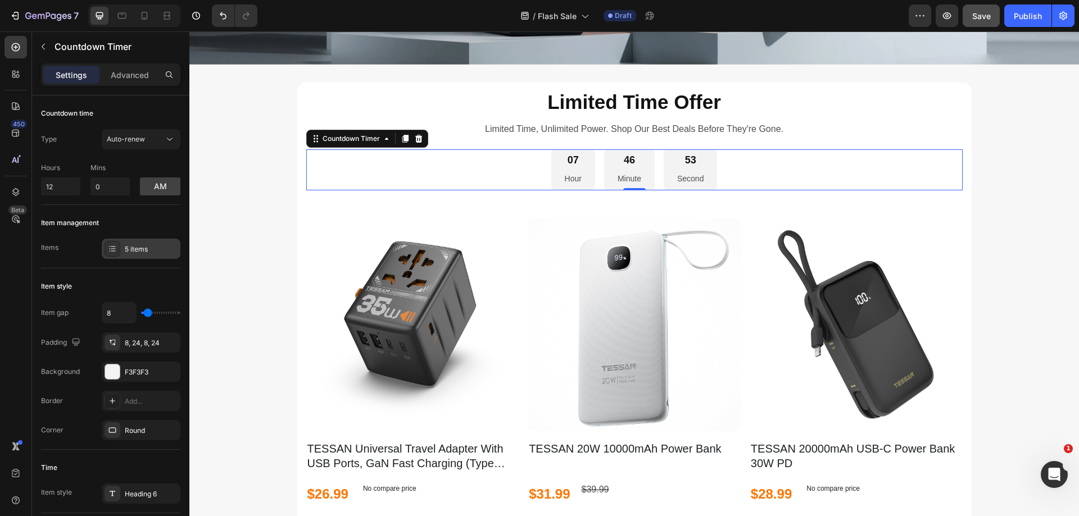
click at [133, 248] on div "5 items" at bounding box center [151, 249] width 53 height 10
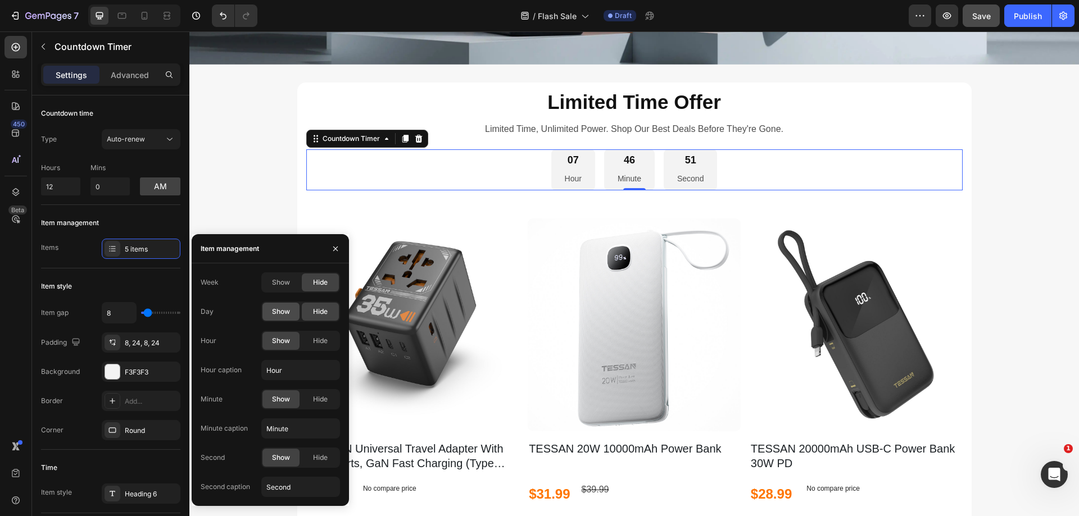
click at [285, 308] on span "Show" at bounding box center [281, 312] width 18 height 10
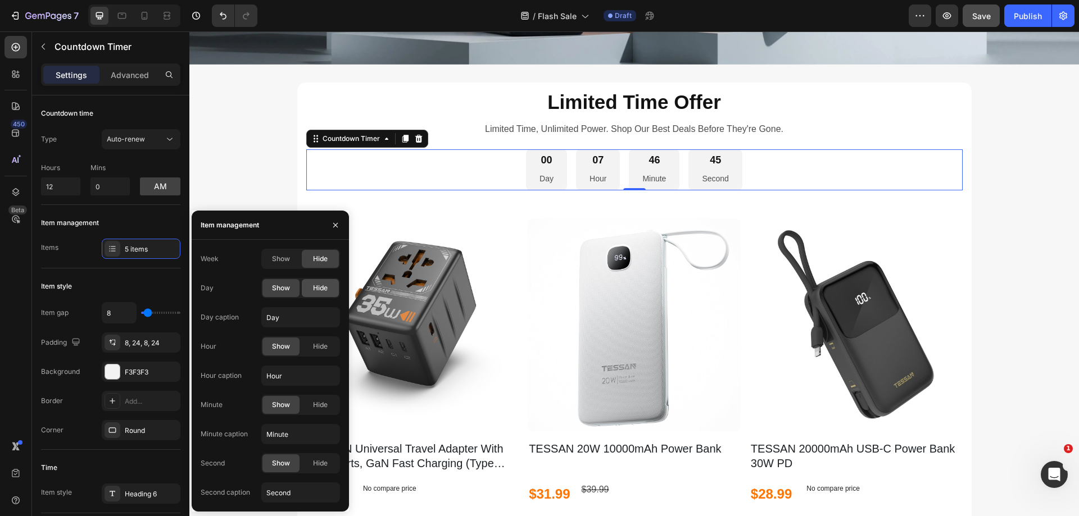
click at [313, 288] on span "Hide" at bounding box center [320, 288] width 15 height 10
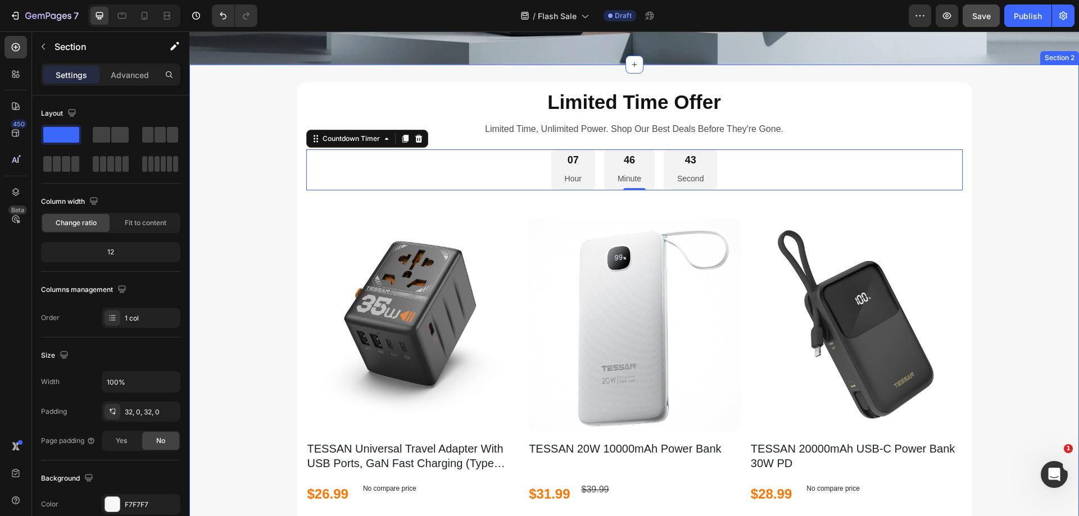
click at [208, 142] on div "Limited Time Offer Heading Limited Time, Unlimited Power. Shop Our Best Deals B…" at bounding box center [633, 496] width 889 height 827
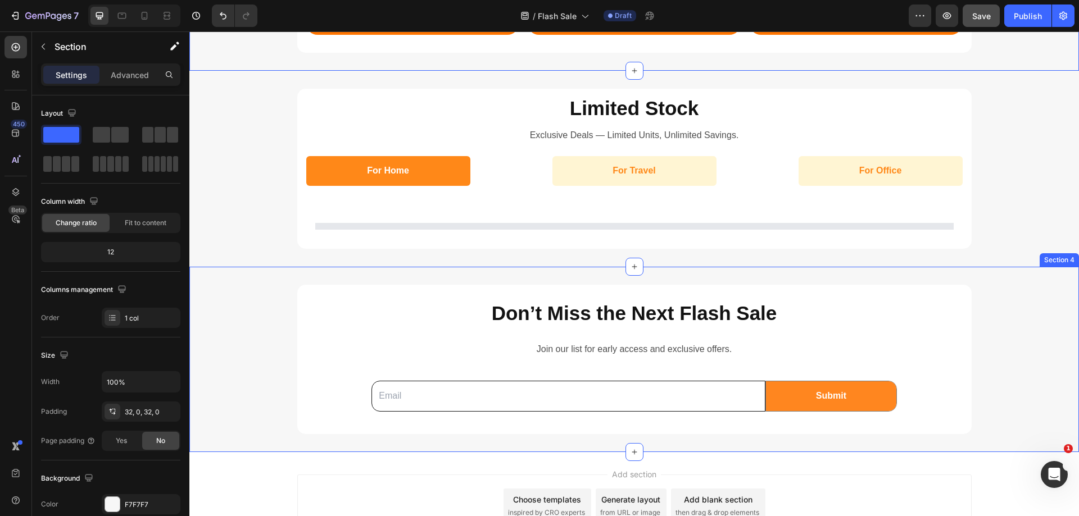
scroll to position [1237, 0]
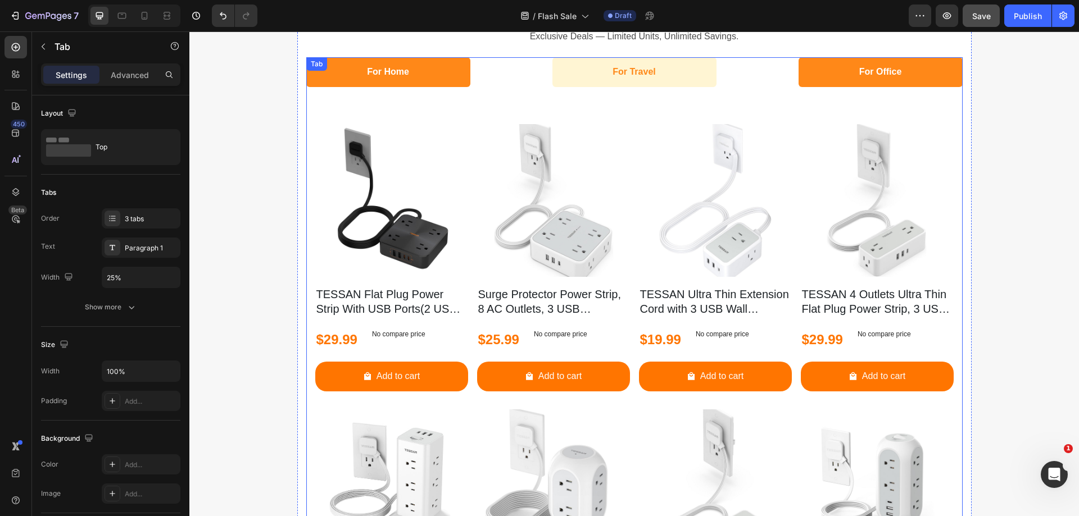
click at [881, 74] on p "For Office" at bounding box center [880, 72] width 43 height 16
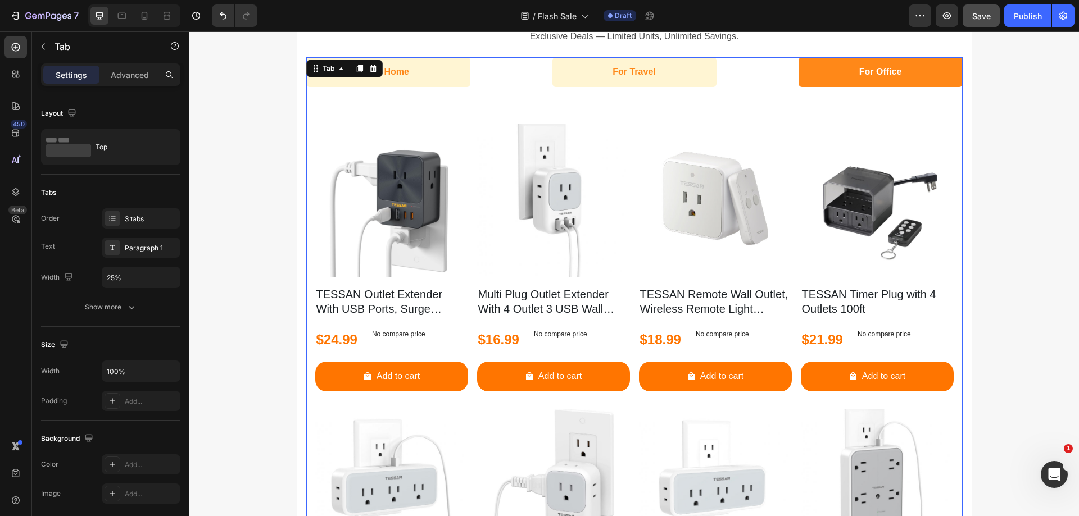
click at [881, 74] on p "For Office" at bounding box center [880, 72] width 43 height 16
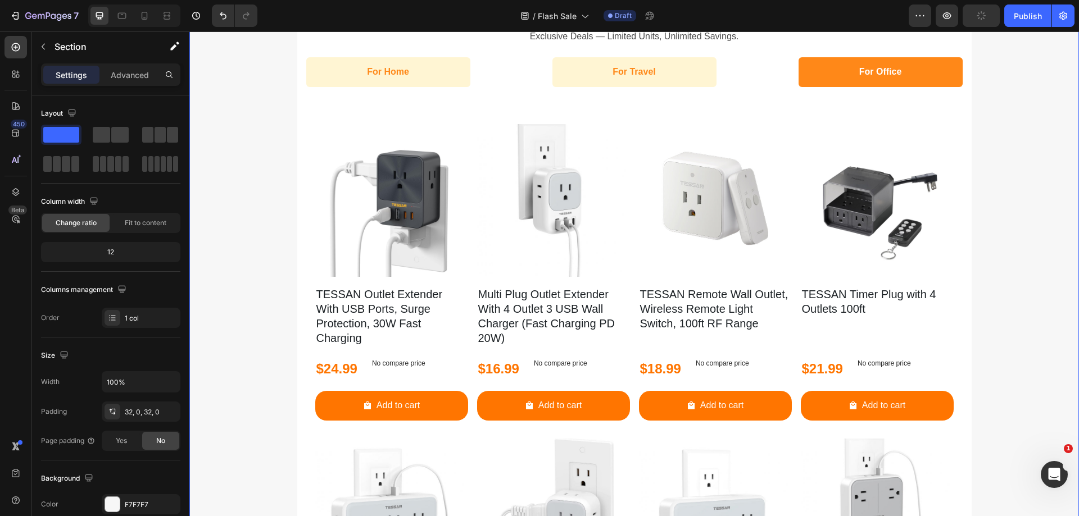
click at [988, 22] on button "Save" at bounding box center [980, 15] width 37 height 22
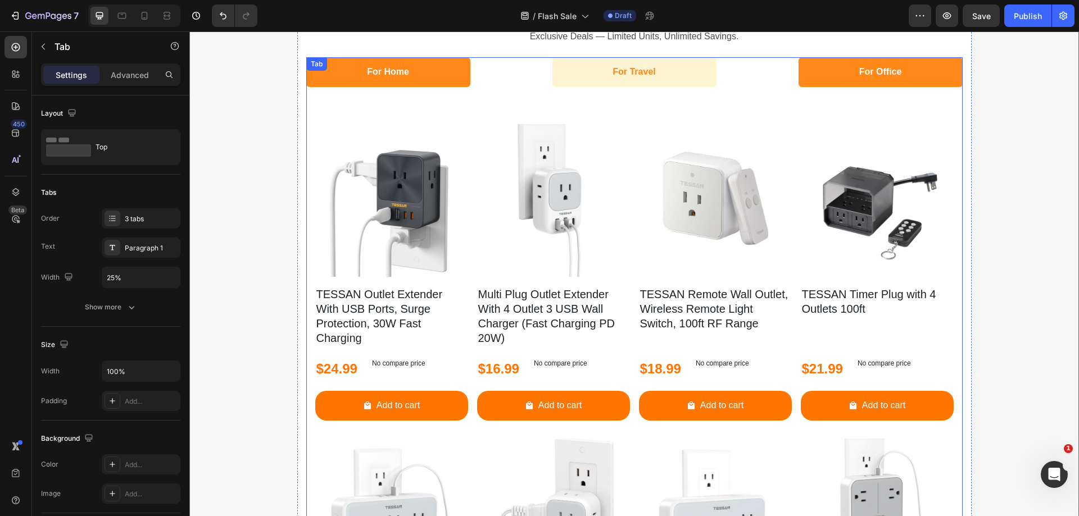
click at [417, 76] on li "For Home" at bounding box center [388, 72] width 164 height 30
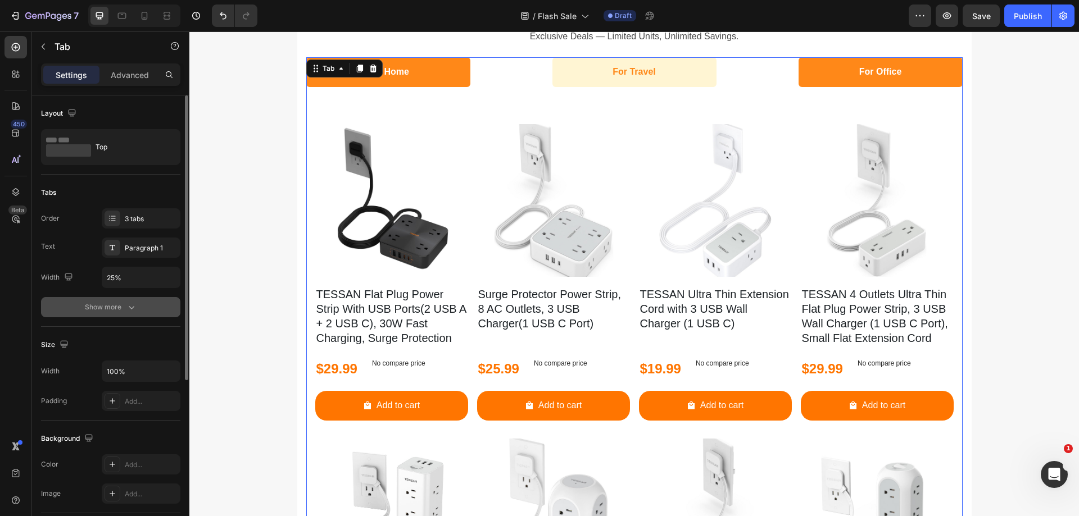
click at [123, 313] on button "Show more" at bounding box center [110, 307] width 139 height 20
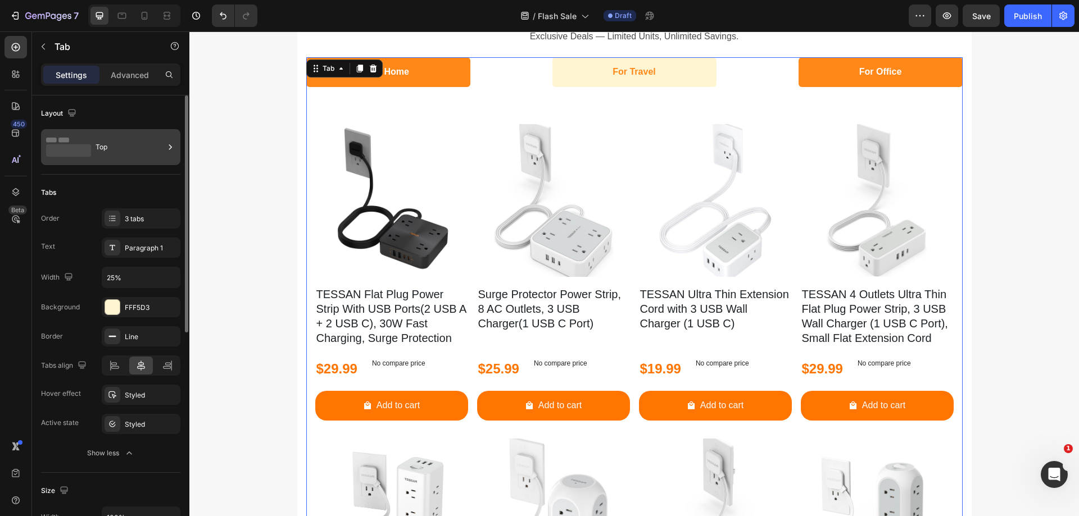
click at [101, 151] on div "Top" at bounding box center [130, 147] width 69 height 26
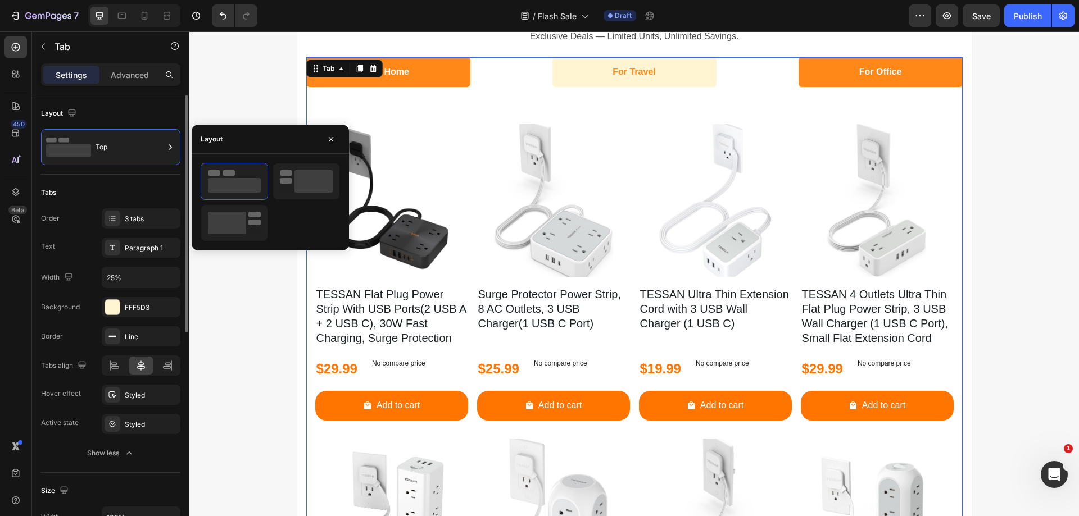
click at [121, 473] on div "Layout Top" at bounding box center [110, 520] width 139 height 94
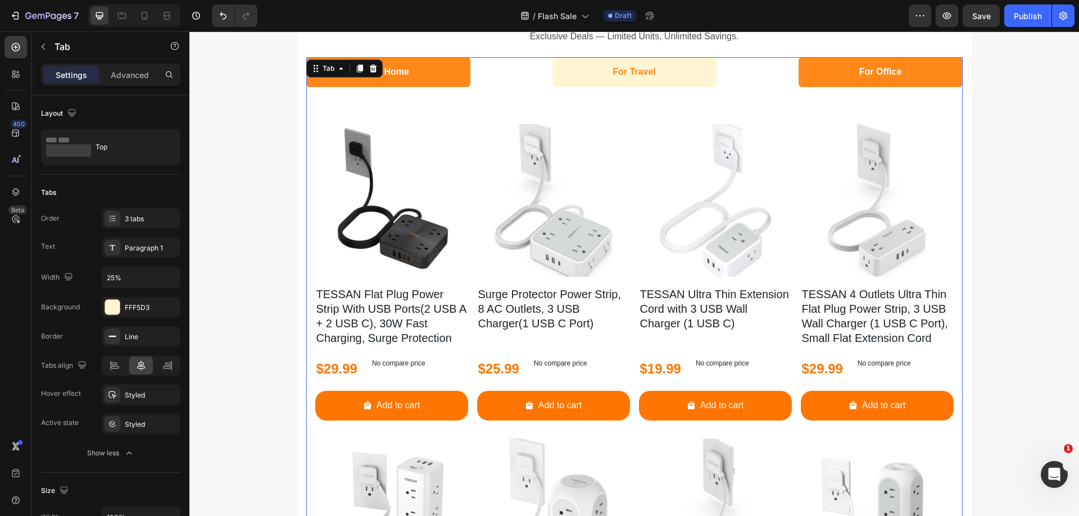
click at [437, 71] on li "For Home" at bounding box center [388, 72] width 164 height 30
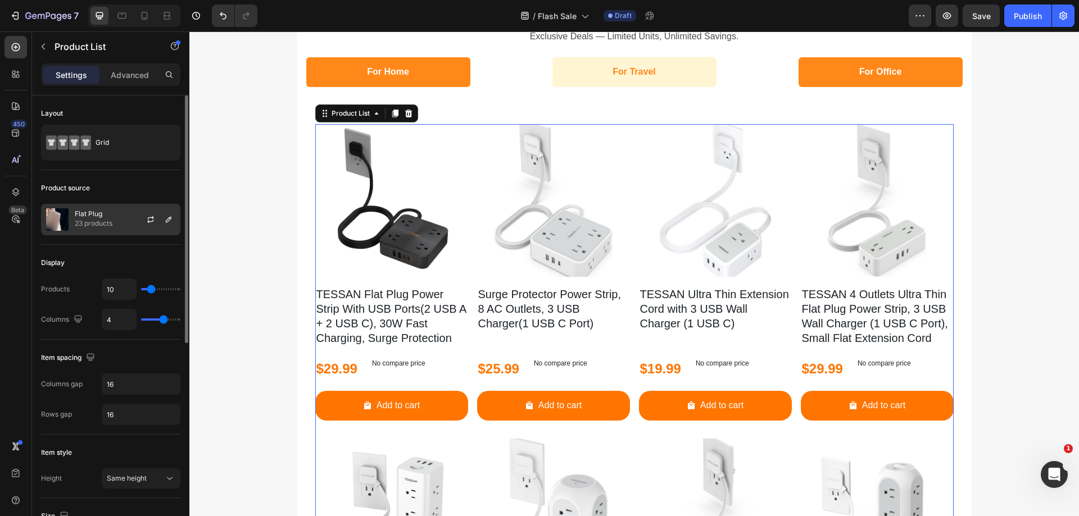
click at [97, 225] on p "23 products" at bounding box center [94, 223] width 38 height 11
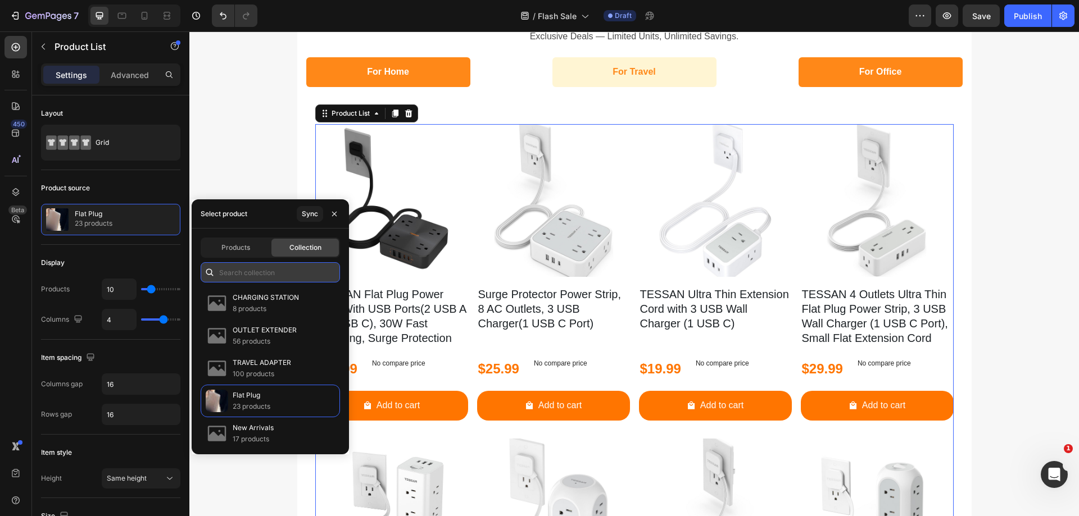
click at [289, 274] on input "text" at bounding box center [270, 272] width 139 height 20
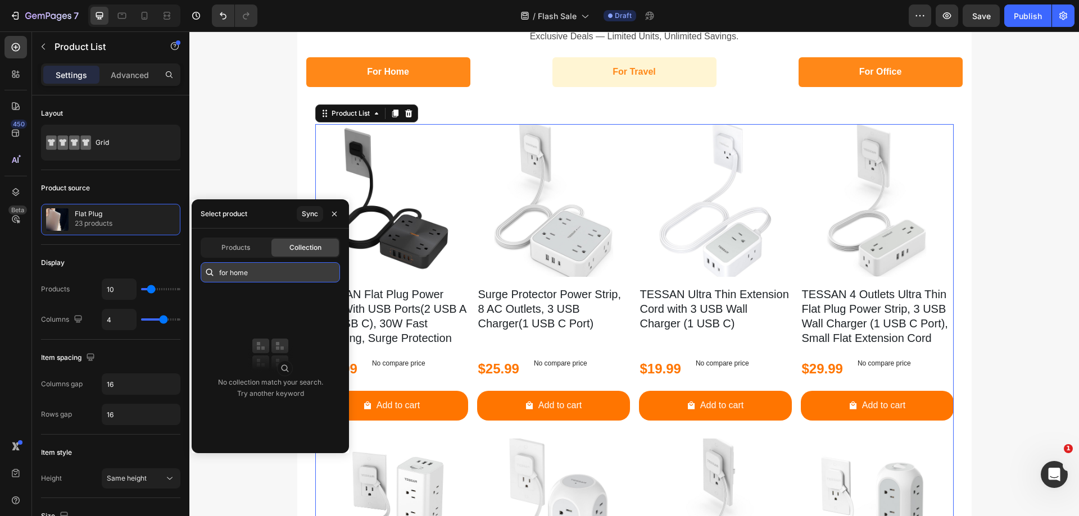
type input "for home"
click at [308, 209] on div "Sync" at bounding box center [310, 214] width 16 height 10
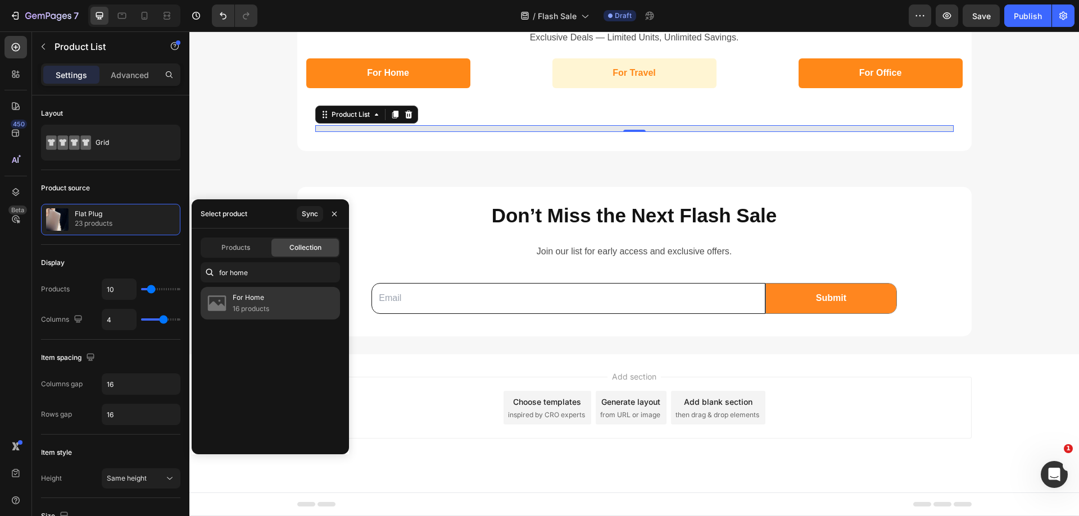
click at [281, 303] on div "For Home 16 products" at bounding box center [270, 303] width 139 height 33
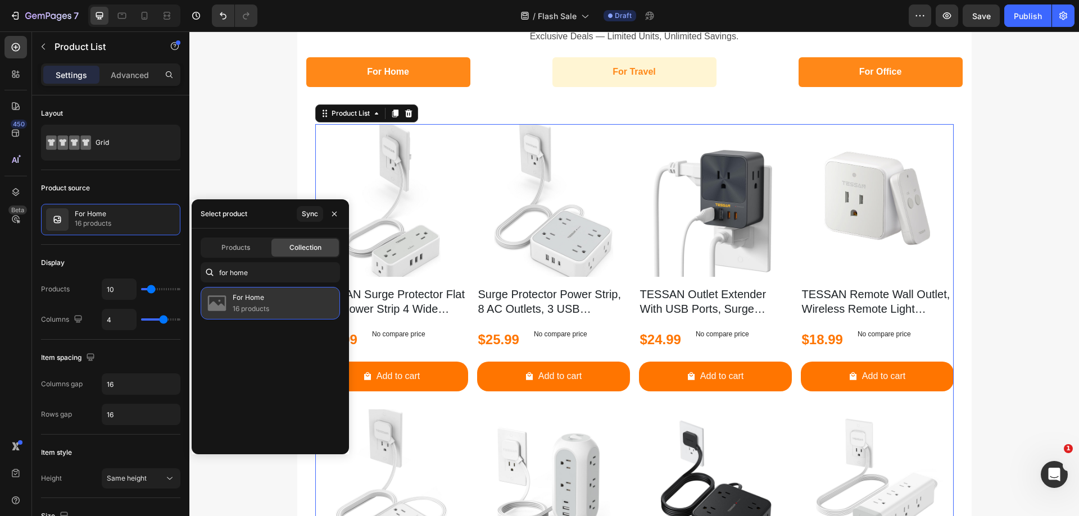
click at [269, 305] on p "16 products" at bounding box center [251, 308] width 37 height 11
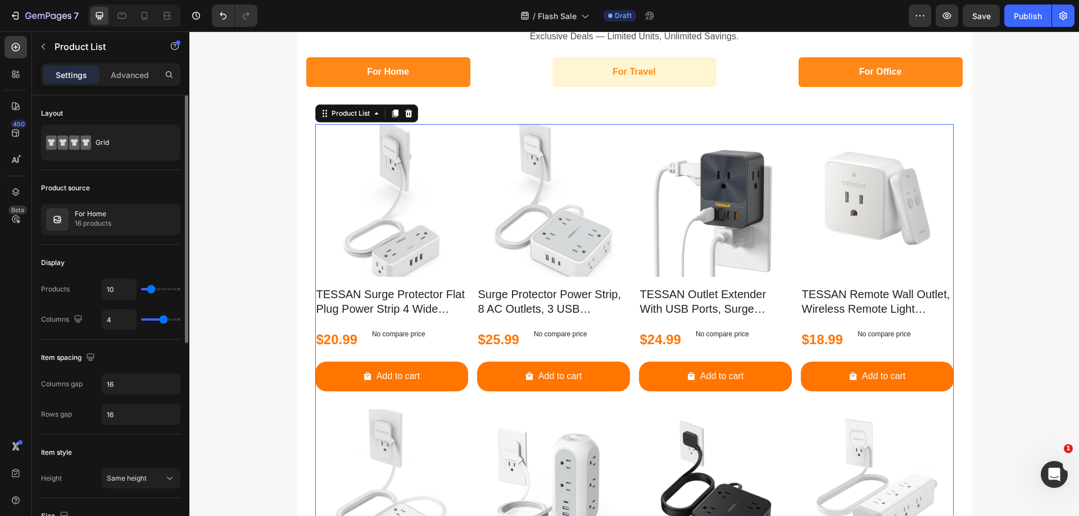
type input "8"
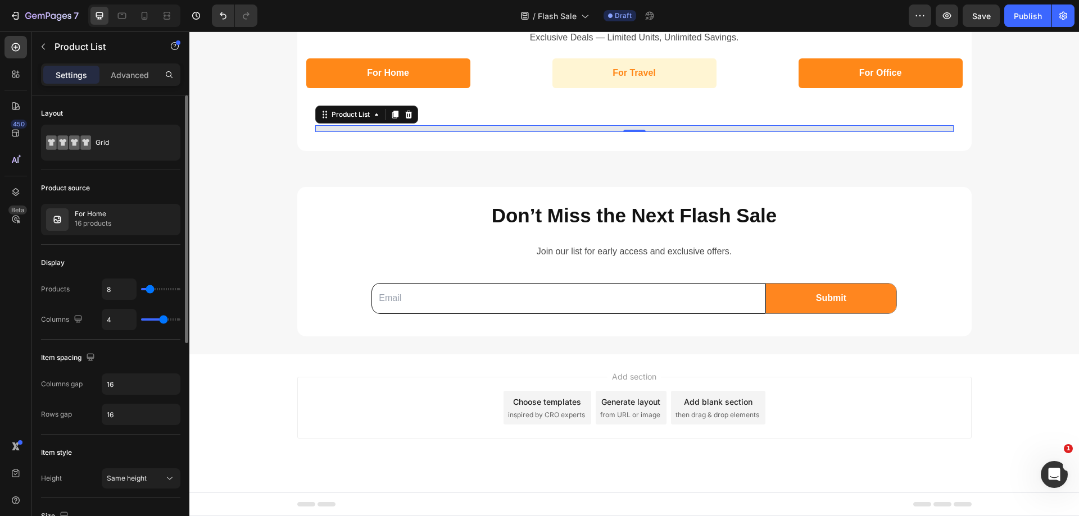
type input "7"
type input "6"
type input "5"
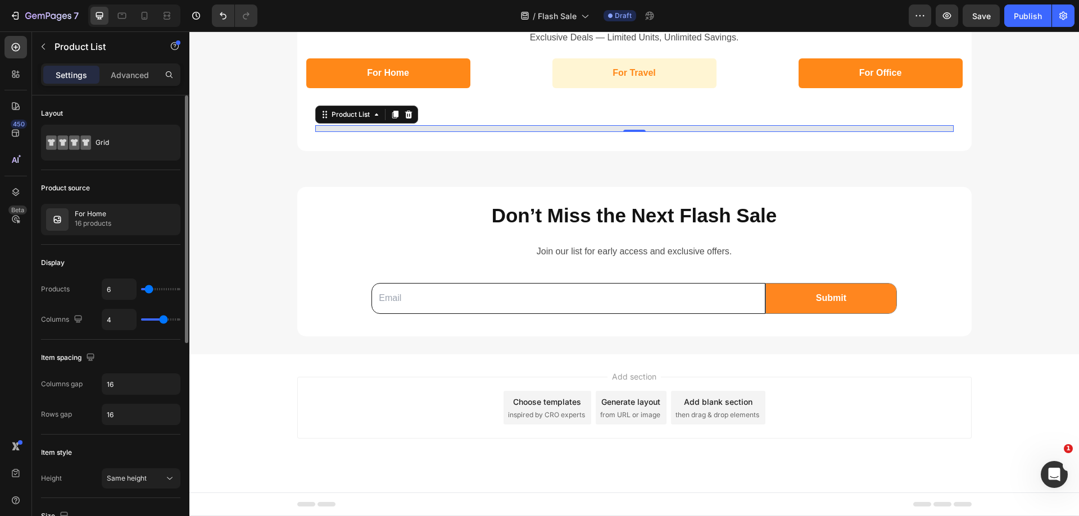
type input "5"
type input "6"
type input "7"
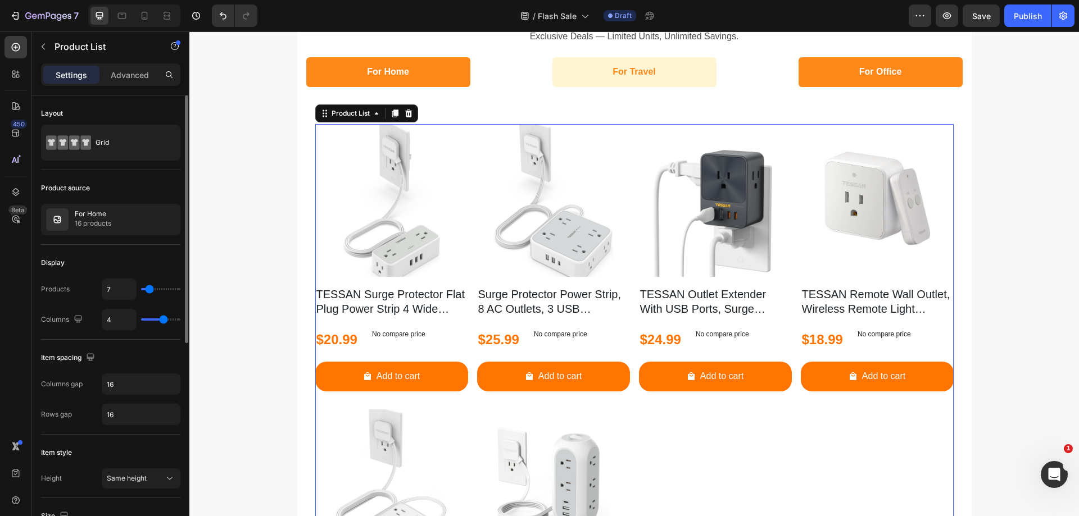
type input "6"
click at [149, 290] on input "range" at bounding box center [160, 289] width 39 height 2
type input "3"
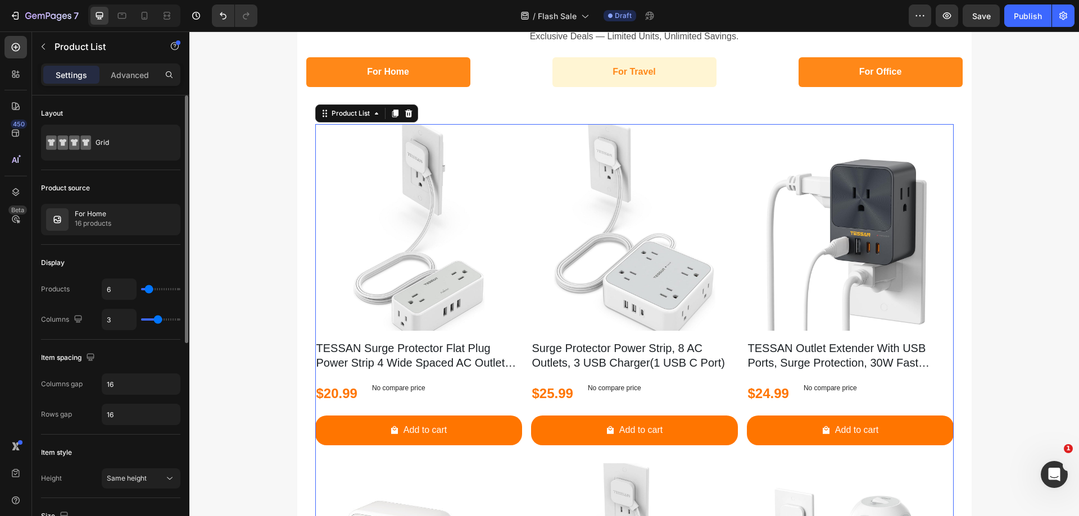
type input "3"
click at [157, 320] on input "range" at bounding box center [160, 320] width 39 height 2
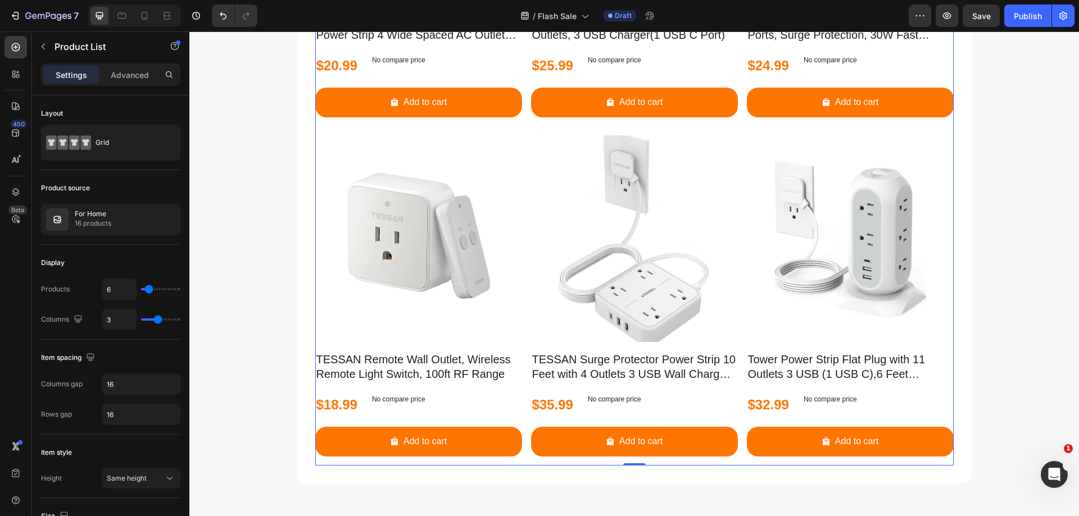
scroll to position [1574, 0]
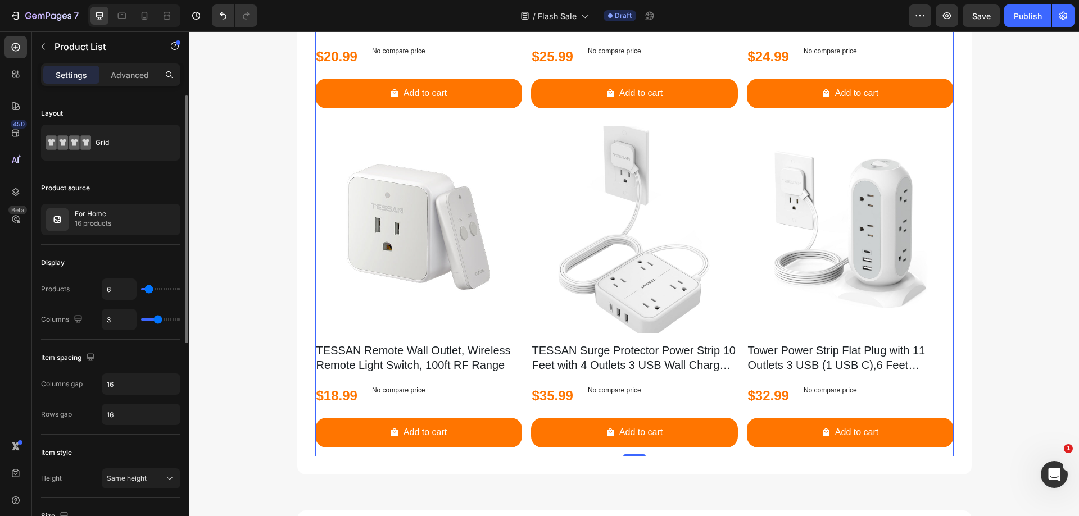
type input "9"
type input "11"
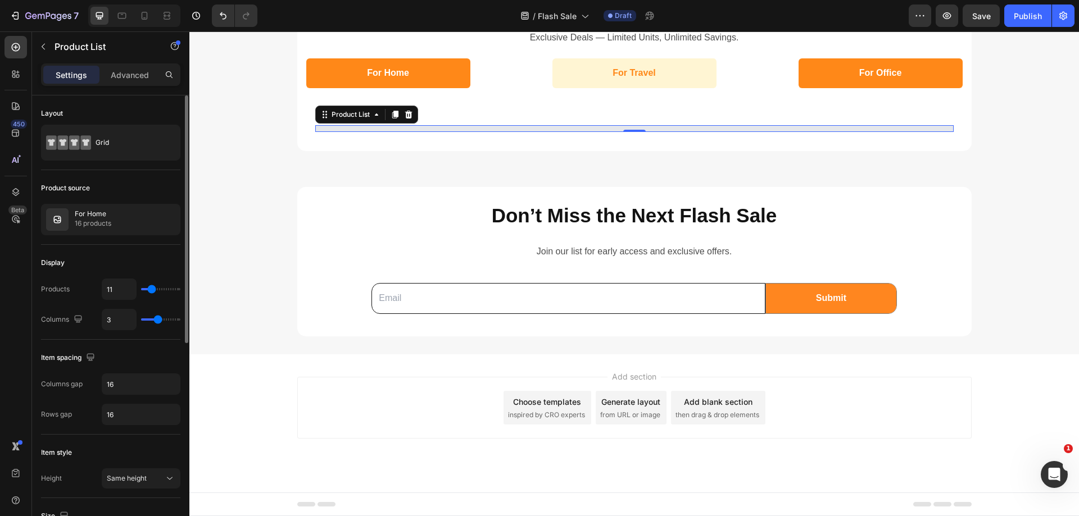
type input "12"
type input "13"
type input "12"
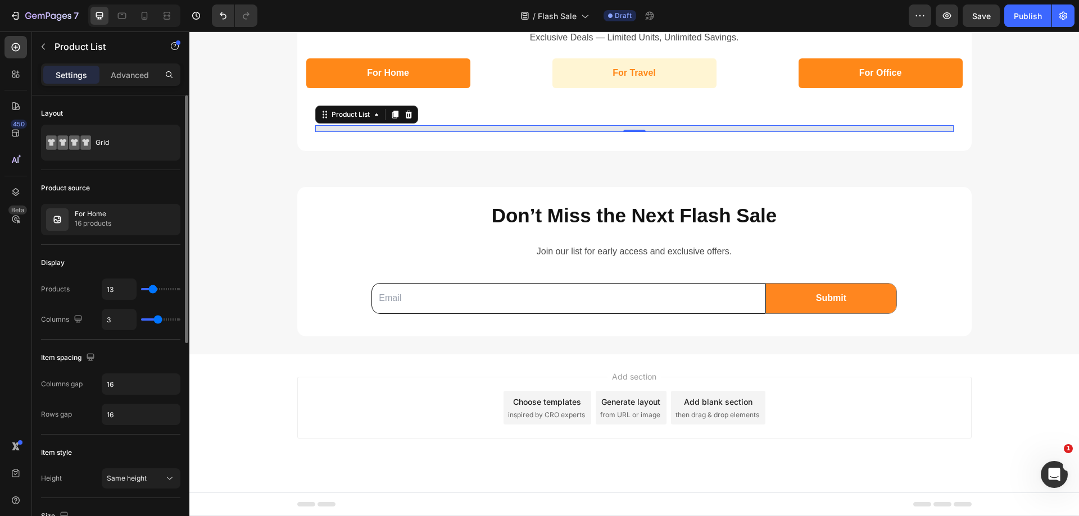
type input "12"
type input "11"
type input "10"
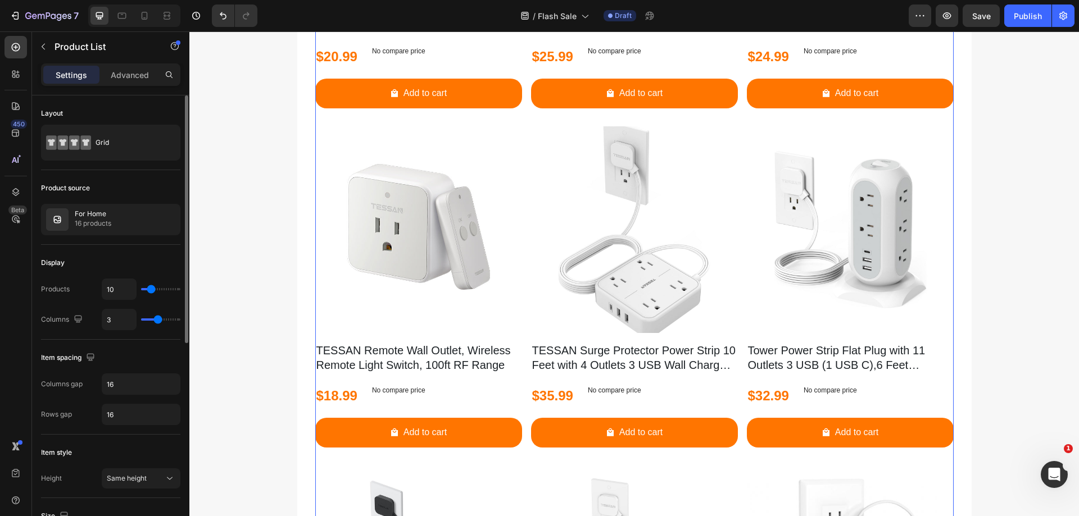
type input "9"
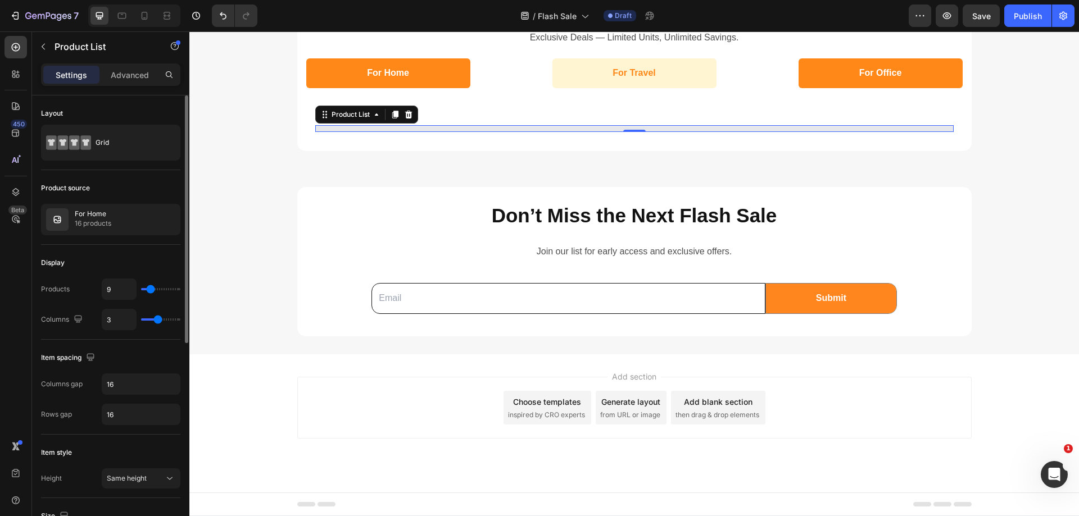
type input "9"
click at [151, 290] on input "range" at bounding box center [160, 289] width 39 height 2
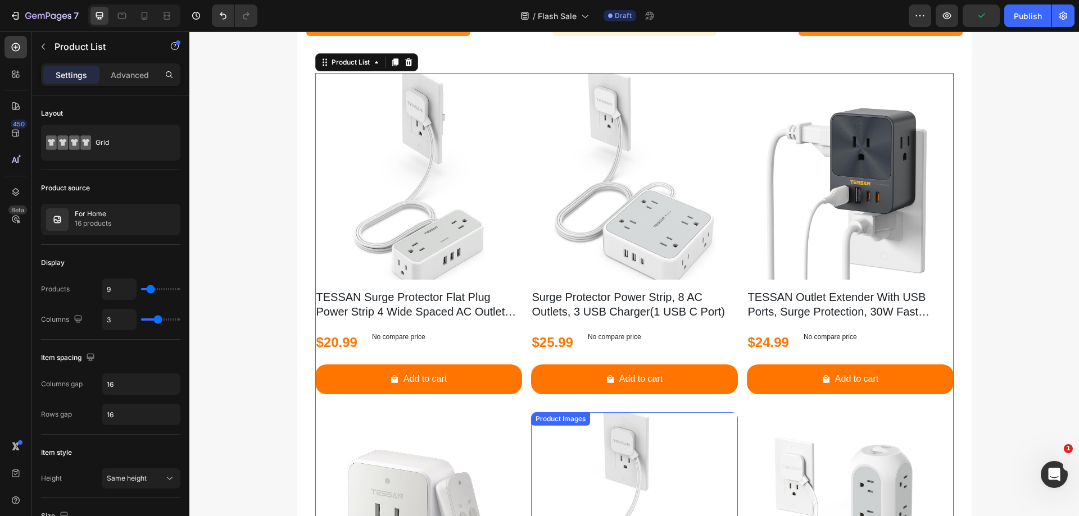
scroll to position [1180, 0]
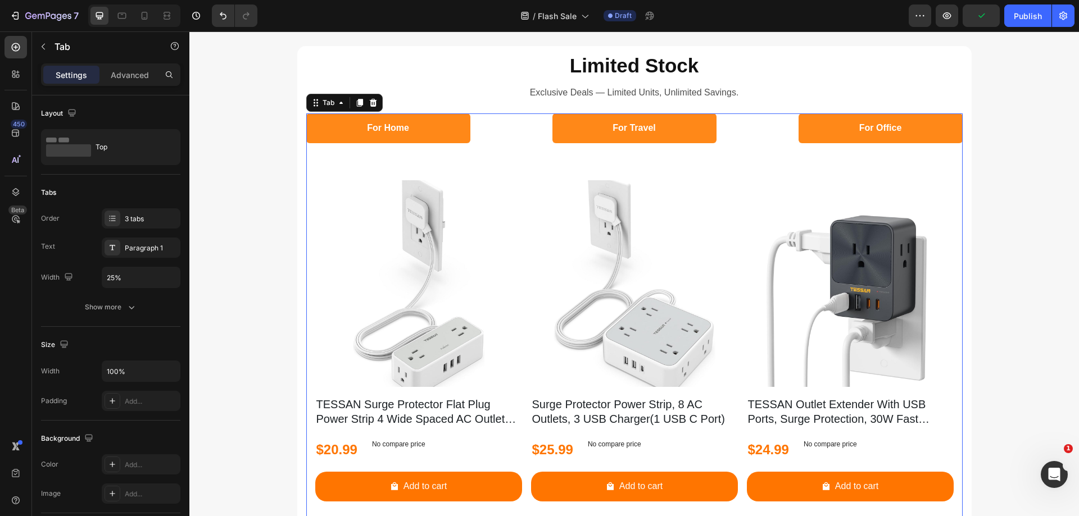
click at [566, 138] on li "For Travel" at bounding box center [634, 128] width 164 height 30
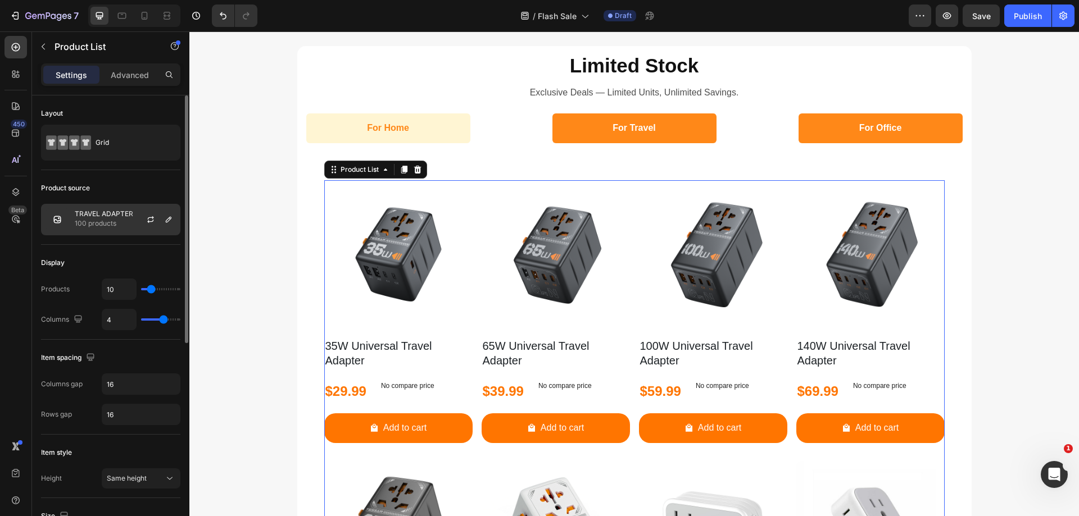
click at [95, 215] on p "TRAVEL ADAPTER" at bounding box center [104, 214] width 58 height 8
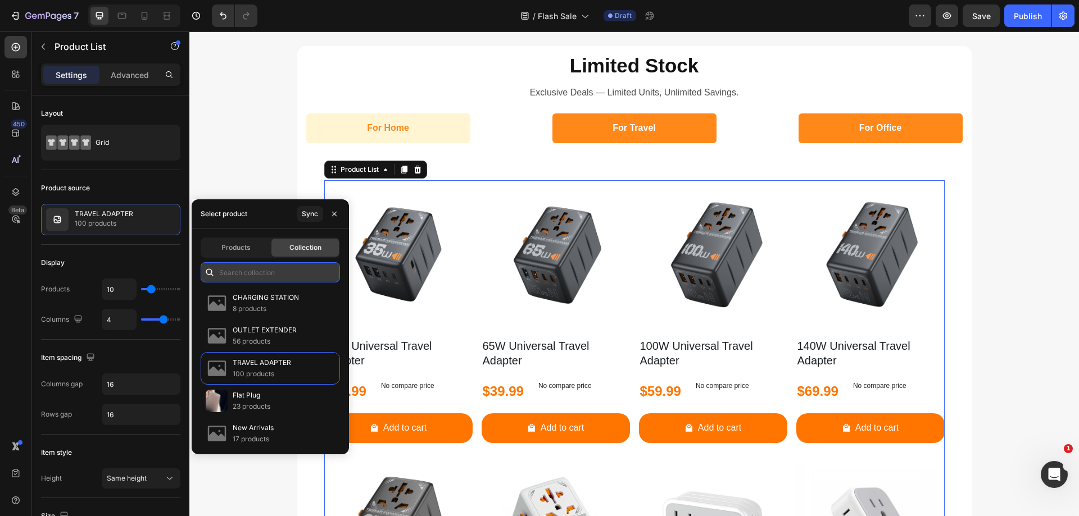
click at [278, 279] on input "text" at bounding box center [270, 272] width 139 height 20
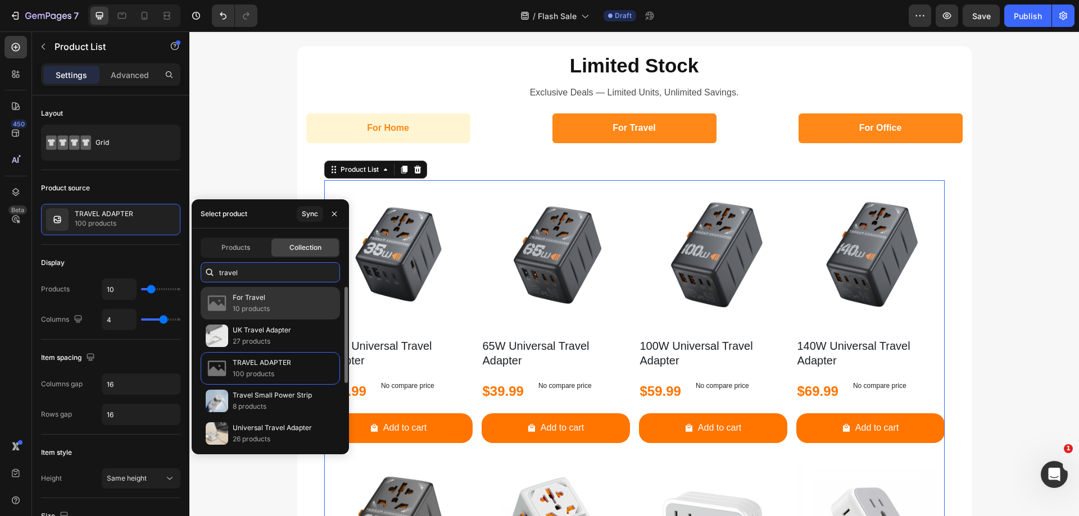
type input "travel"
click at [276, 320] on div "For Travel 10 products" at bounding box center [270, 336] width 139 height 33
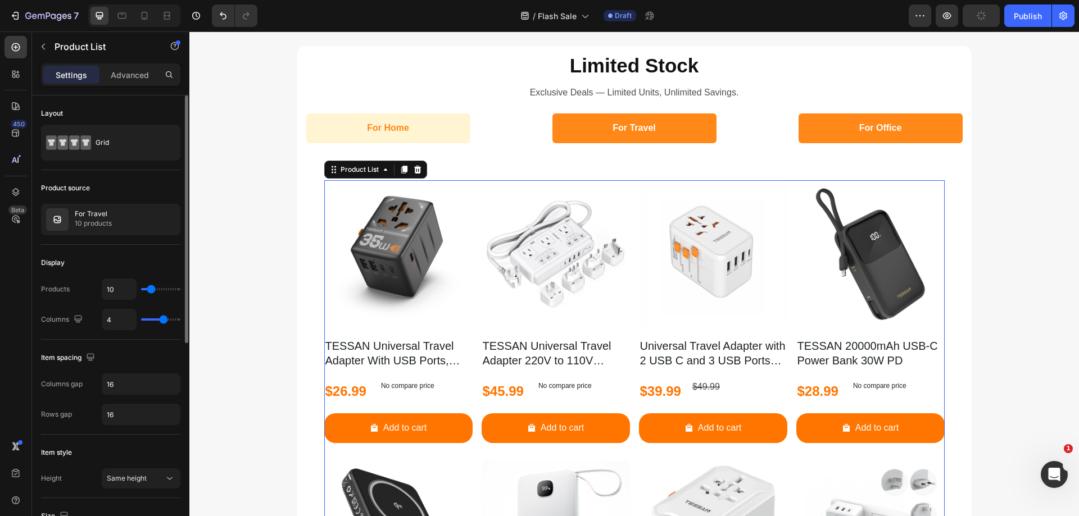
type input "11"
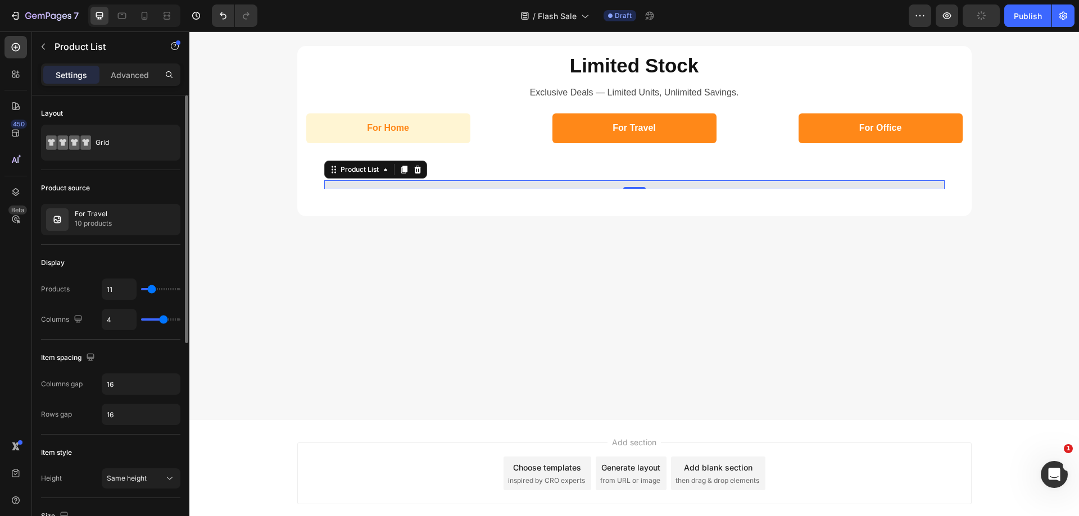
type input "10"
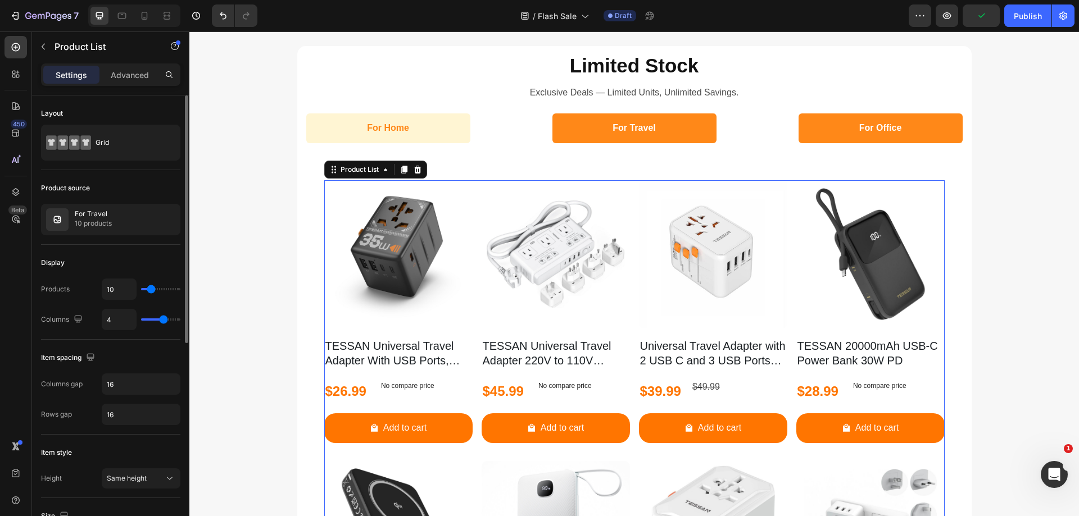
type input "9"
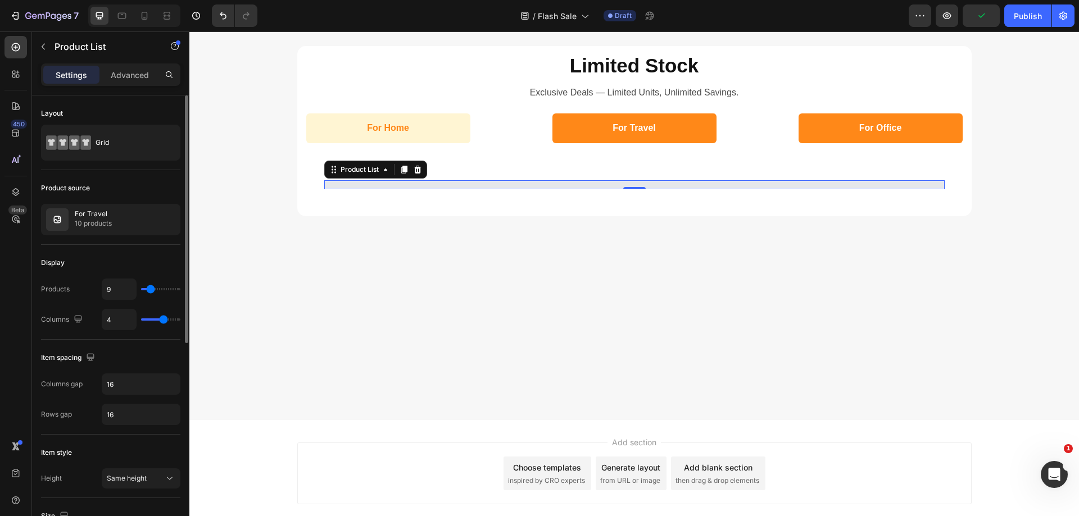
type input "9"
click at [151, 290] on input "range" at bounding box center [160, 289] width 39 height 2
type input "3"
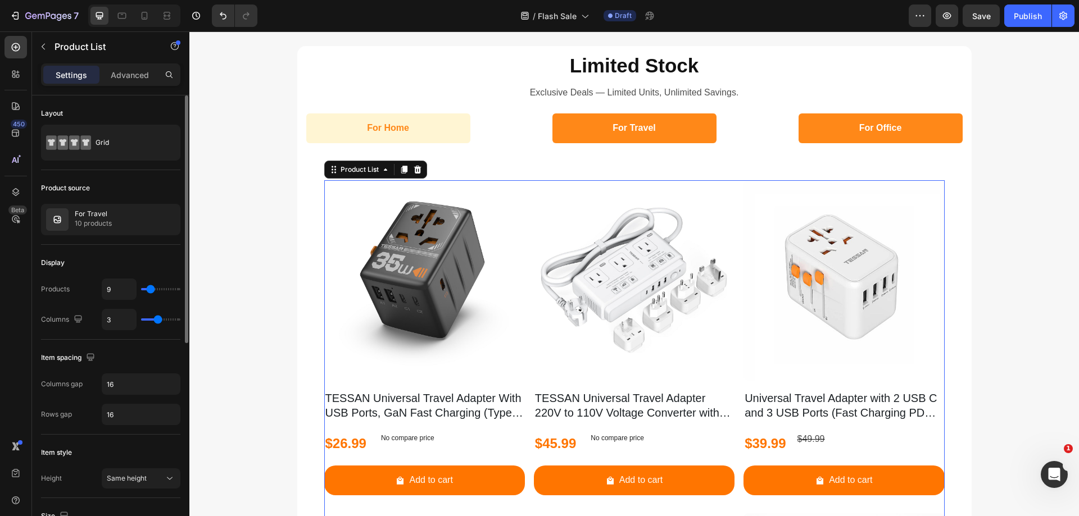
type input "3"
click at [159, 320] on input "range" at bounding box center [160, 320] width 39 height 2
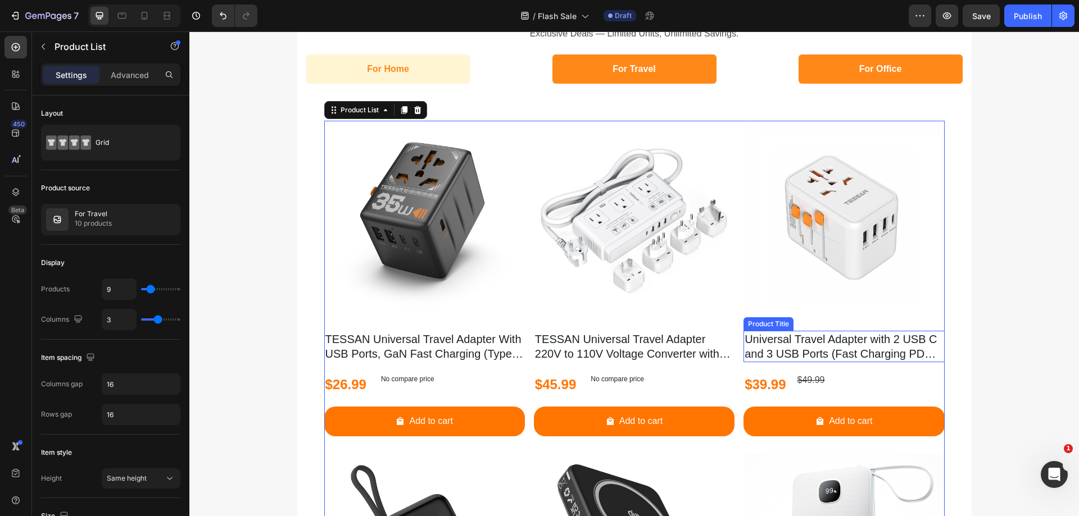
scroll to position [512, 0]
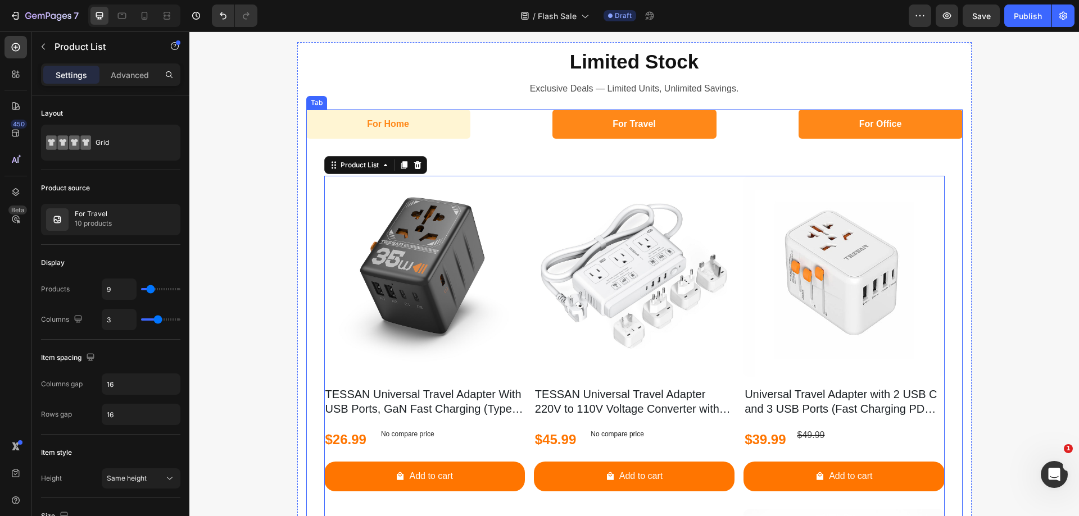
click at [823, 134] on li "For Office" at bounding box center [880, 125] width 164 height 30
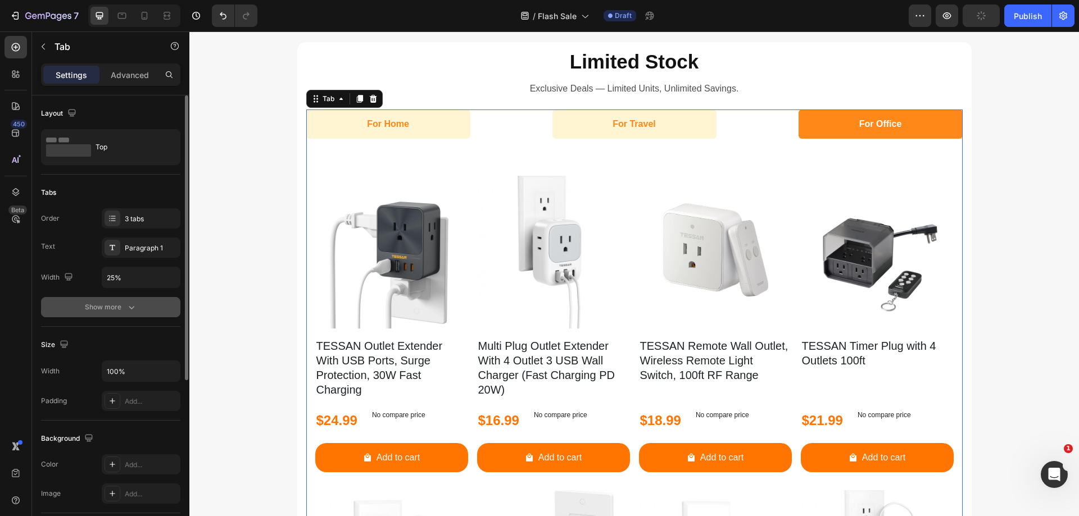
click at [128, 306] on icon "button" at bounding box center [131, 307] width 11 height 11
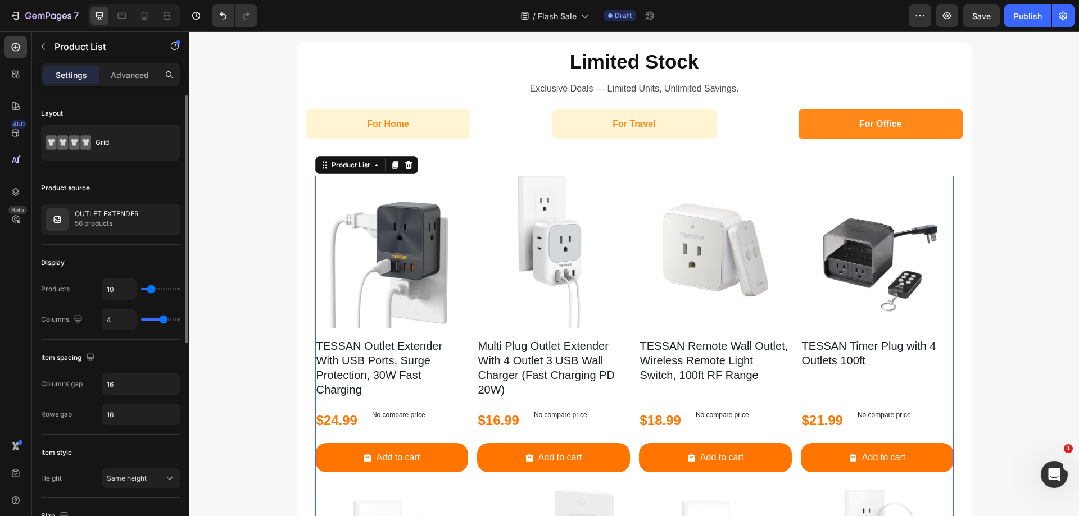
type input "7"
type input "6"
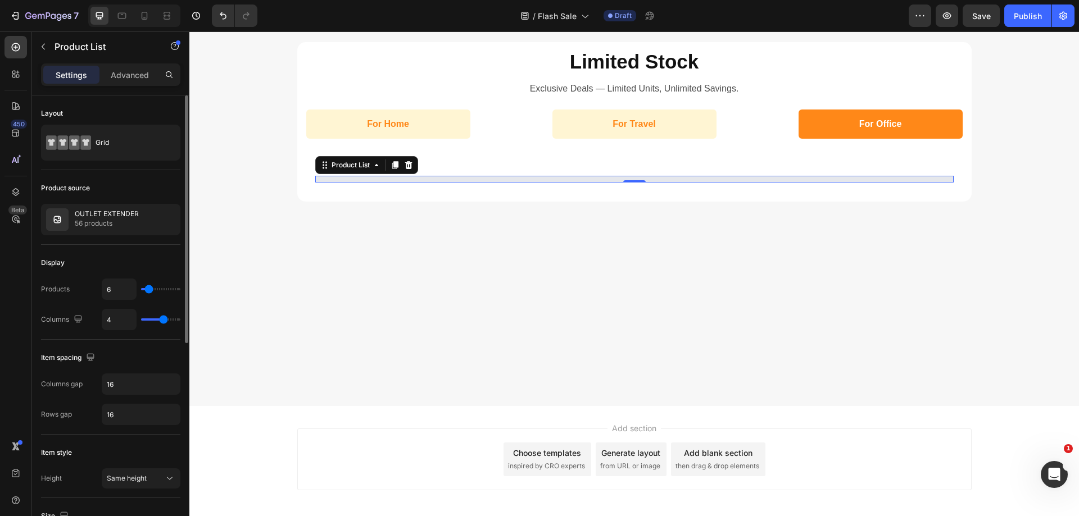
type input "7"
type input "8"
type input "9"
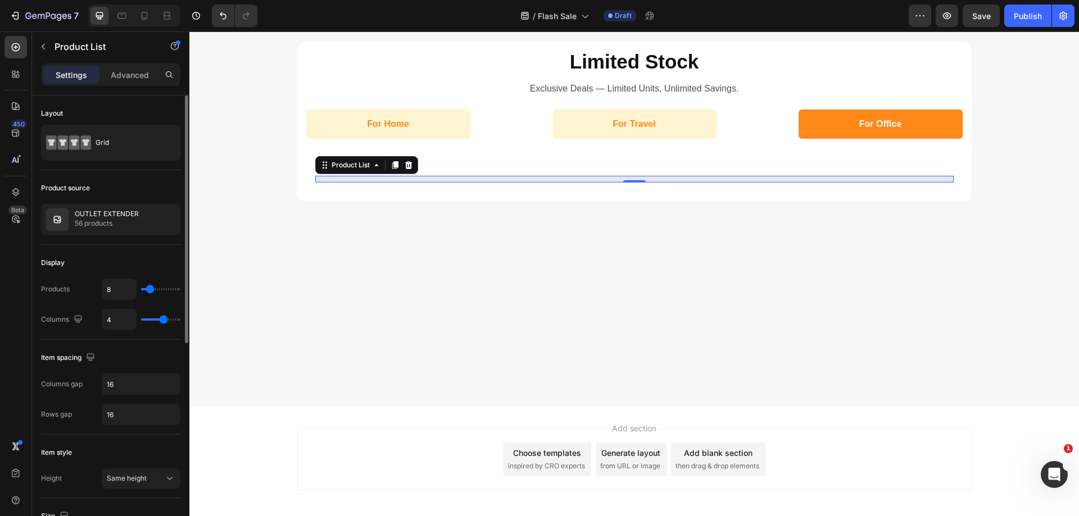
type input "9"
type input "10"
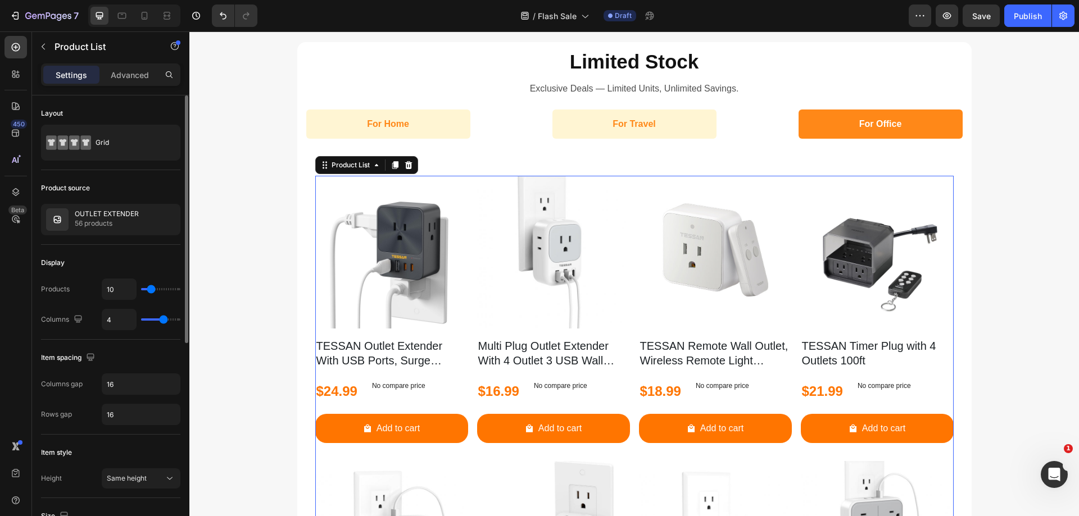
type input "9"
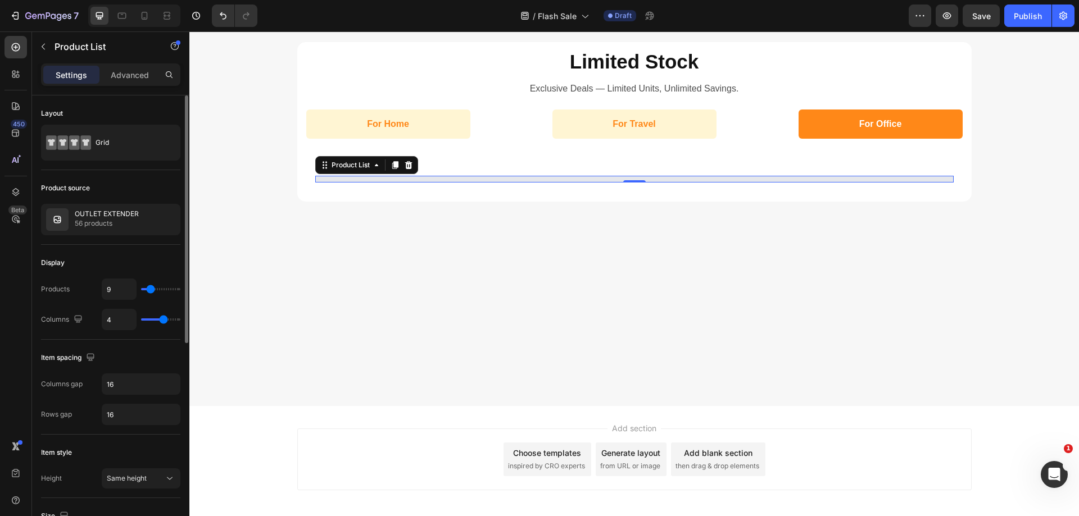
type input "9"
click at [151, 290] on input "range" at bounding box center [160, 289] width 39 height 2
type input "3"
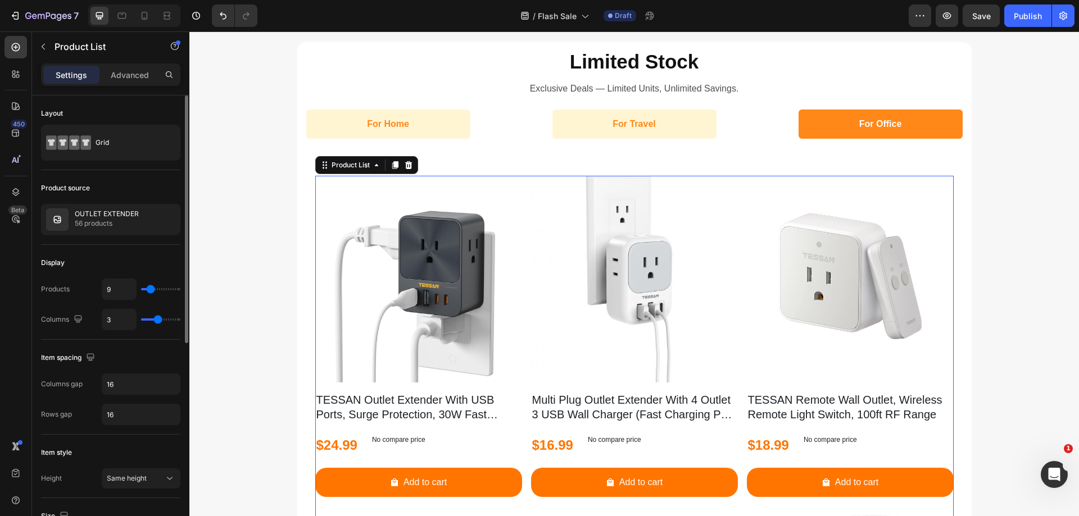
type input "3"
click at [160, 320] on input "range" at bounding box center [160, 320] width 39 height 2
click at [124, 227] on p "56 products" at bounding box center [107, 223] width 64 height 11
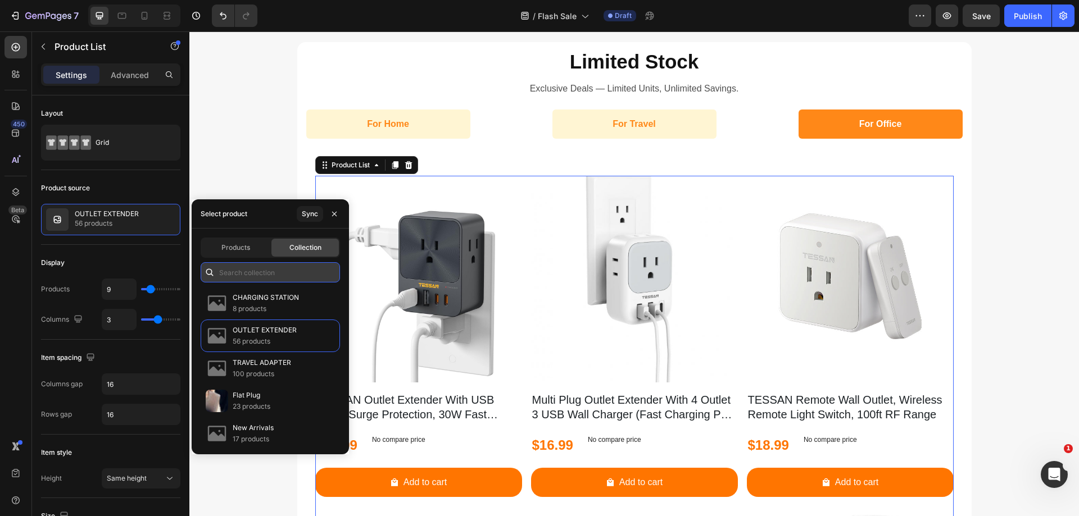
click at [277, 270] on input "text" at bounding box center [270, 272] width 139 height 20
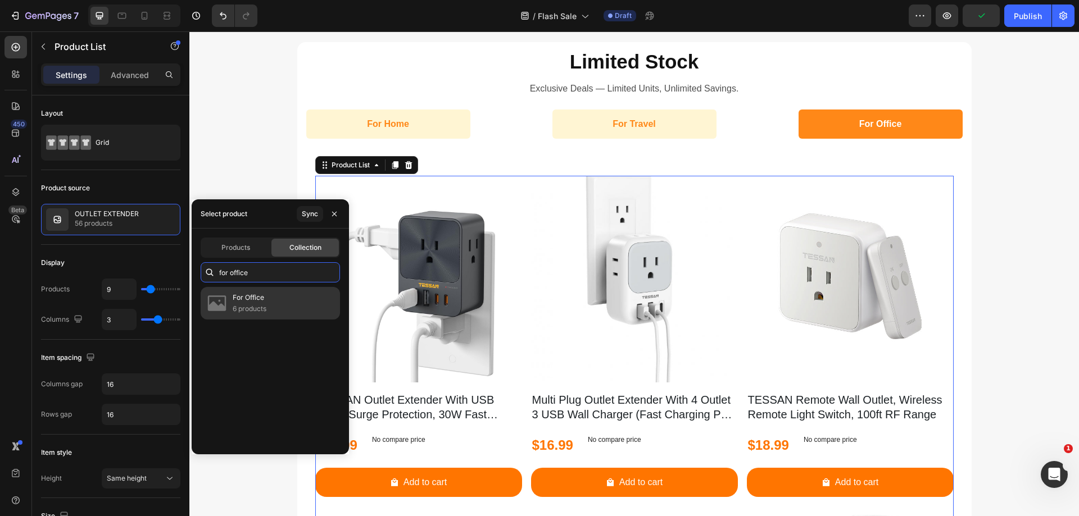
type input "for office"
click at [273, 301] on div "For Office 6 products" at bounding box center [270, 303] width 139 height 33
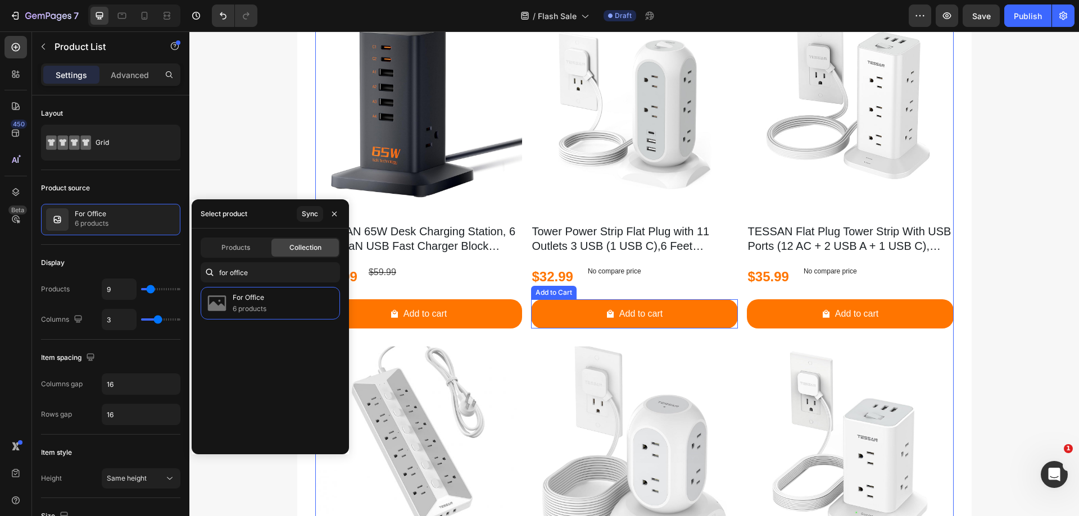
scroll to position [961, 0]
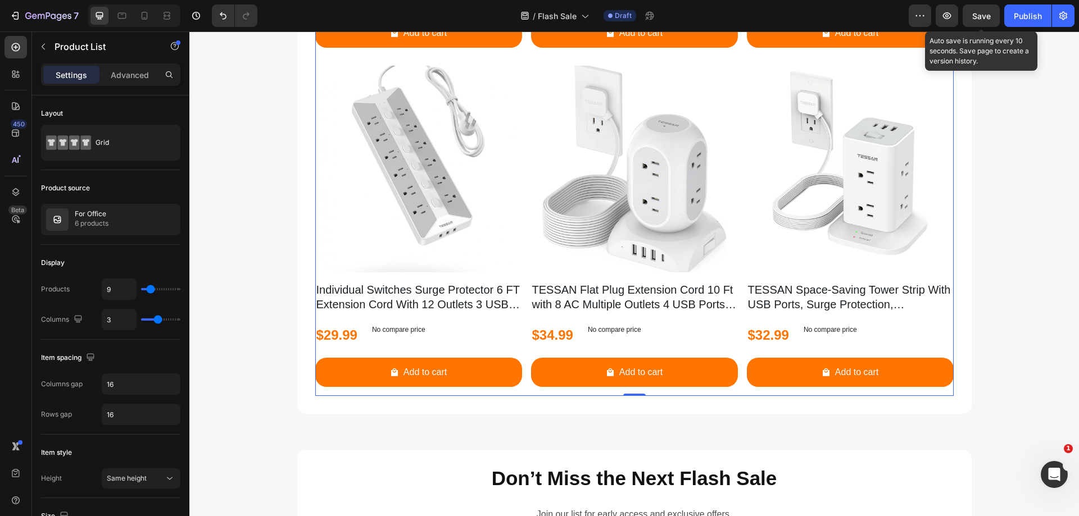
drag, startPoint x: 973, startPoint y: 15, endPoint x: 970, endPoint y: 20, distance: 6.1
click at [973, 15] on span "Save" at bounding box center [981, 16] width 19 height 10
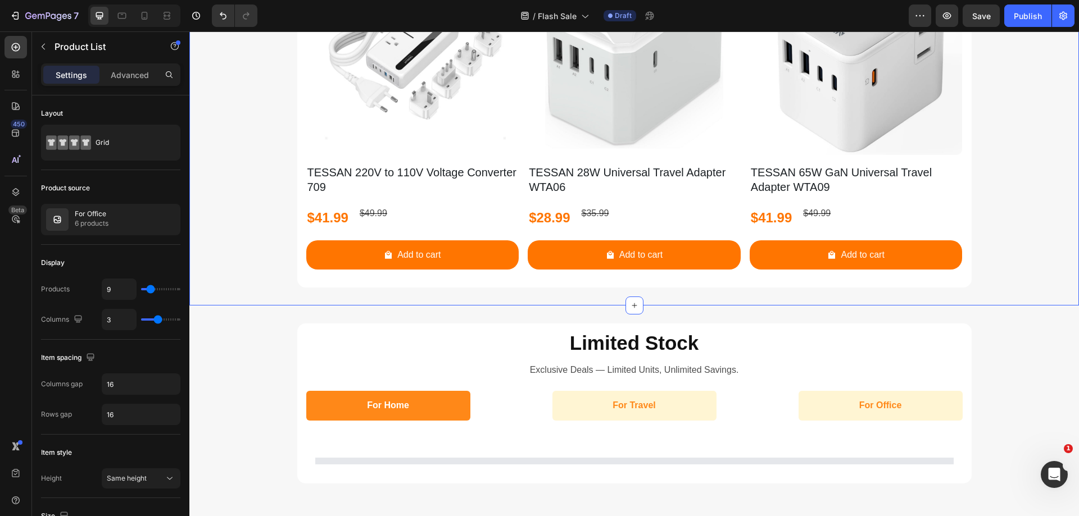
scroll to position [1074, 0]
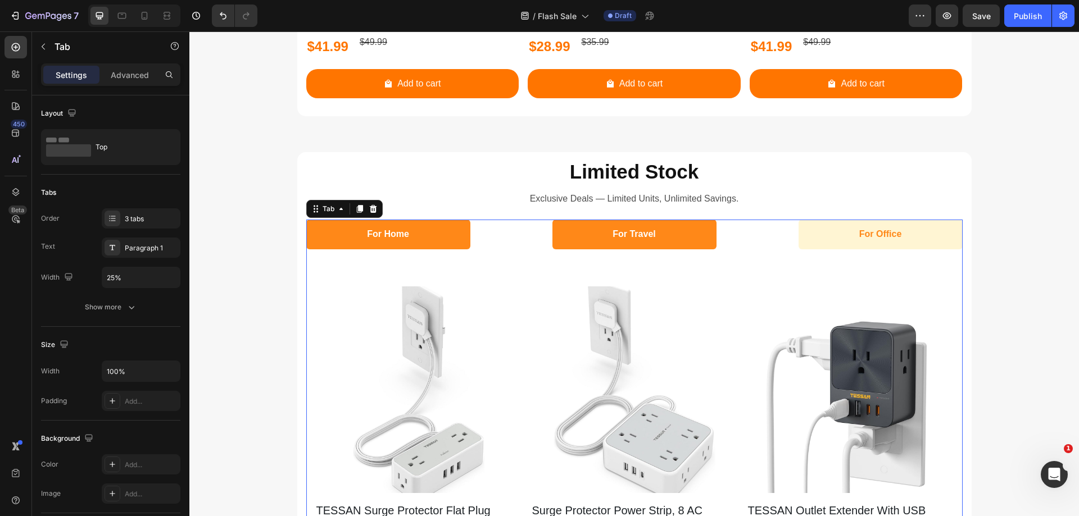
click at [701, 246] on li "For Travel" at bounding box center [634, 235] width 164 height 30
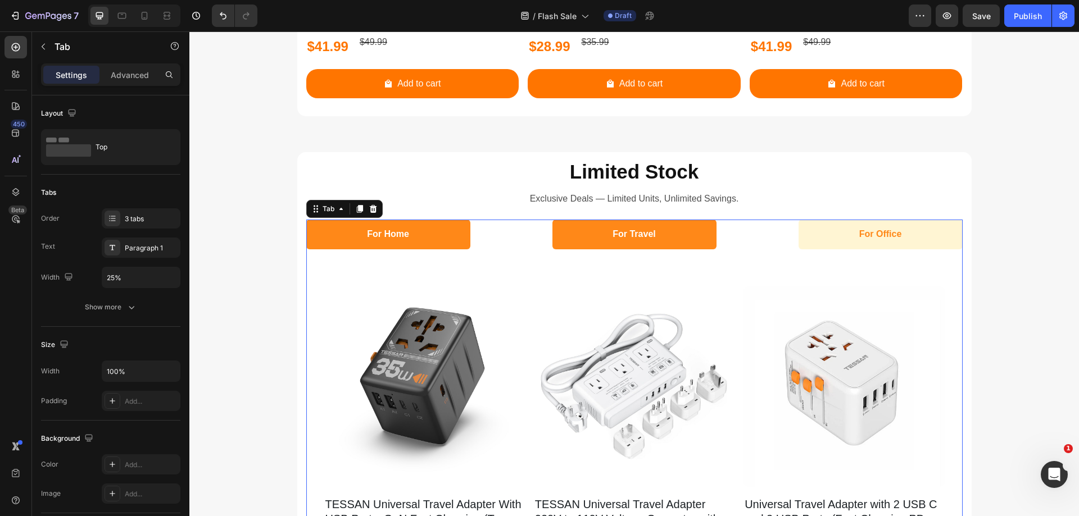
click at [441, 246] on li "For Home" at bounding box center [388, 235] width 164 height 30
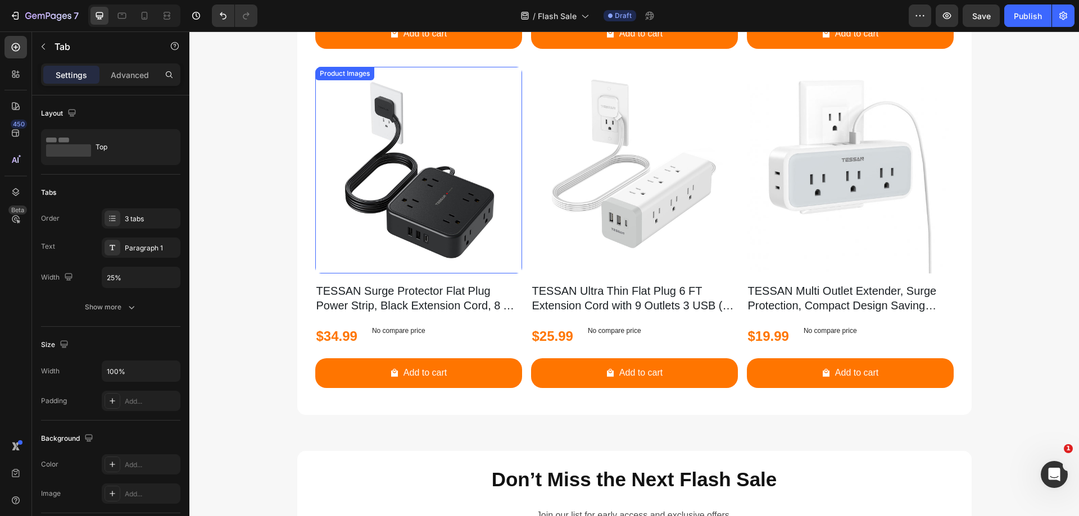
scroll to position [2141, 0]
